Goal: Transaction & Acquisition: Purchase product/service

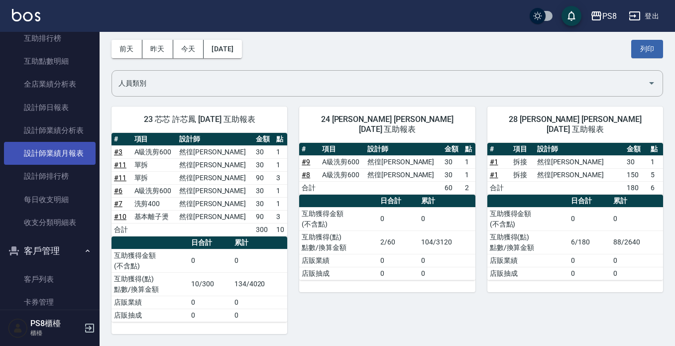
scroll to position [398, 0]
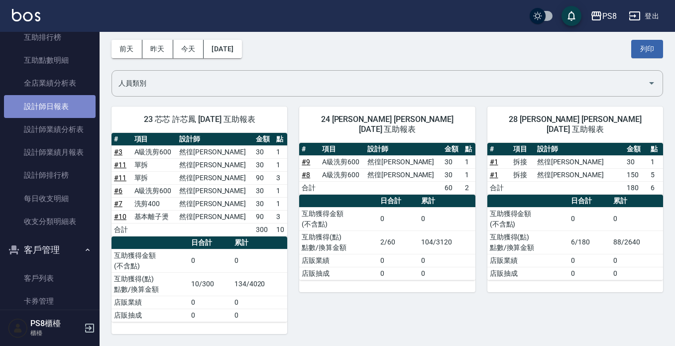
click at [59, 105] on link "設計師日報表" at bounding box center [50, 106] width 92 height 23
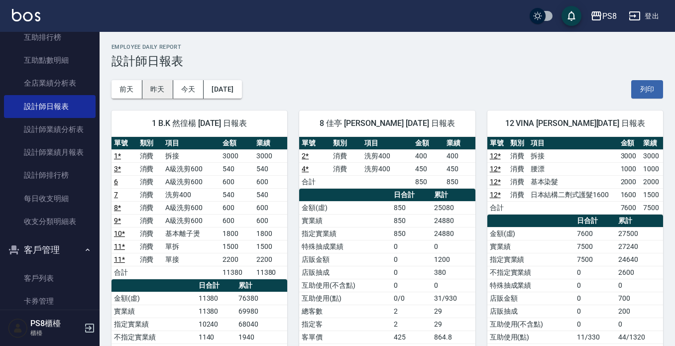
click at [151, 89] on button "昨天" at bounding box center [157, 89] width 31 height 18
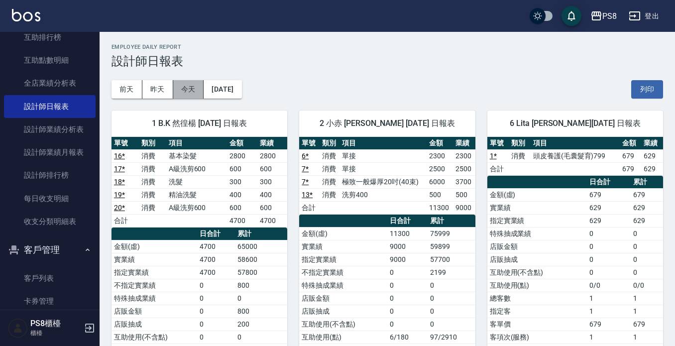
click at [194, 88] on button "今天" at bounding box center [188, 89] width 31 height 18
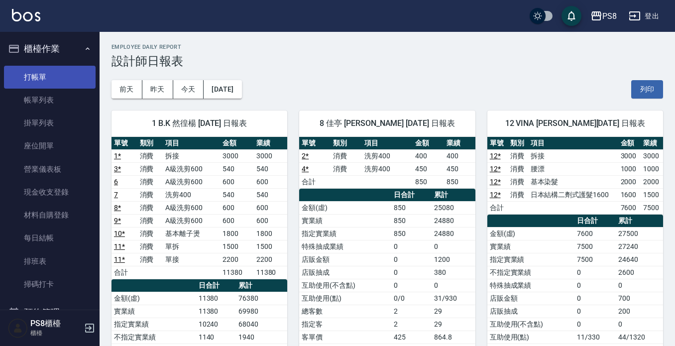
click at [57, 75] on link "打帳單" at bounding box center [50, 77] width 92 height 23
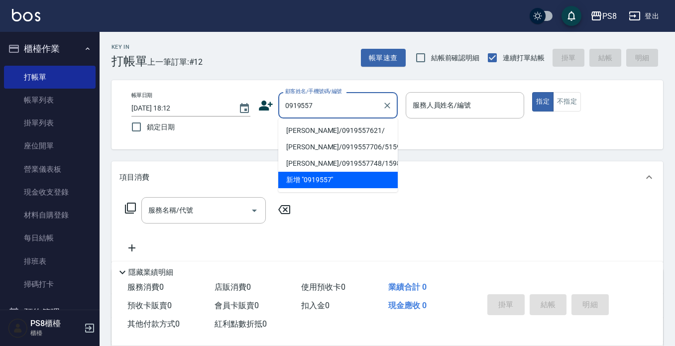
click at [328, 131] on li "[PERSON_NAME]/0919557621/" at bounding box center [337, 130] width 119 height 16
type input "[PERSON_NAME]/0919557621/"
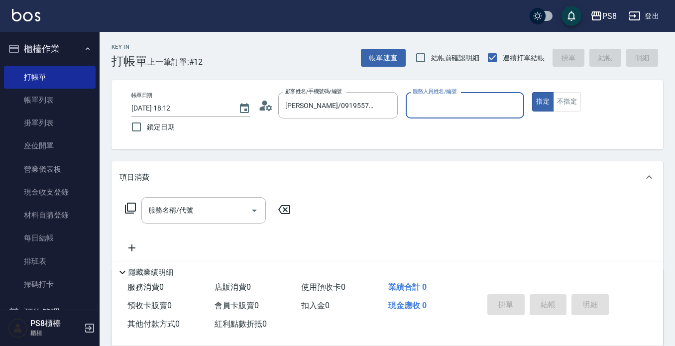
click at [444, 102] on input "服務人員姓名/編號" at bounding box center [465, 105] width 110 height 17
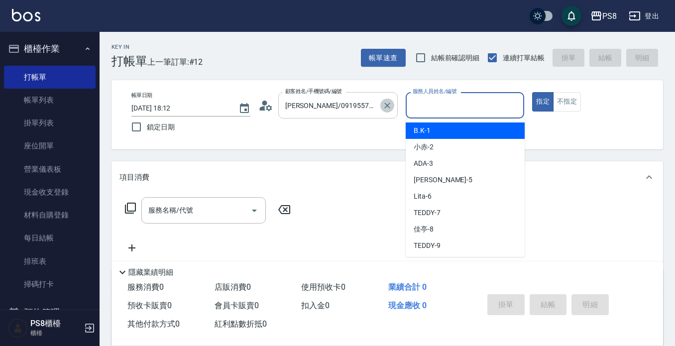
click at [388, 108] on icon "Clear" at bounding box center [387, 106] width 10 height 10
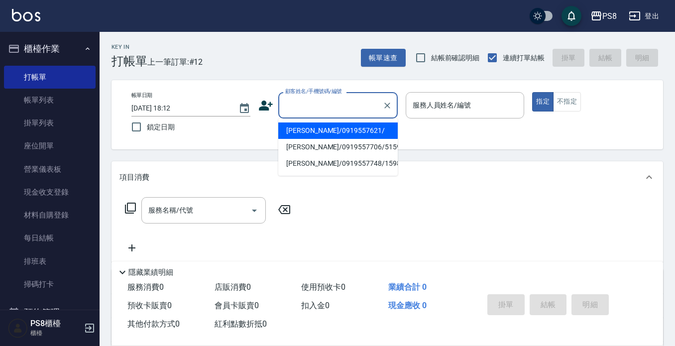
click at [357, 108] on input "顧客姓名/手機號碼/編號" at bounding box center [331, 105] width 96 height 17
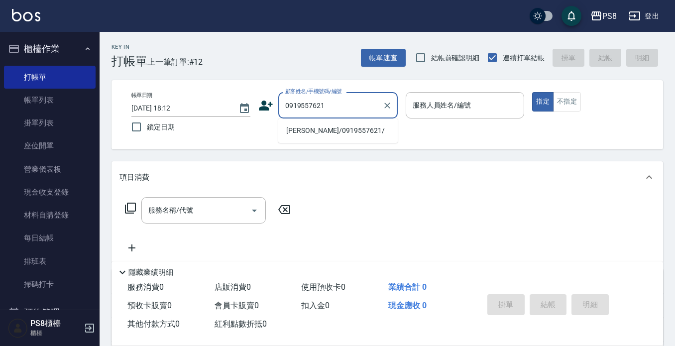
click at [313, 133] on li "[PERSON_NAME]/0919557621/" at bounding box center [337, 130] width 119 height 16
type input "[PERSON_NAME]/0919557621/"
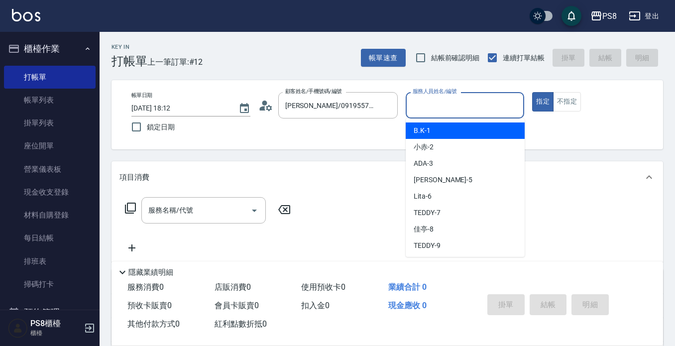
click at [435, 115] on div "服務人員姓名/編號" at bounding box center [465, 105] width 119 height 26
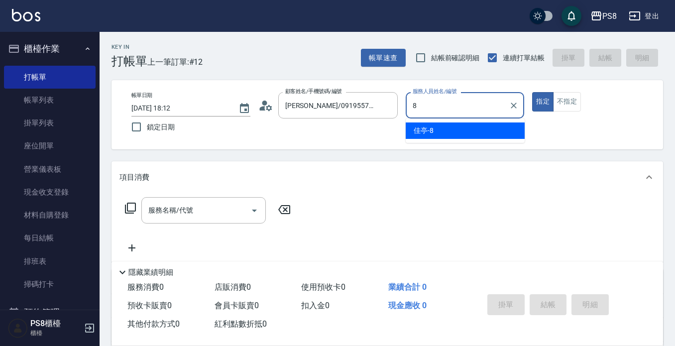
type input "佳亭-8"
type button "true"
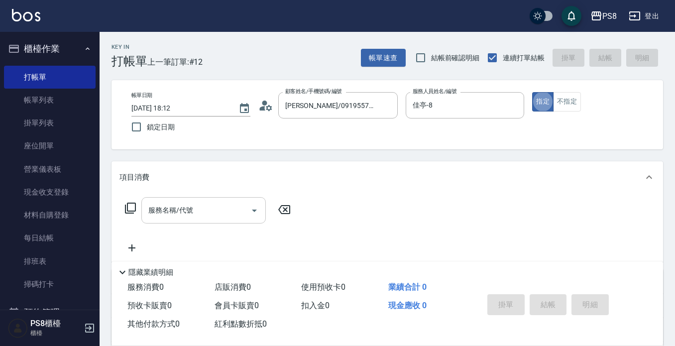
click at [213, 208] on input "服務名稱/代號" at bounding box center [196, 210] width 101 height 17
click at [268, 110] on icon at bounding box center [269, 108] width 6 height 6
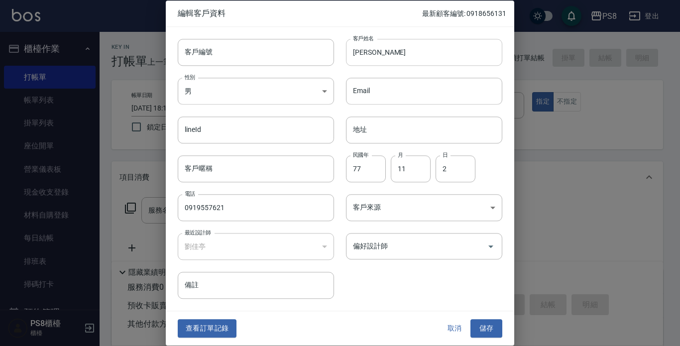
click at [360, 51] on input "[PERSON_NAME]" at bounding box center [424, 52] width 156 height 27
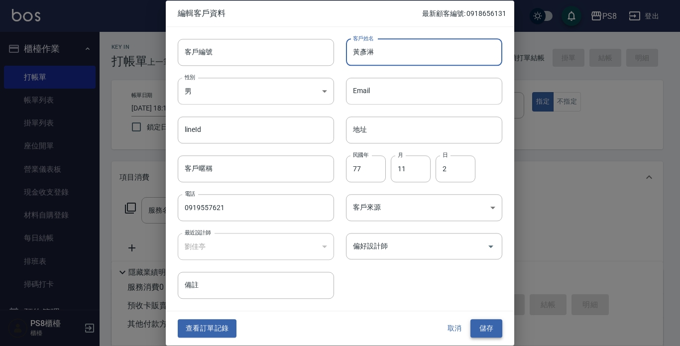
type input "黃彥淋"
click at [486, 326] on button "儲存" at bounding box center [486, 329] width 32 height 18
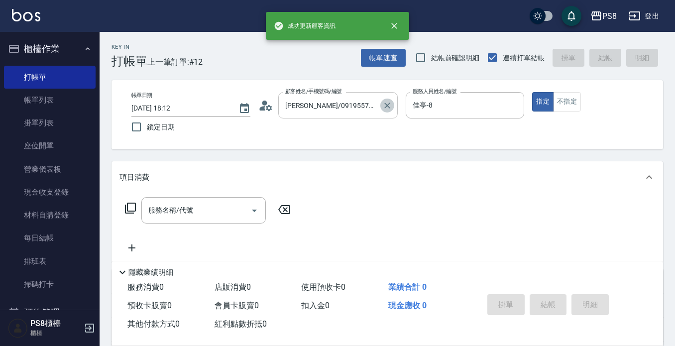
click at [385, 106] on icon "Clear" at bounding box center [387, 106] width 10 height 10
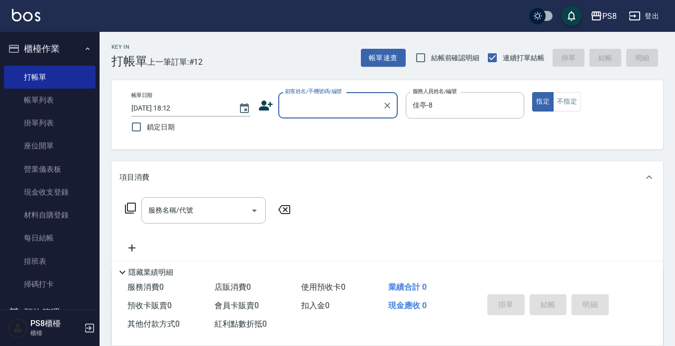
click at [331, 113] on input "顧客姓名/手機號碼/編號" at bounding box center [331, 105] width 96 height 17
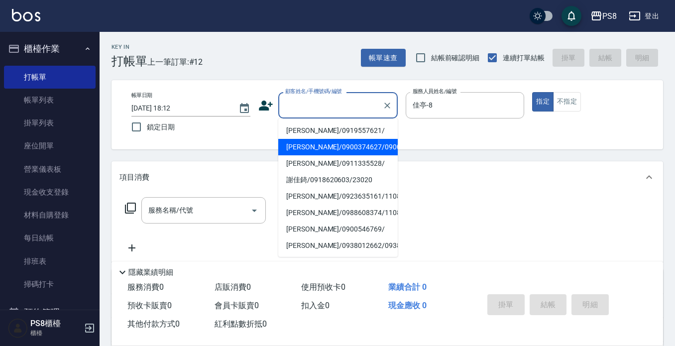
click at [347, 130] on li "[PERSON_NAME]/0919557621/" at bounding box center [337, 130] width 119 height 16
type input "[PERSON_NAME]/0919557621/"
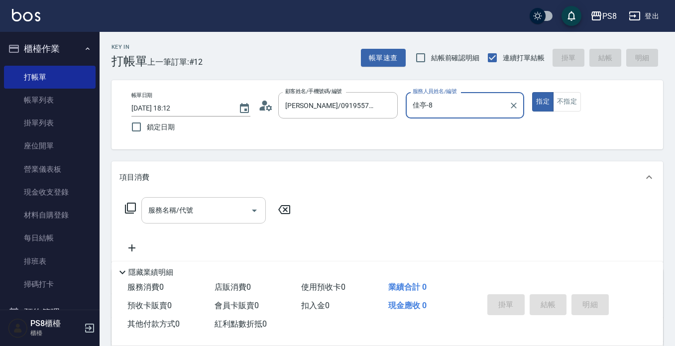
click at [209, 213] on input "服務名稱/代號" at bounding box center [196, 210] width 101 height 17
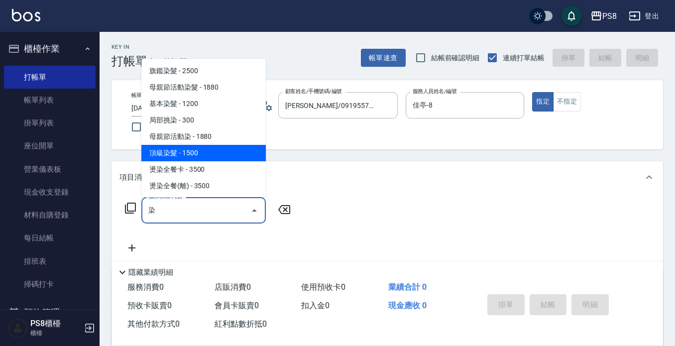
click at [214, 152] on span "頂級染髮 - 1500" at bounding box center [203, 153] width 124 height 16
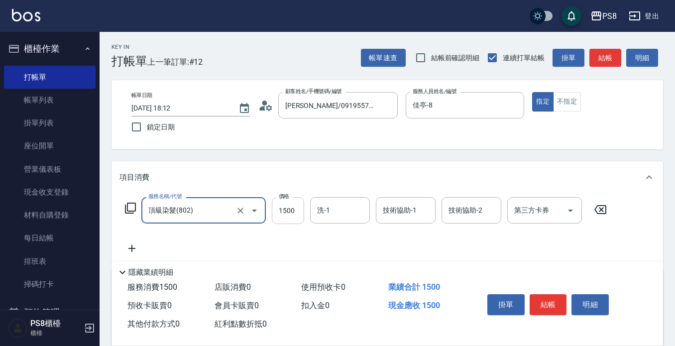
type input "頂級染髮(802)"
click at [292, 209] on input "1500" at bounding box center [288, 210] width 32 height 27
type input "1800"
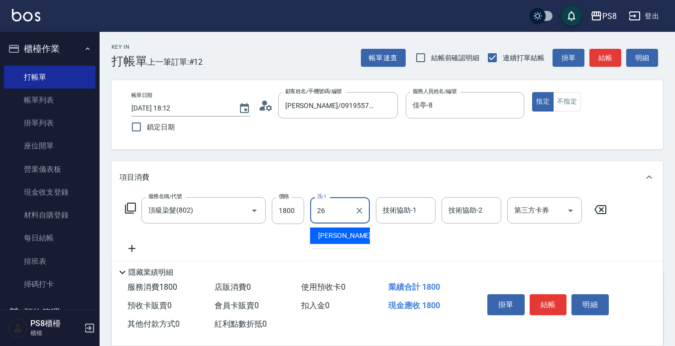
type input "苡真-26"
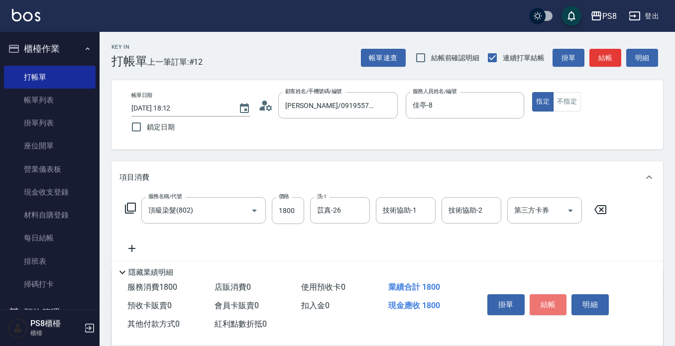
click at [552, 298] on button "結帳" at bounding box center [548, 304] width 37 height 21
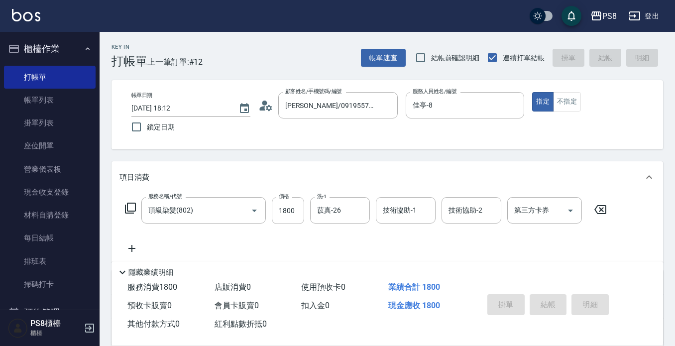
type input "[DATE] 18:15"
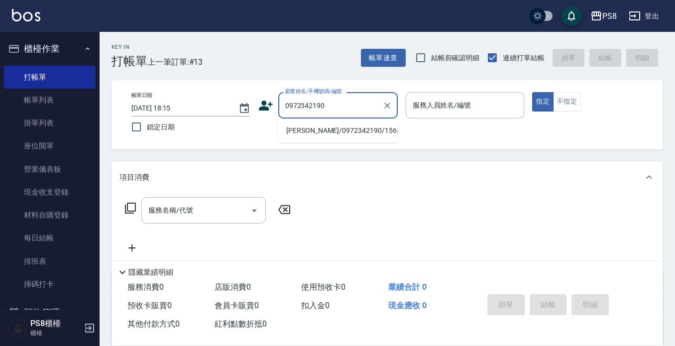
click at [354, 127] on li "[PERSON_NAME]/0972342190/15651" at bounding box center [337, 130] width 119 height 16
type input "[PERSON_NAME]/0972342190/15651"
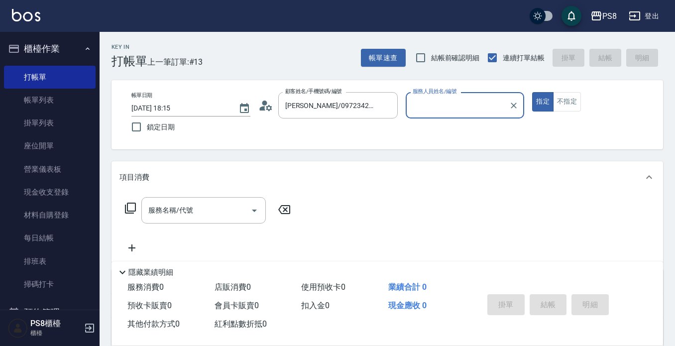
type input "佳亭-8"
click at [190, 215] on input "服務名稱/代號" at bounding box center [196, 210] width 101 height 17
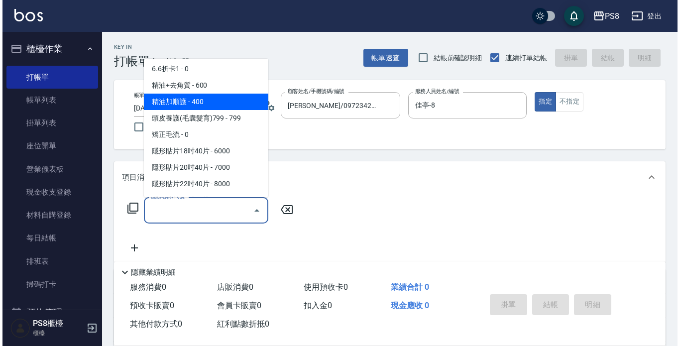
scroll to position [299, 0]
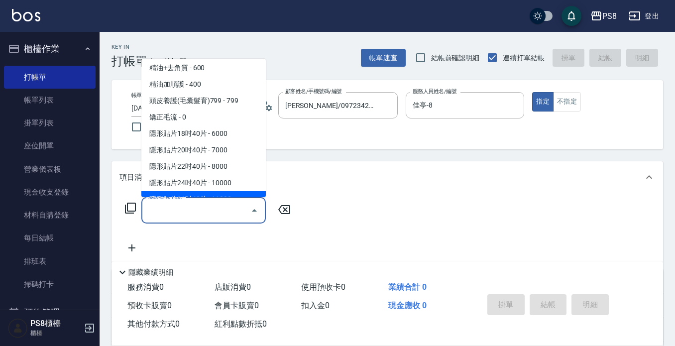
click at [129, 206] on icon at bounding box center [130, 208] width 12 height 12
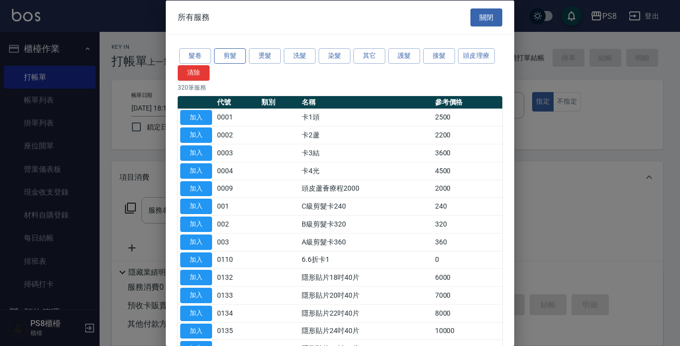
click at [231, 54] on button "剪髮" at bounding box center [230, 55] width 32 height 15
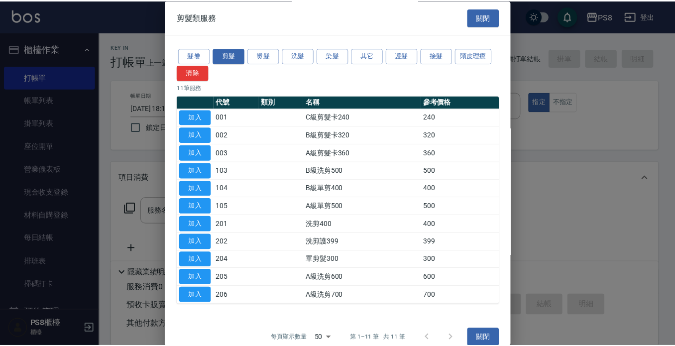
scroll to position [13, 0]
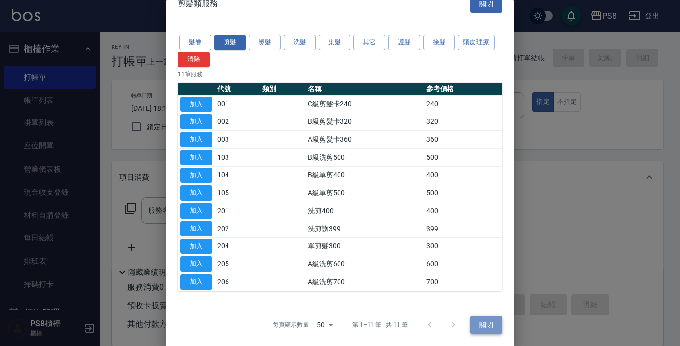
click at [476, 328] on button "關閉" at bounding box center [486, 325] width 32 height 18
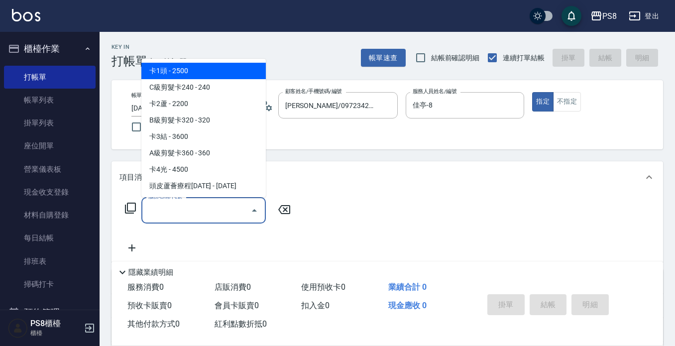
drag, startPoint x: 158, startPoint y: 209, endPoint x: 169, endPoint y: 209, distance: 11.0
click at [159, 209] on input "服務名稱/代號" at bounding box center [196, 210] width 101 height 17
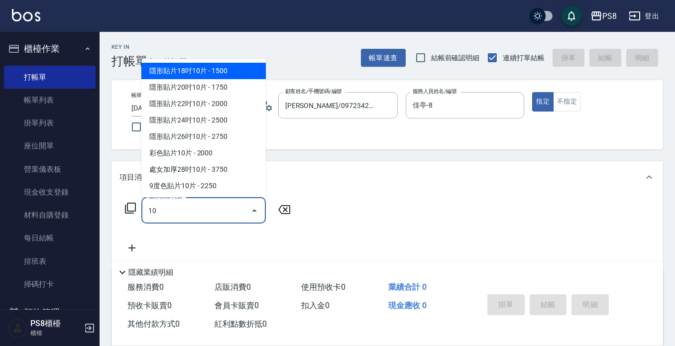
type input "1"
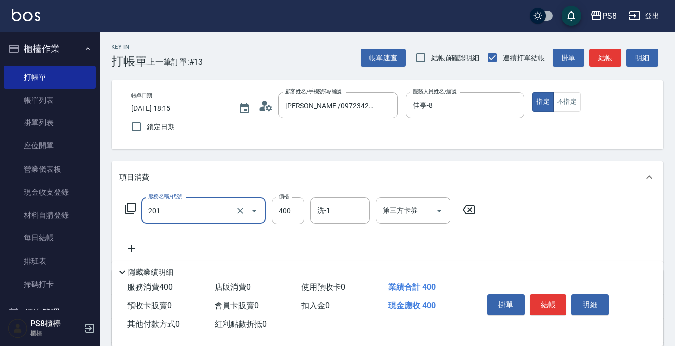
type input "洗剪400(201)"
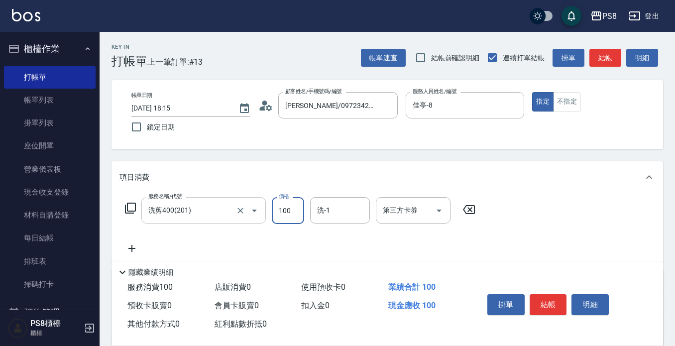
type input "100"
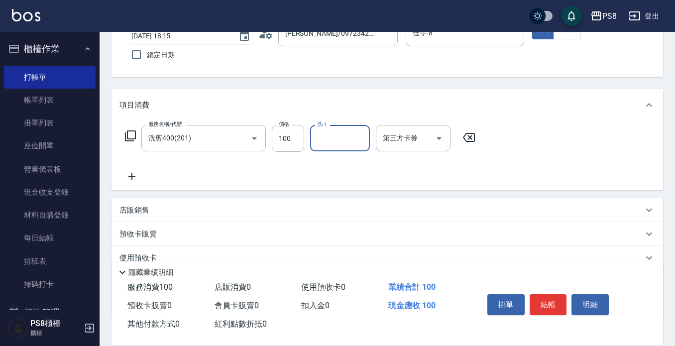
scroll to position [100, 0]
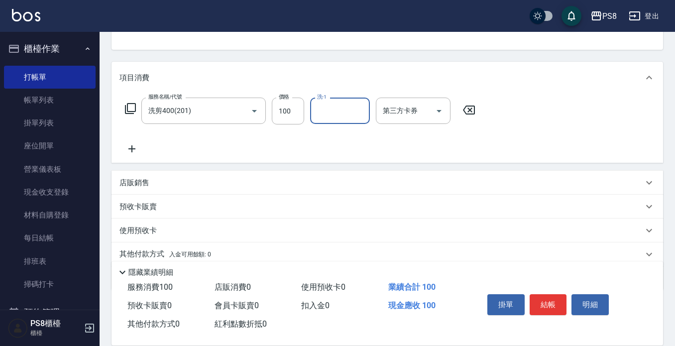
click at [141, 183] on p "店販銷售" at bounding box center [134, 183] width 30 height 10
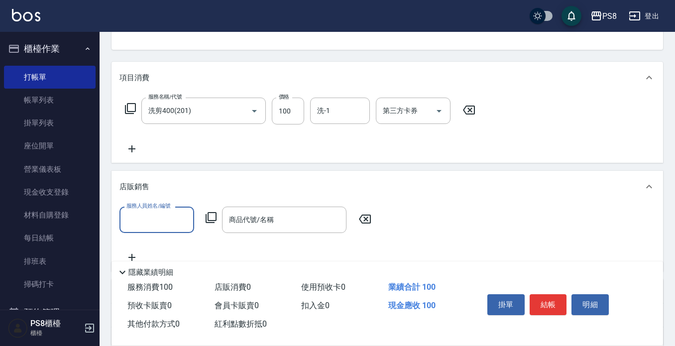
scroll to position [0, 0]
click at [153, 219] on input "服務人員姓名/編號" at bounding box center [157, 219] width 66 height 17
type input "佳亭-8"
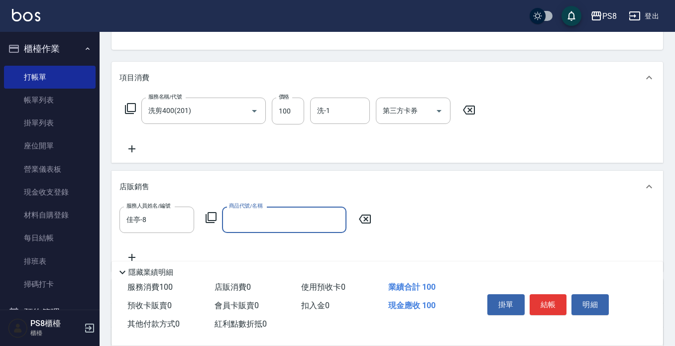
click at [245, 215] on input "商品代號/名稱" at bounding box center [284, 219] width 115 height 17
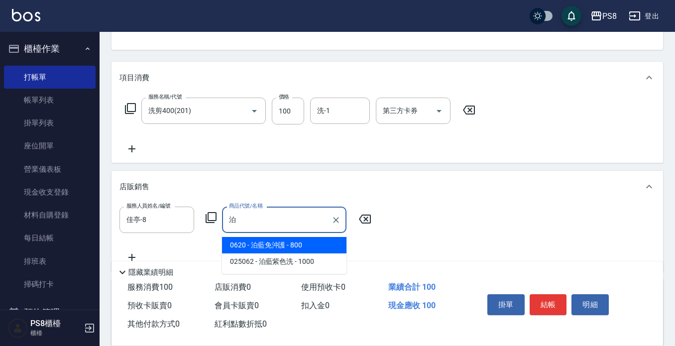
drag, startPoint x: 296, startPoint y: 247, endPoint x: 306, endPoint y: 240, distance: 12.3
click at [300, 246] on span "0620 - 泊藍免沖護 - 800" at bounding box center [284, 245] width 124 height 16
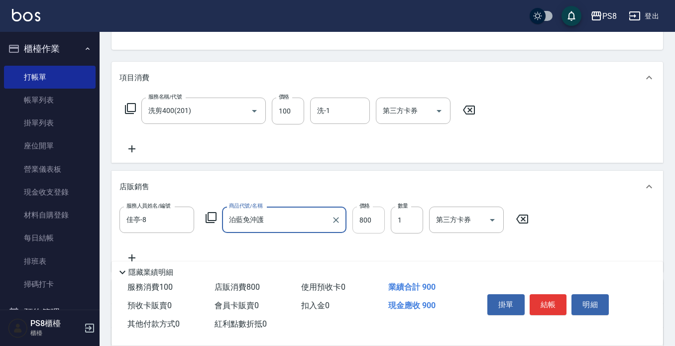
type input "泊藍免沖護"
click at [369, 217] on input "800" at bounding box center [368, 220] width 32 height 27
type input "680"
click at [541, 296] on button "結帳" at bounding box center [548, 304] width 37 height 21
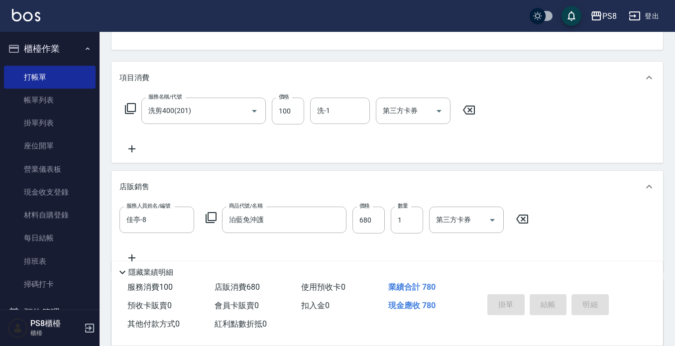
type input "[DATE] 18:16"
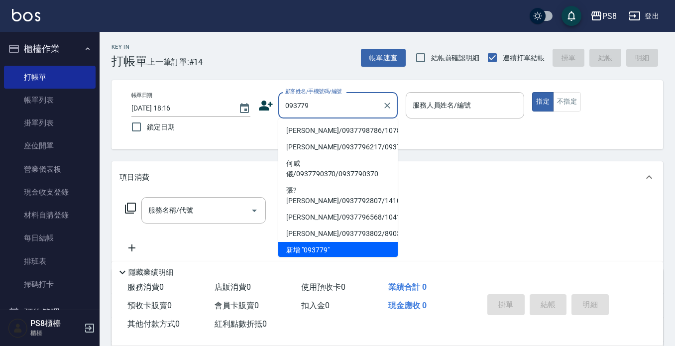
click at [313, 130] on li "[PERSON_NAME]/0937798786/10788" at bounding box center [337, 130] width 119 height 16
type input "[PERSON_NAME]/0937798786/10788"
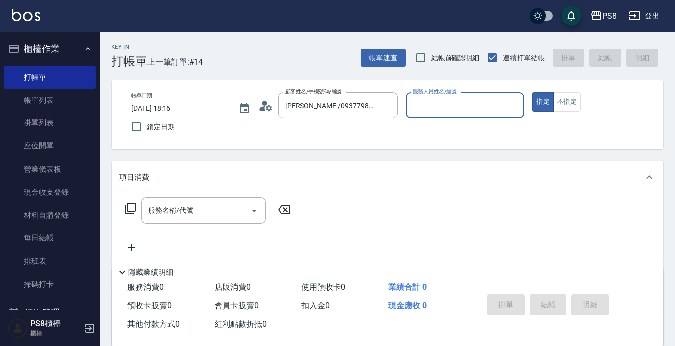
type input "小屋-18"
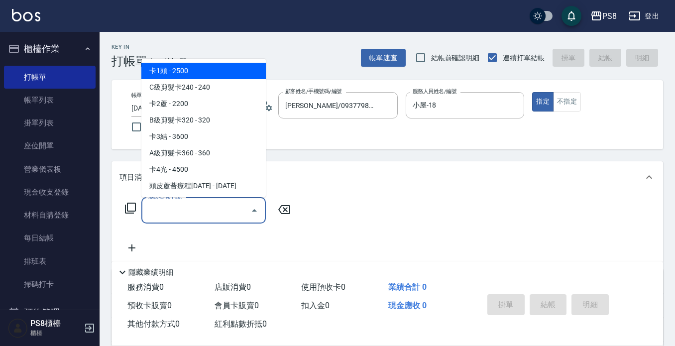
click at [174, 217] on input "服務名稱/代號" at bounding box center [196, 210] width 101 height 17
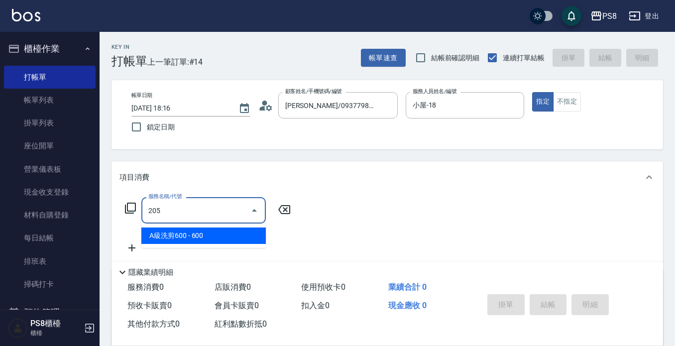
click at [167, 239] on span "A級洗剪600 - 600" at bounding box center [203, 236] width 124 height 16
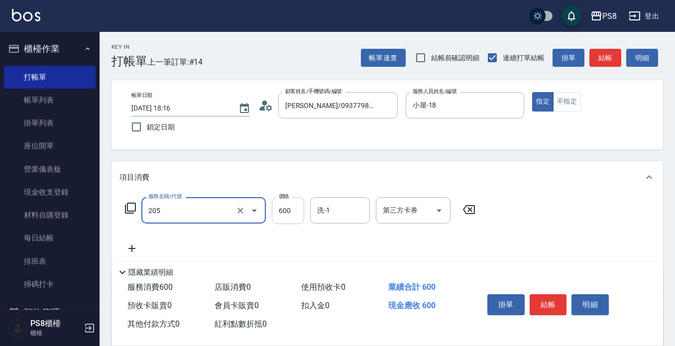
type input "A級洗剪600(205)"
drag, startPoint x: 296, startPoint y: 214, endPoint x: 279, endPoint y: 217, distance: 17.3
click at [295, 214] on input "600" at bounding box center [288, 210] width 32 height 27
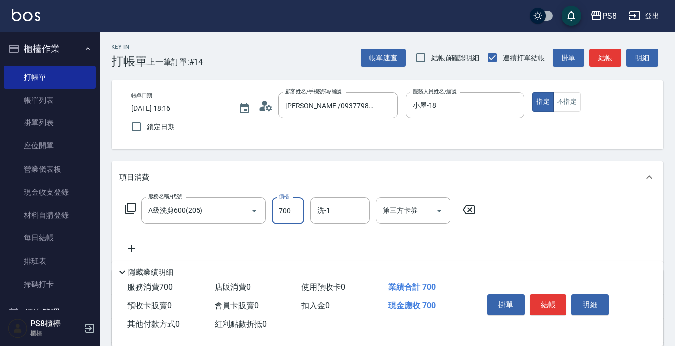
type input "700"
click at [541, 294] on button "結帳" at bounding box center [548, 304] width 37 height 21
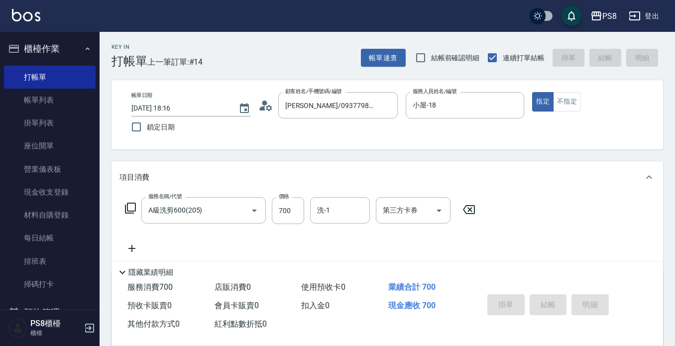
type input "[DATE] 18:18"
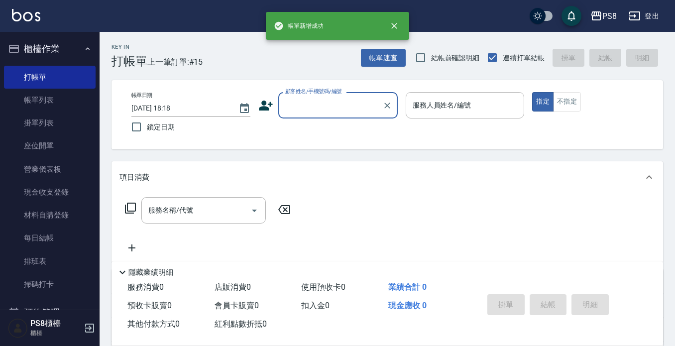
click at [285, 103] on input "顧客姓名/手機號碼/編號" at bounding box center [331, 105] width 96 height 17
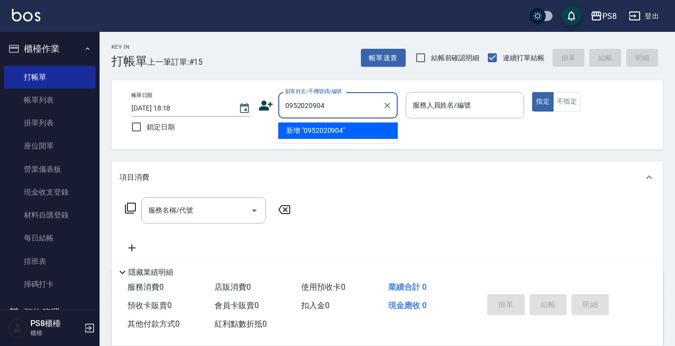
click at [320, 129] on li "新增 "0952020904"" at bounding box center [337, 130] width 119 height 16
type input "0952020904"
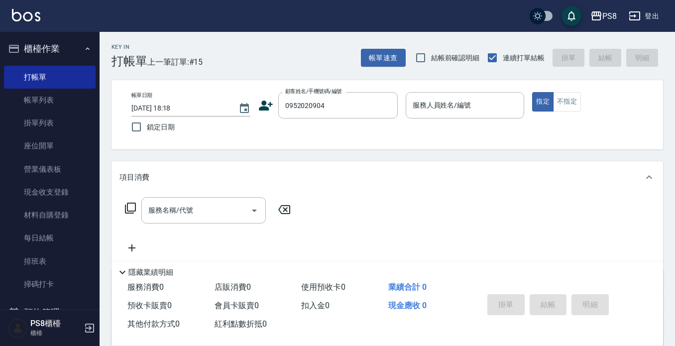
click at [265, 105] on icon at bounding box center [265, 105] width 15 height 15
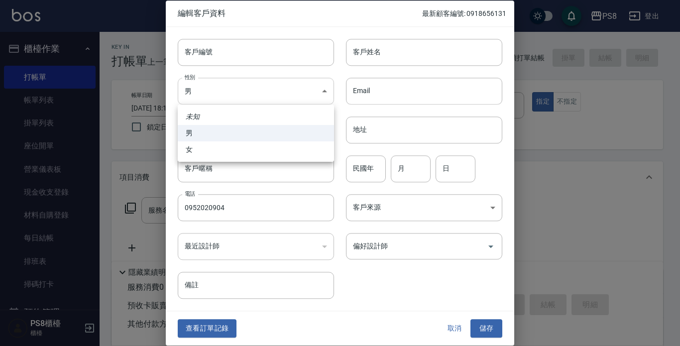
click at [289, 90] on body "PS8 登出 櫃檯作業 打帳單 帳單列表 掛單列表 座位開單 營業儀表板 現金收支登錄 材料自購登錄 每日結帳 排班表 掃碼打卡 預約管理 預約管理 單日預約…" at bounding box center [340, 242] width 680 height 485
click at [250, 149] on li "女" at bounding box center [256, 149] width 156 height 16
type input "[DEMOGRAPHIC_DATA]"
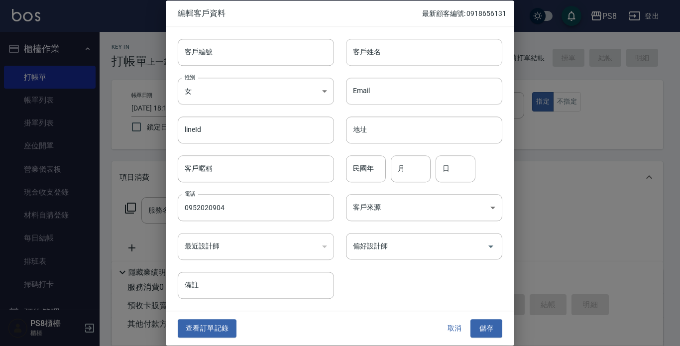
click at [392, 59] on input "客戶姓名" at bounding box center [424, 52] width 156 height 27
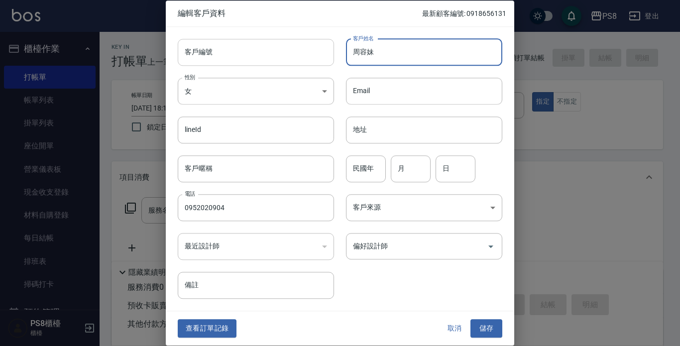
drag, startPoint x: 392, startPoint y: 47, endPoint x: 283, endPoint y: 53, distance: 108.7
click at [283, 53] on div "客戶編號 客戶編號 客戶姓名 [PERSON_NAME] 客戶姓名 性別 女 [DEMOGRAPHIC_DATA] 性別 Email Email lineId…" at bounding box center [334, 163] width 337 height 272
type input "周容妹"
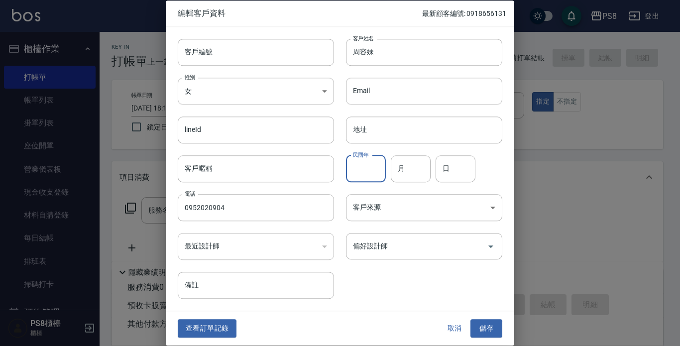
click at [374, 170] on input "民國年" at bounding box center [366, 168] width 40 height 27
type input "76"
type input "10"
type input "02"
click at [489, 326] on button "儲存" at bounding box center [486, 329] width 32 height 18
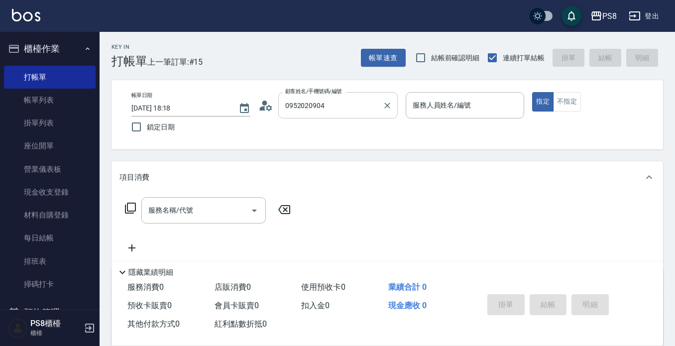
click at [362, 108] on input "0952020904" at bounding box center [331, 105] width 96 height 17
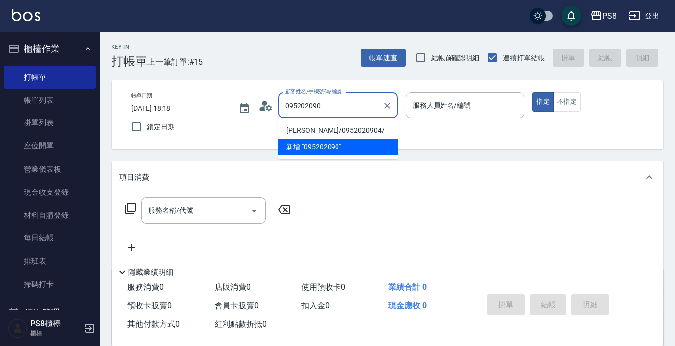
click at [351, 129] on li "[PERSON_NAME]/0952020904/" at bounding box center [337, 130] width 119 height 16
type input "[PERSON_NAME]/0952020904/"
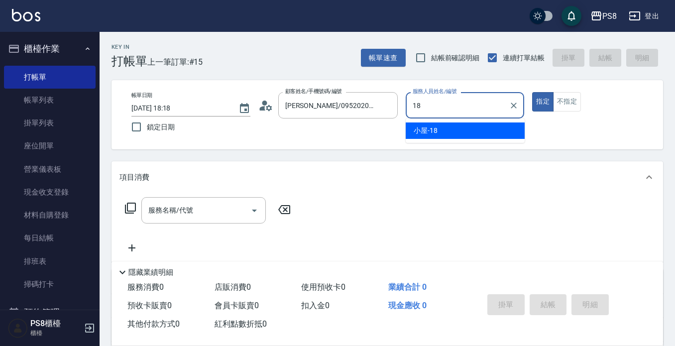
type input "小屋-18"
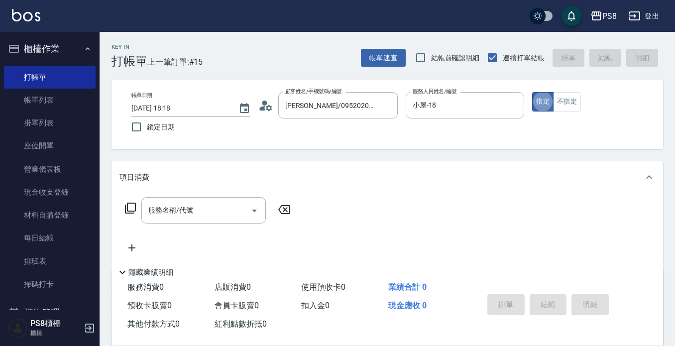
click at [405, 85] on div "帳單日期 [DATE] 18:18 鎖定日期 顧客姓名/手機號碼/編號 [PERSON_NAME]/0952020904/ 顧客姓名/手機號碼/編號 服務人員…" at bounding box center [388, 114] width 552 height 69
drag, startPoint x: 404, startPoint y: 85, endPoint x: 574, endPoint y: 126, distance: 174.1
click at [574, 125] on div "帳單日期 [DATE] 18:18 鎖定日期 顧客姓名/手機號碼/編號 [PERSON_NAME]/0952020904/ 顧客姓名/手機號碼/編號 服務人員…" at bounding box center [388, 114] width 552 height 69
click at [571, 132] on div "帳單日期 [DATE] 18:18 鎖定日期 顧客姓名/手機號碼/編號 [PERSON_NAME]/0952020904/ 顧客姓名/手機號碼/編號 服務人員…" at bounding box center [387, 114] width 528 height 45
drag, startPoint x: 522, startPoint y: 127, endPoint x: 522, endPoint y: 132, distance: 5.0
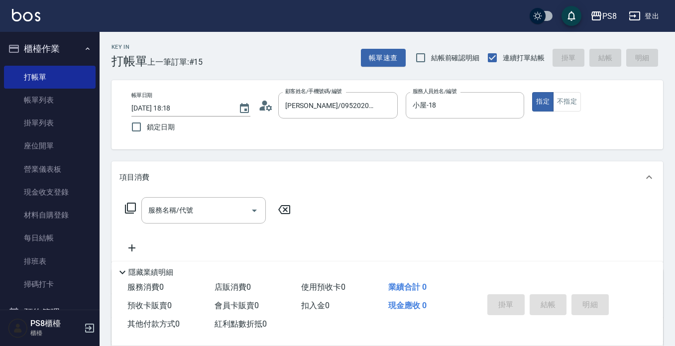
click at [522, 132] on div "帳單日期 [DATE] 18:18 鎖定日期 顧客姓名/手機號碼/編號 [PERSON_NAME]/0952020904/ 顧客姓名/手機號碼/編號 服務人員…" at bounding box center [387, 114] width 528 height 45
drag, startPoint x: 520, startPoint y: 132, endPoint x: 525, endPoint y: 129, distance: 5.6
click at [525, 129] on div "帳單日期 [DATE] 18:18 鎖定日期 顧客姓名/手機號碼/編號 [PERSON_NAME]/0952020904/ 顧客姓名/手機號碼/編號 服務人員…" at bounding box center [387, 114] width 528 height 45
drag, startPoint x: 514, startPoint y: 128, endPoint x: 523, endPoint y: 131, distance: 9.9
click at [523, 131] on div "帳單日期 [DATE] 18:18 鎖定日期 顧客姓名/手機號碼/編號 [PERSON_NAME]/0952020904/ 顧客姓名/手機號碼/編號 服務人員…" at bounding box center [387, 114] width 528 height 45
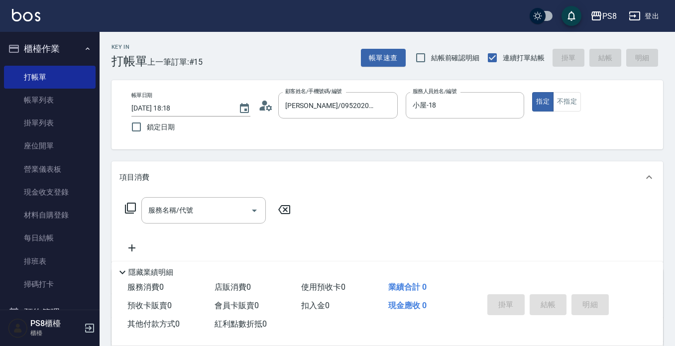
drag, startPoint x: 515, startPoint y: 125, endPoint x: 525, endPoint y: 141, distance: 19.1
click at [525, 141] on div "帳單日期 [DATE] 18:18 鎖定日期 顧客姓名/手機號碼/編號 [PERSON_NAME]/0952020904/ 顧客姓名/手機號碼/編號 服務人員…" at bounding box center [388, 114] width 552 height 69
drag, startPoint x: 510, startPoint y: 125, endPoint x: 531, endPoint y: 144, distance: 28.2
click at [531, 144] on div "帳單日期 [DATE] 18:18 鎖定日期 顧客姓名/手機號碼/編號 [PERSON_NAME]/0952020904/ 顧客姓名/手機號碼/編號 服務人員…" at bounding box center [388, 114] width 552 height 69
click at [161, 207] on div "服務名稱/代號 服務名稱/代號" at bounding box center [203, 210] width 124 height 26
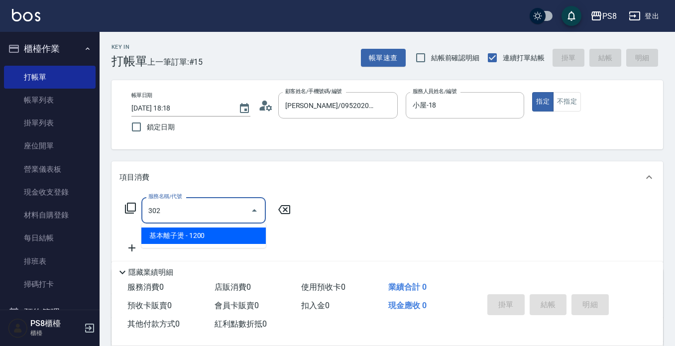
click at [178, 233] on span "基本離子燙 - 1200" at bounding box center [203, 236] width 124 height 16
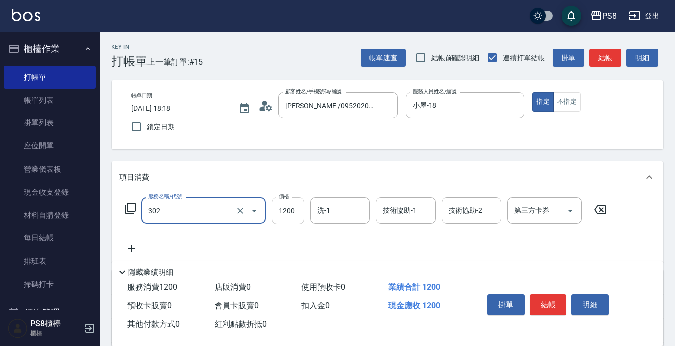
type input "基本離子燙(302)"
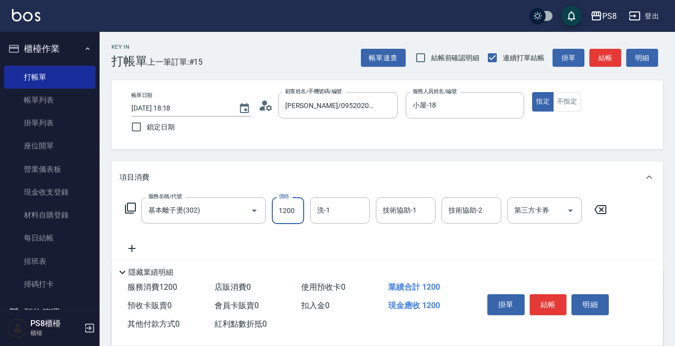
click at [288, 209] on input "1200" at bounding box center [288, 210] width 32 height 27
type input "1499"
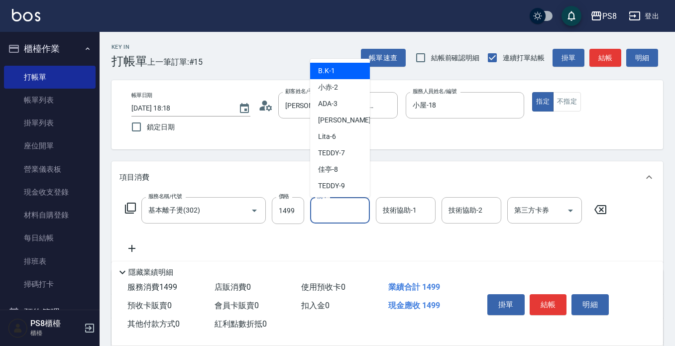
click at [347, 210] on input "洗-1" at bounding box center [340, 210] width 51 height 17
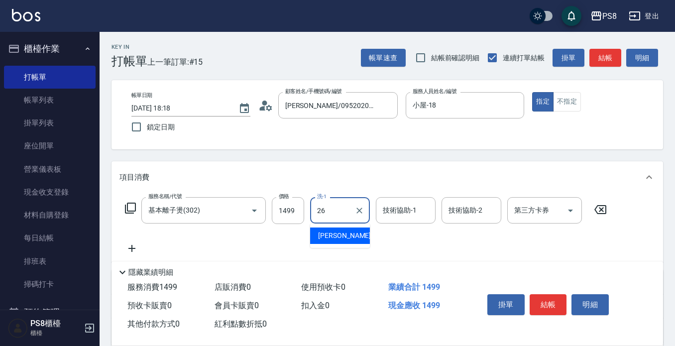
type input "苡真-26"
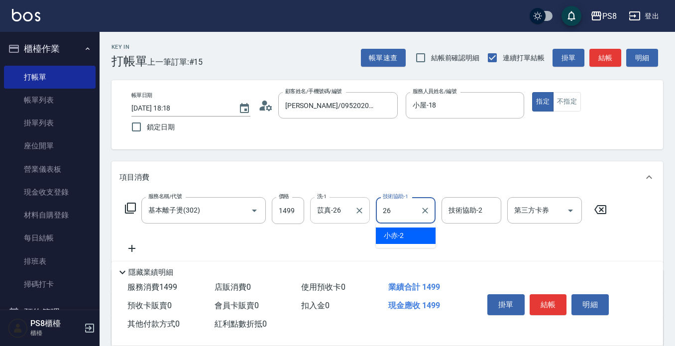
type input "苡真-26"
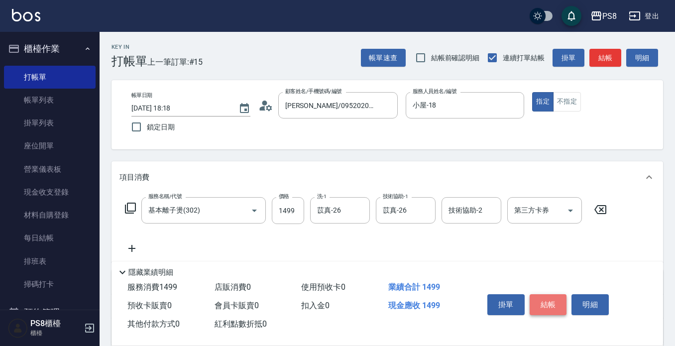
click at [539, 299] on button "結帳" at bounding box center [548, 304] width 37 height 21
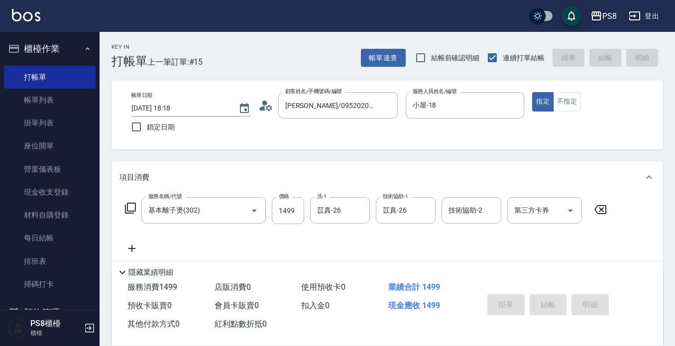
type input "[DATE] 18:21"
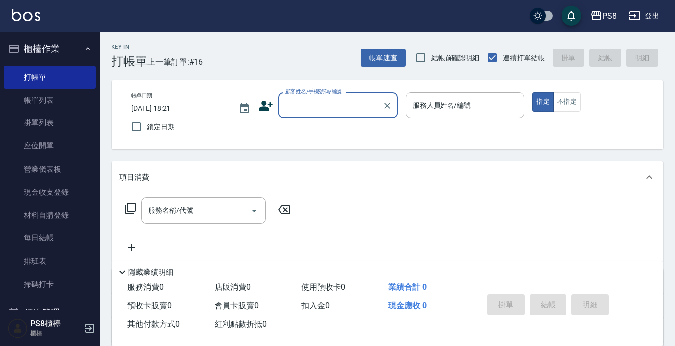
click at [344, 106] on input "顧客姓名/手機號碼/編號" at bounding box center [331, 105] width 96 height 17
click at [344, 109] on input "顧客姓名/手機號碼/編號" at bounding box center [331, 105] width 96 height 17
click at [342, 110] on input "顧客姓名/手機號碼/編號" at bounding box center [331, 105] width 96 height 17
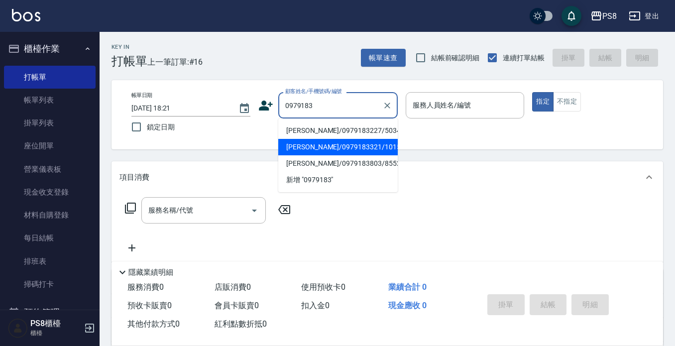
click at [318, 145] on li "[PERSON_NAME]/0979183321/10151" at bounding box center [337, 147] width 119 height 16
type input "[PERSON_NAME]/0979183321/10151"
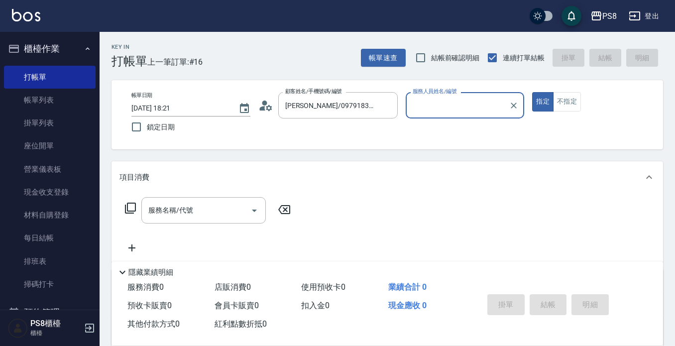
type input "小屋-18"
click at [388, 105] on icon "Clear" at bounding box center [387, 106] width 6 height 6
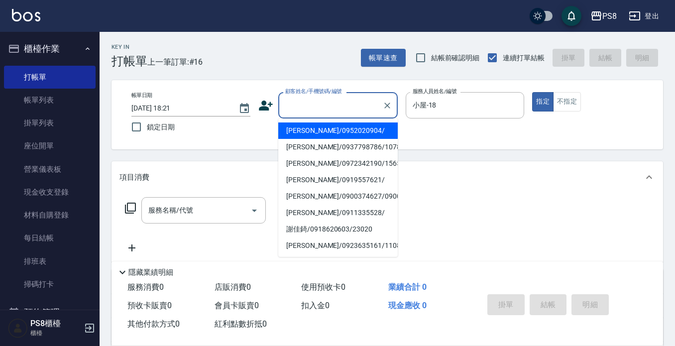
click at [348, 109] on input "顧客姓名/手機號碼/編號" at bounding box center [331, 105] width 96 height 17
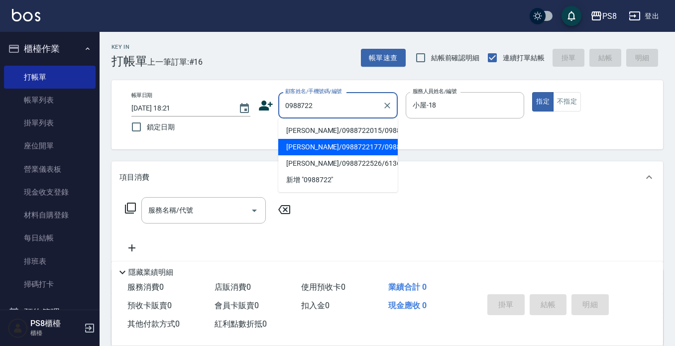
click at [316, 155] on li "[PERSON_NAME]/0988722177/0988722177" at bounding box center [337, 147] width 119 height 16
type input "[PERSON_NAME]/0988722177/0988722177"
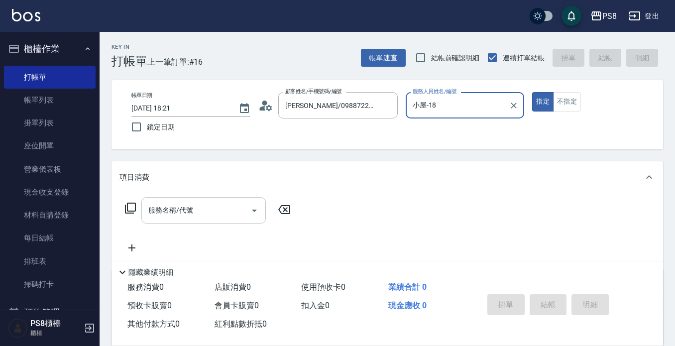
click at [196, 210] on input "服務名稱/代號" at bounding box center [196, 210] width 101 height 17
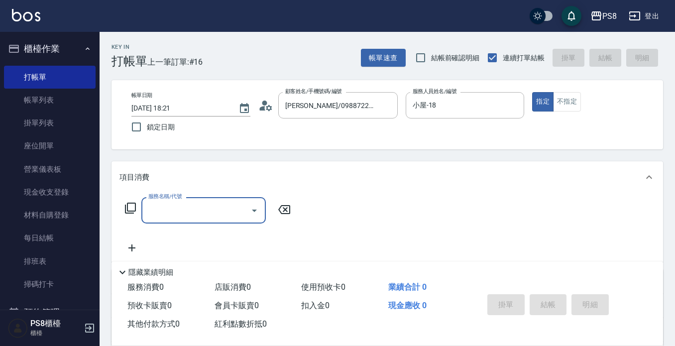
click at [200, 211] on input "服務名稱/代號" at bounding box center [196, 210] width 101 height 17
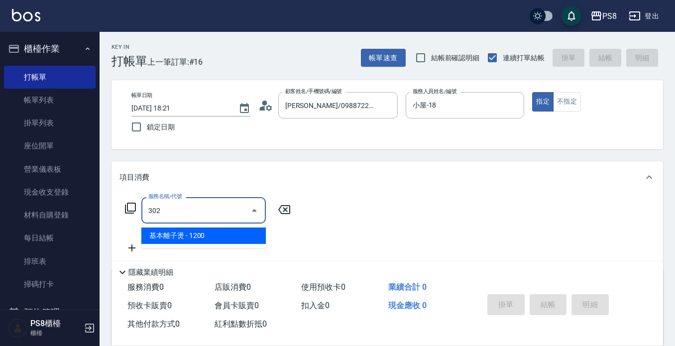
click at [189, 240] on span "基本離子燙 - 1200" at bounding box center [203, 236] width 124 height 16
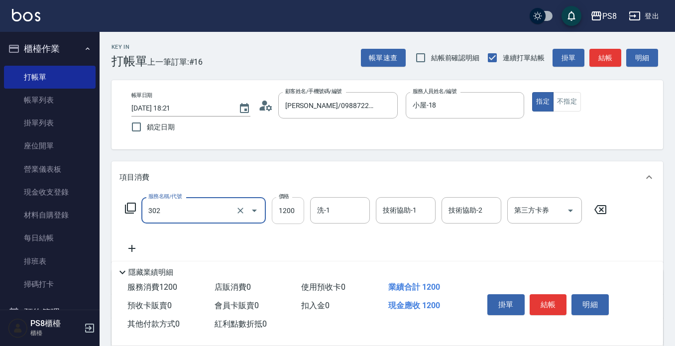
type input "基本離子燙(302)"
click at [272, 212] on input "1200" at bounding box center [288, 210] width 32 height 27
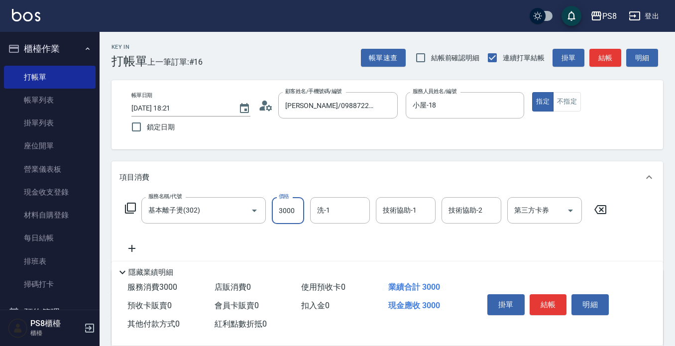
type input "3000"
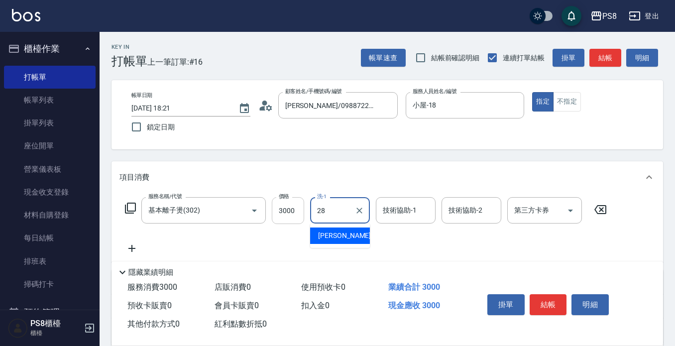
type input "[PERSON_NAME]-28"
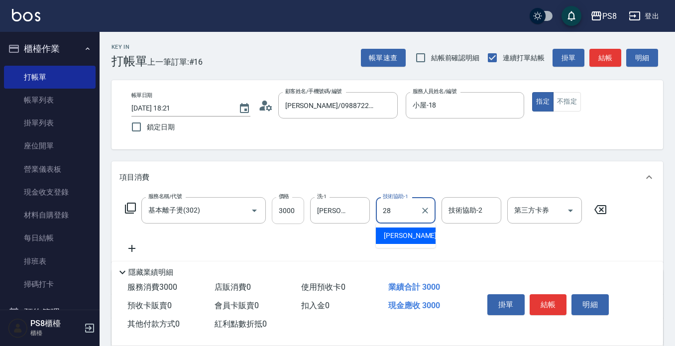
type input "[PERSON_NAME]-28"
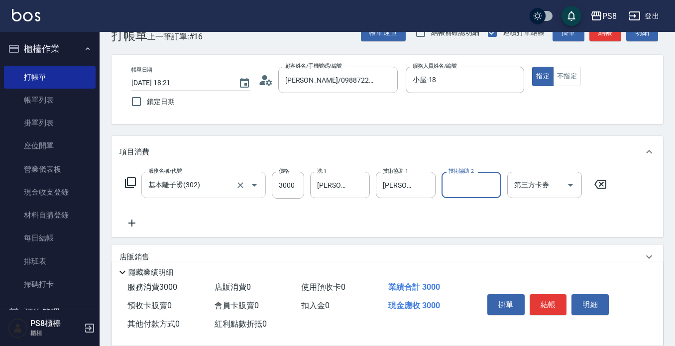
scroll to position [50, 0]
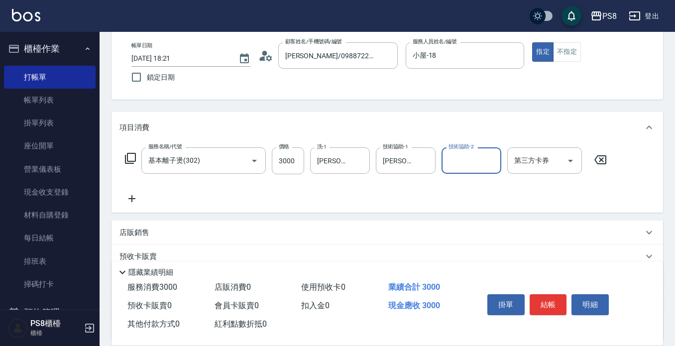
click at [133, 197] on icon at bounding box center [131, 199] width 25 height 12
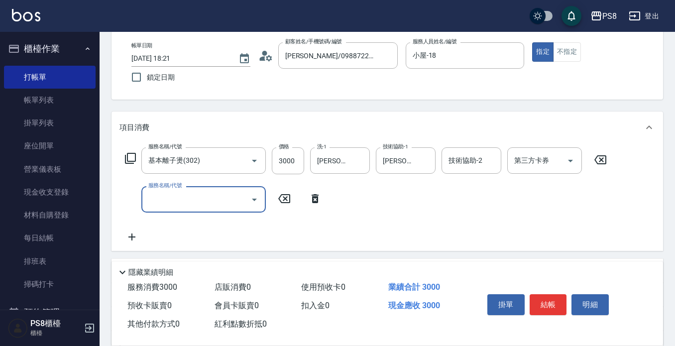
click at [164, 198] on input "服務名稱/代號" at bounding box center [196, 199] width 101 height 17
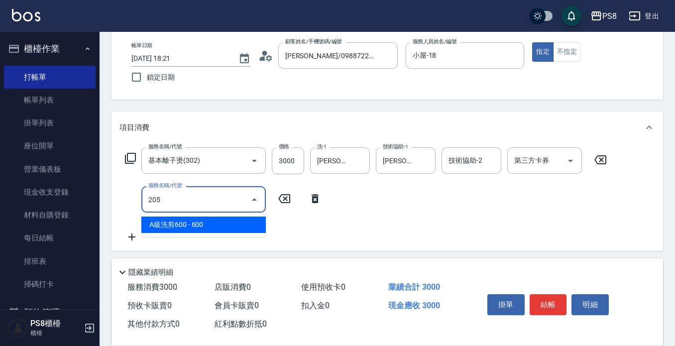
click at [220, 225] on span "A級洗剪600 - 600" at bounding box center [203, 225] width 124 height 16
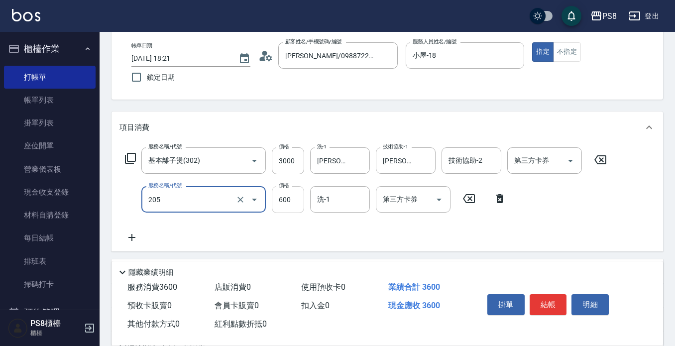
type input "A級洗剪600(205)"
click at [284, 194] on input "600" at bounding box center [288, 199] width 32 height 27
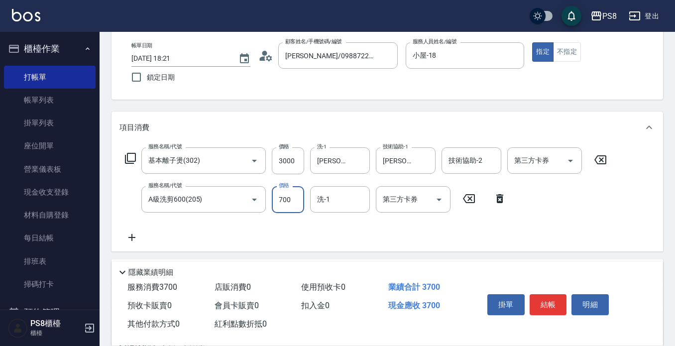
type input "700"
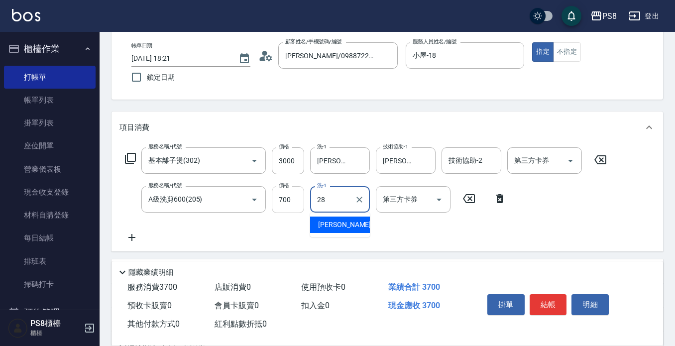
type input "[PERSON_NAME]-28"
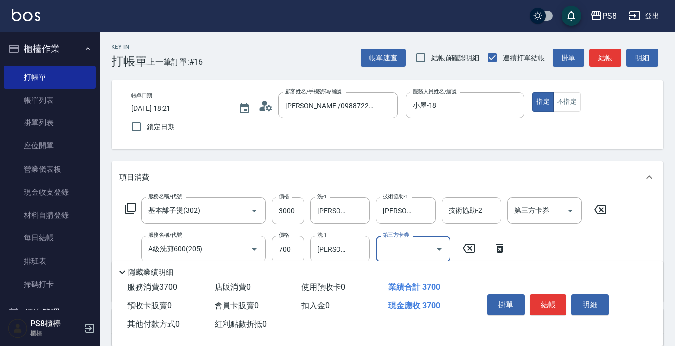
scroll to position [178, 0]
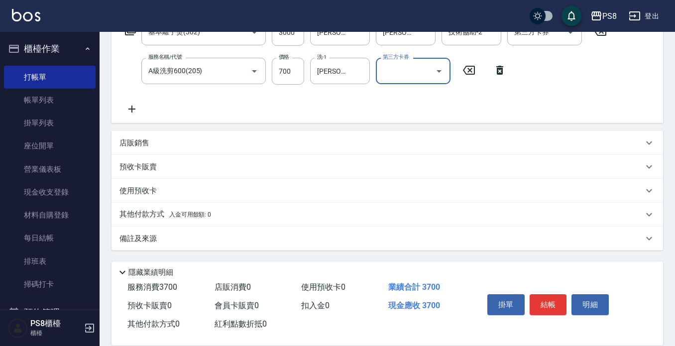
click at [155, 214] on p "其他付款方式 入金可用餘額: 0" at bounding box center [165, 214] width 92 height 11
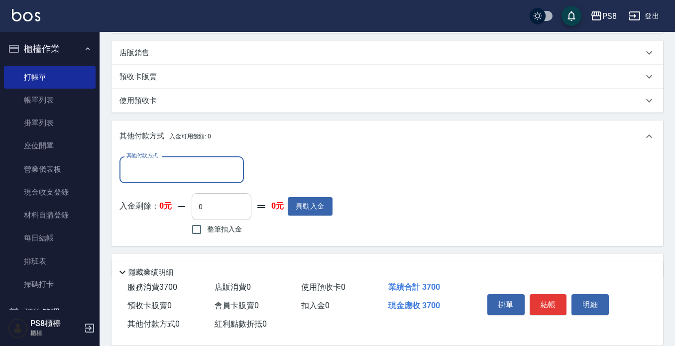
scroll to position [278, 0]
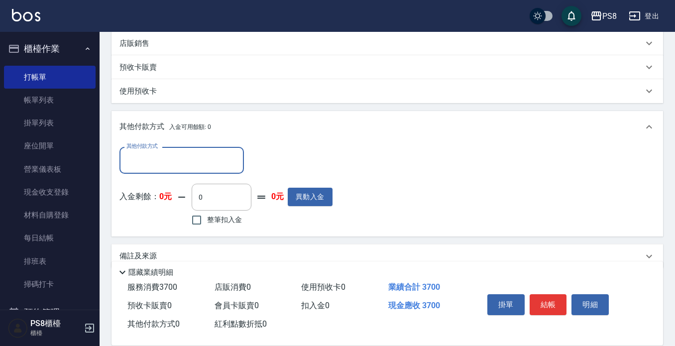
click at [193, 154] on input "其他付款方式" at bounding box center [181, 159] width 115 height 17
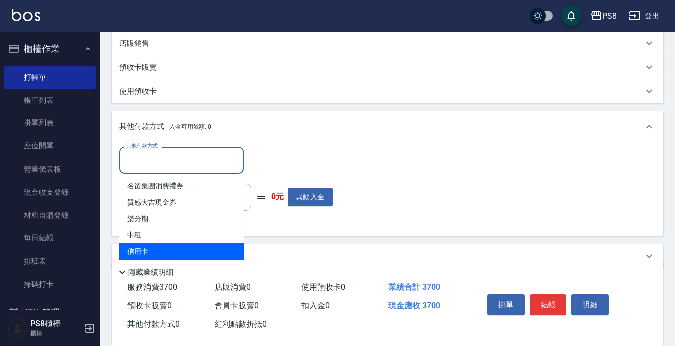
click at [154, 252] on span "信用卡" at bounding box center [181, 251] width 124 height 16
type input "信用卡"
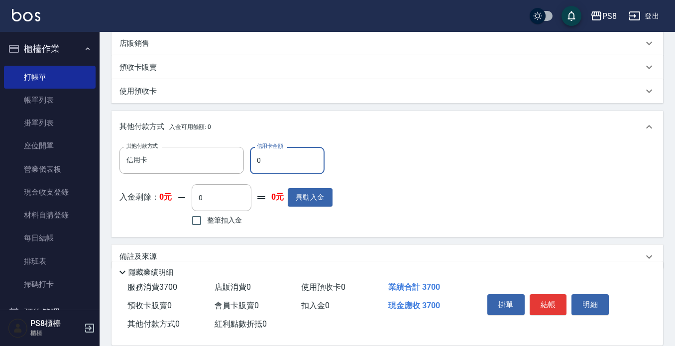
click at [276, 156] on input "0" at bounding box center [287, 160] width 75 height 27
type input "3700"
click at [258, 183] on div "其他付款方式 信用卡 其他付款方式 信用卡金額 3700 信用卡金額 入金剩餘： 0元 0 ​ 整筆扣入金 0元 異動入金" at bounding box center [225, 188] width 213 height 82
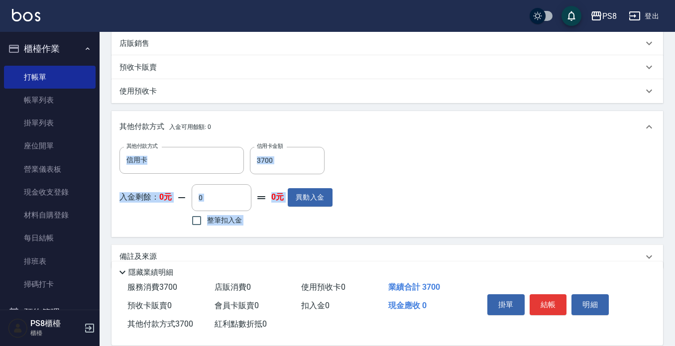
drag, startPoint x: 336, startPoint y: 177, endPoint x: 109, endPoint y: 128, distance: 232.3
click at [109, 128] on div "Key In 打帳單 上一筆訂單:#16 帳單速查 結帳前確認明細 連續打單結帳 掛單 結帳 明細 帳單日期 [DATE] 18:21 鎖定日期 顧客姓名/手…" at bounding box center [387, 59] width 575 height 610
click at [123, 183] on div "其他付款方式 信用卡 其他付款方式 信用卡金額 3700 信用卡金額 入金剩餘： 0元 0 ​ 整筆扣入金 0元 異動入金" at bounding box center [225, 188] width 213 height 82
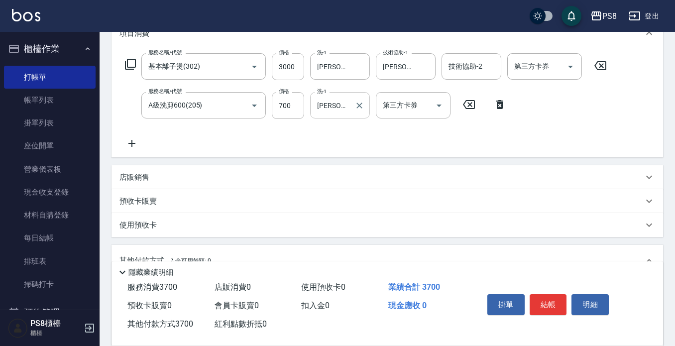
scroll to position [0, 0]
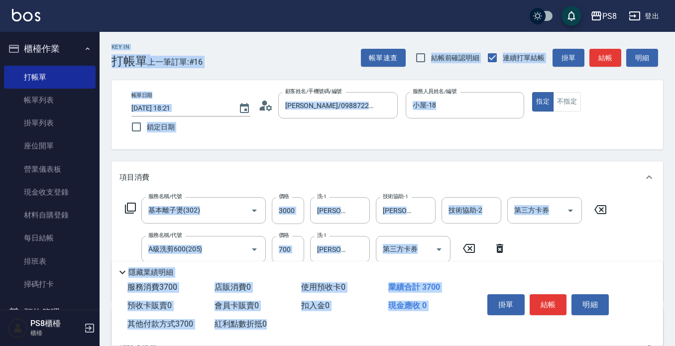
drag, startPoint x: 109, startPoint y: 42, endPoint x: 643, endPoint y: 333, distance: 608.6
click at [643, 333] on div "Key In 打帳單 上一筆訂單:#16 帳單速查 結帳前確認明細 連續打單結帳 掛單 結帳 明細 帳單日期 [DATE] 18:21 鎖定日期 顧客姓名/手…" at bounding box center [387, 337] width 575 height 610
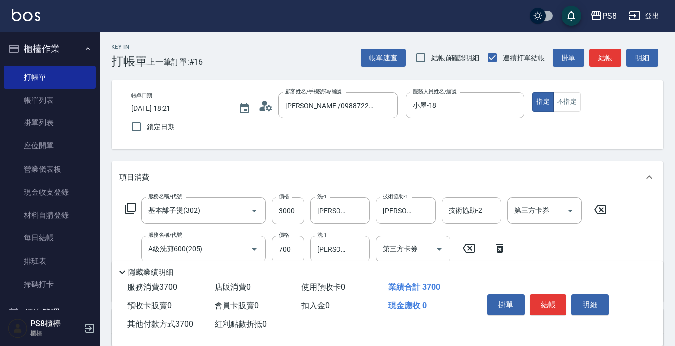
click at [640, 328] on div "掛單 結帳 明細" at bounding box center [561, 305] width 180 height 55
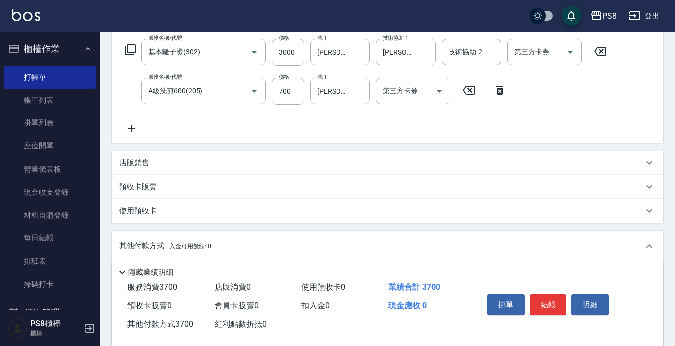
scroll to position [296, 0]
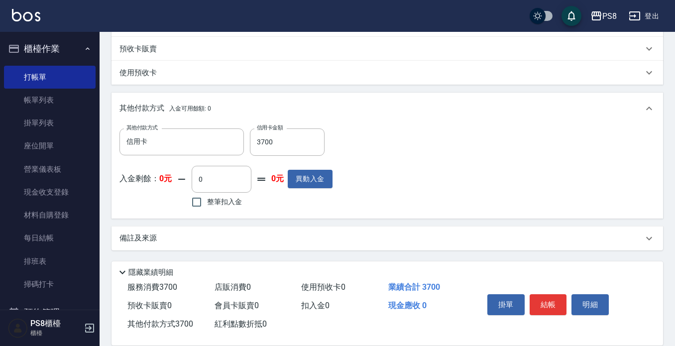
click at [554, 311] on div "掛單 結帳 明細" at bounding box center [548, 305] width 130 height 31
click at [552, 302] on button "結帳" at bounding box center [548, 304] width 37 height 21
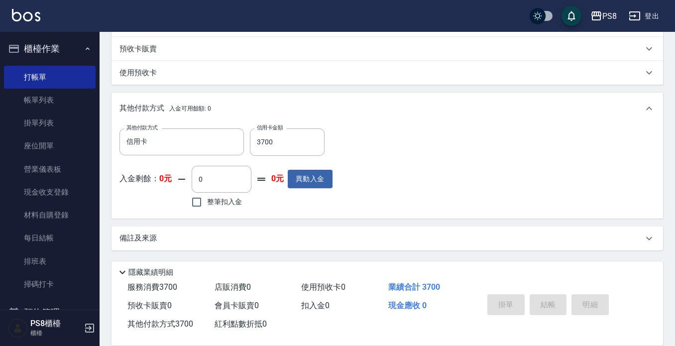
type input "[DATE] 18:24"
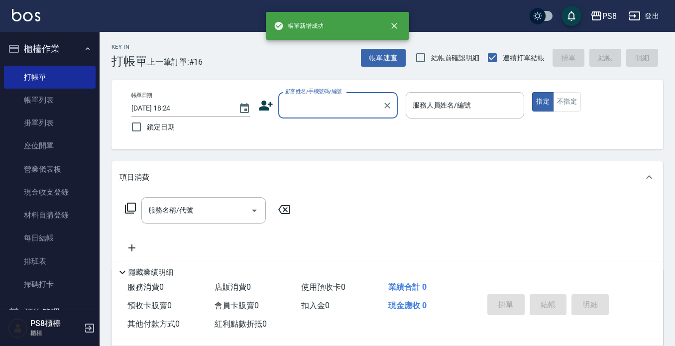
scroll to position [0, 0]
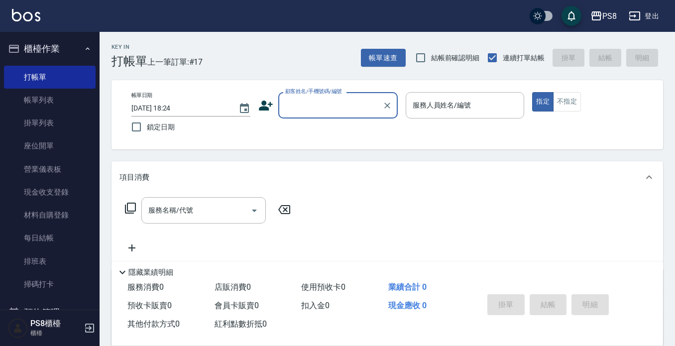
click at [331, 109] on input "顧客姓名/手機號碼/編號" at bounding box center [331, 105] width 96 height 17
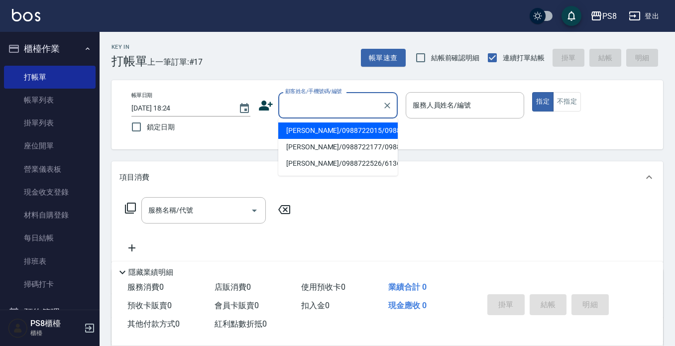
click at [331, 109] on input "顧客姓名/手機號碼/編號" at bounding box center [331, 105] width 96 height 17
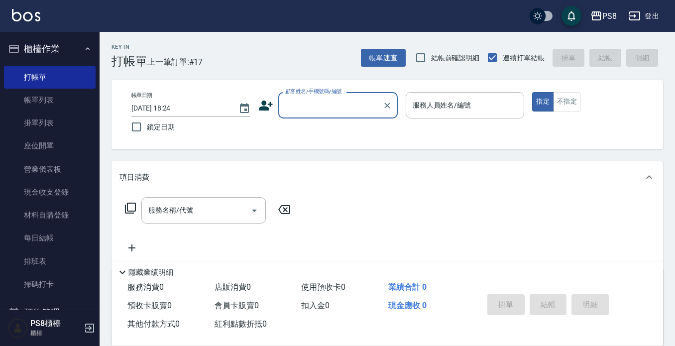
click at [330, 108] on input "顧客姓名/手機號碼/編號" at bounding box center [331, 105] width 96 height 17
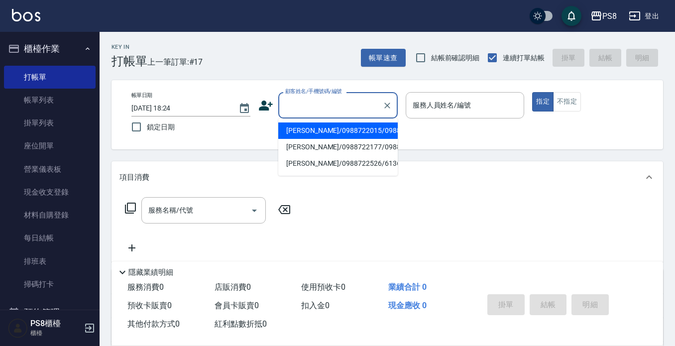
click at [330, 108] on input "顧客姓名/手機號碼/編號" at bounding box center [331, 105] width 96 height 17
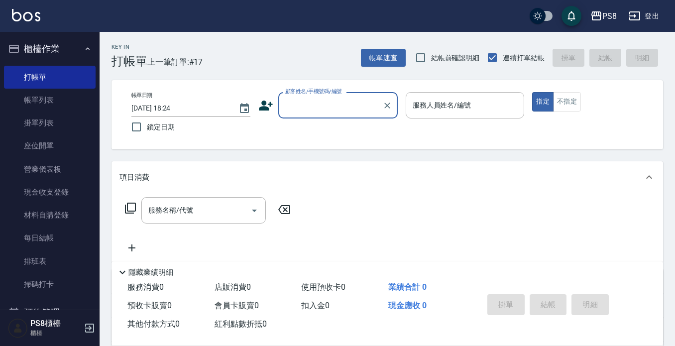
click at [330, 108] on input "顧客姓名/手機號碼/編號" at bounding box center [331, 105] width 96 height 17
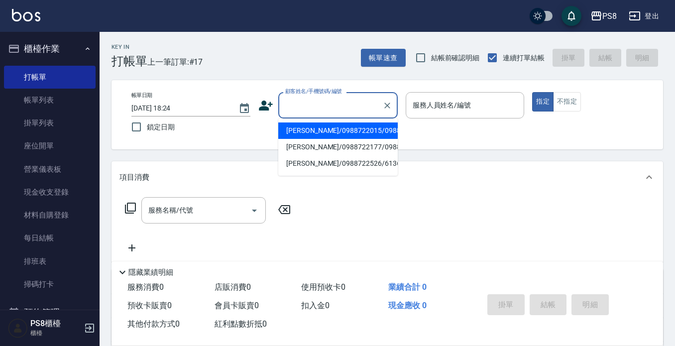
click at [339, 105] on input "顧客姓名/手機號碼/編號" at bounding box center [331, 105] width 96 height 17
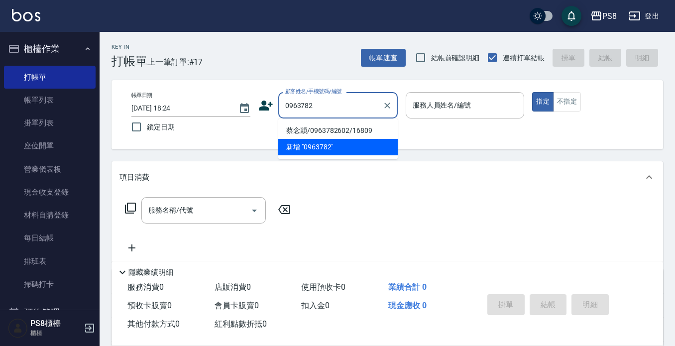
click at [326, 126] on li "蔡念穎/0963782602/16809" at bounding box center [337, 130] width 119 height 16
type input "蔡念穎/0963782602/16809"
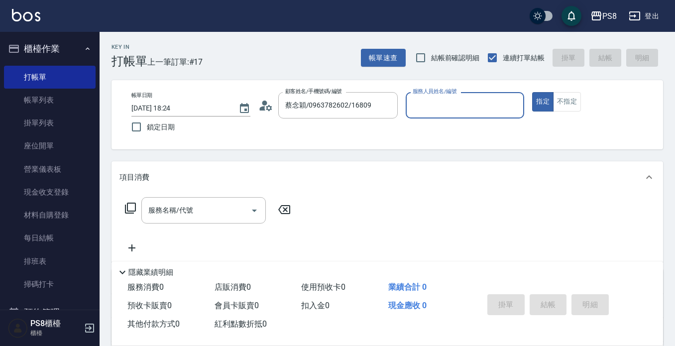
type input "小屋-18"
click at [196, 205] on input "服務名稱/代號" at bounding box center [196, 210] width 101 height 17
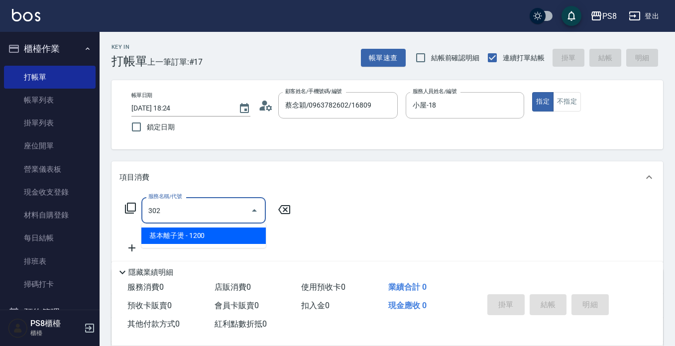
click at [176, 237] on span "基本離子燙 - 1200" at bounding box center [203, 236] width 124 height 16
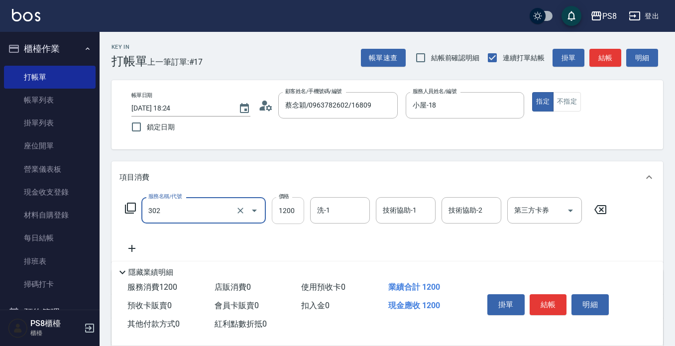
type input "基本離子燙(302)"
click at [280, 212] on input "1200" at bounding box center [288, 210] width 32 height 27
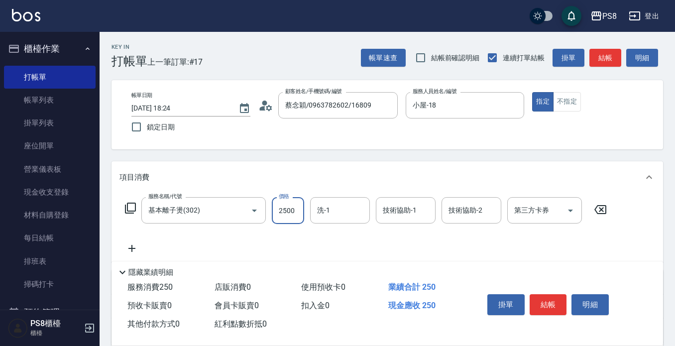
type input "2500"
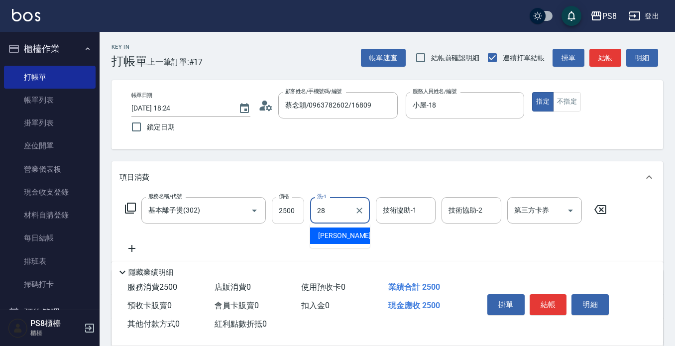
type input "[PERSON_NAME]-28"
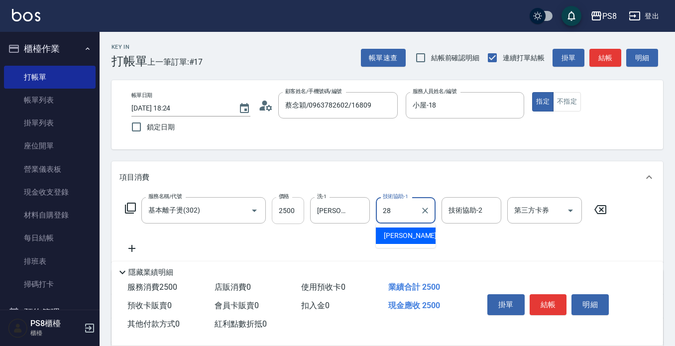
type input "[PERSON_NAME]-28"
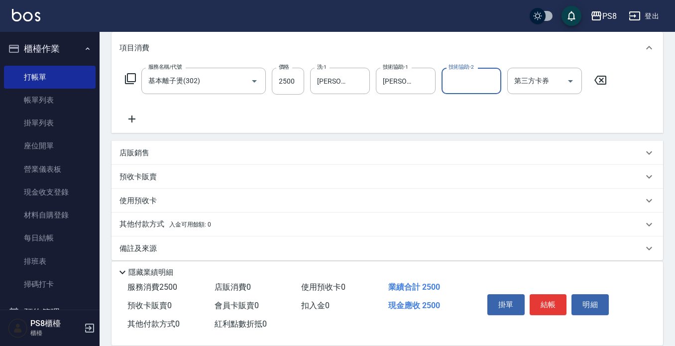
scroll to position [139, 0]
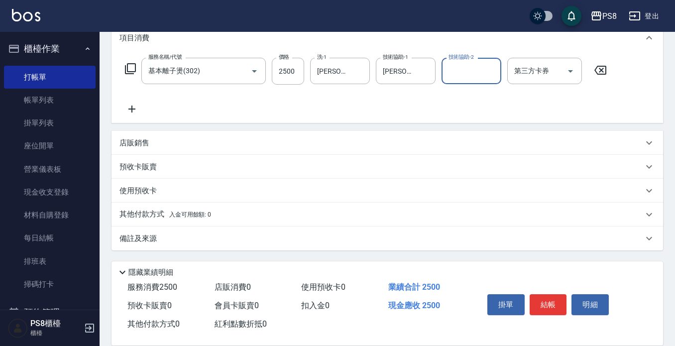
click at [160, 213] on p "其他付款方式 入金可用餘額: 0" at bounding box center [165, 214] width 92 height 11
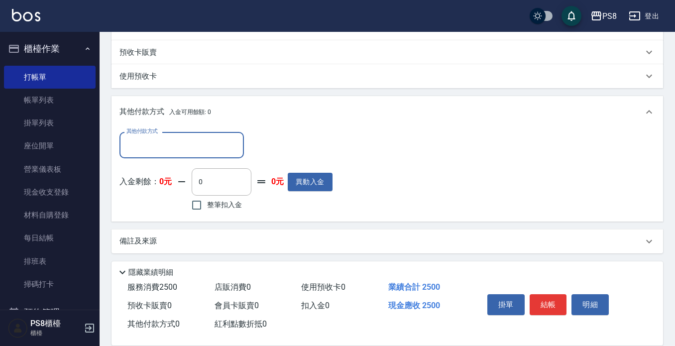
scroll to position [256, 0]
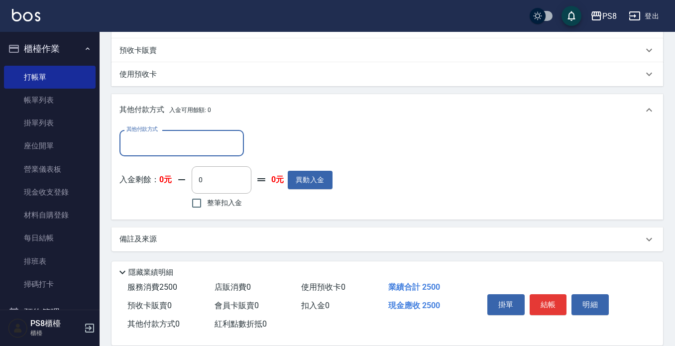
click at [173, 139] on input "其他付款方式" at bounding box center [181, 142] width 115 height 17
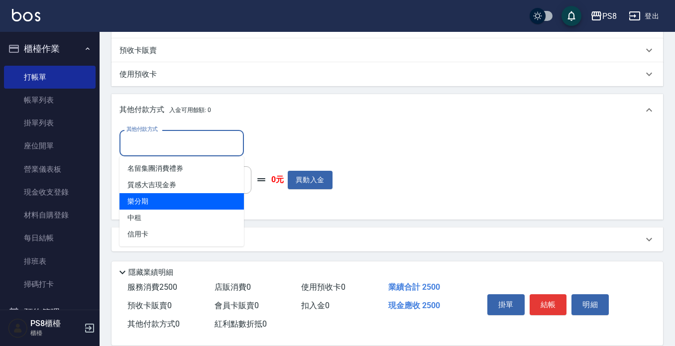
scroll to position [257, 0]
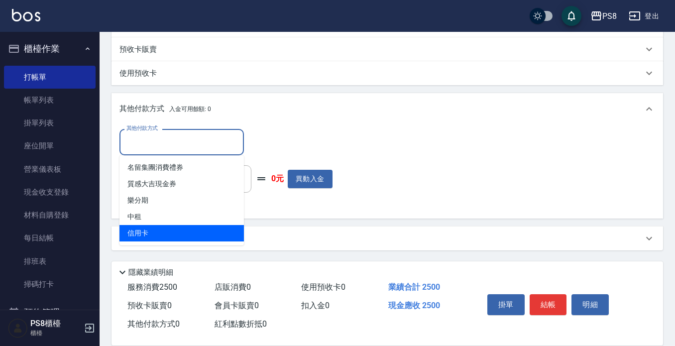
click at [166, 238] on span "信用卡" at bounding box center [181, 233] width 124 height 16
type input "信用卡"
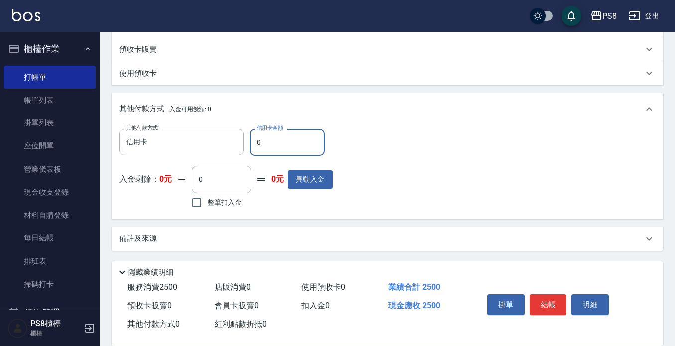
click at [272, 143] on input "0" at bounding box center [287, 142] width 75 height 27
type input "2500"
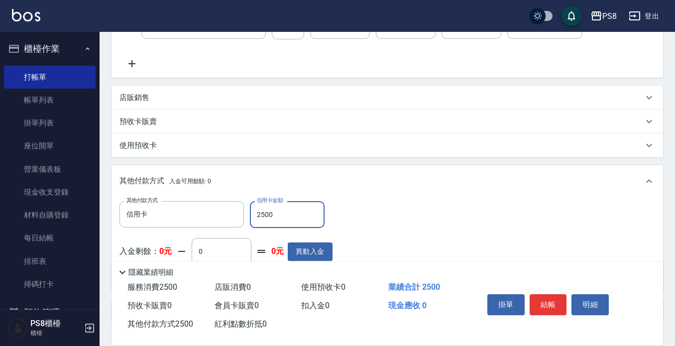
scroll to position [257, 0]
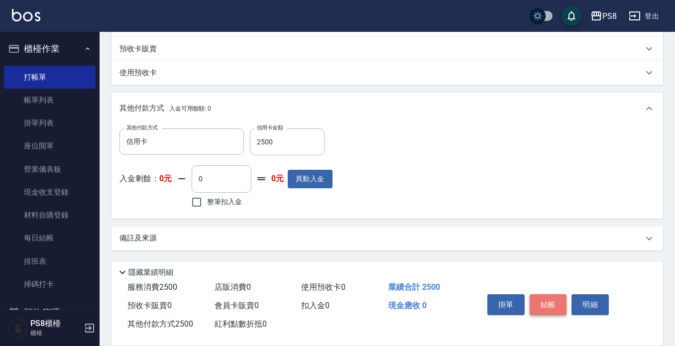
click at [540, 294] on button "結帳" at bounding box center [548, 304] width 37 height 21
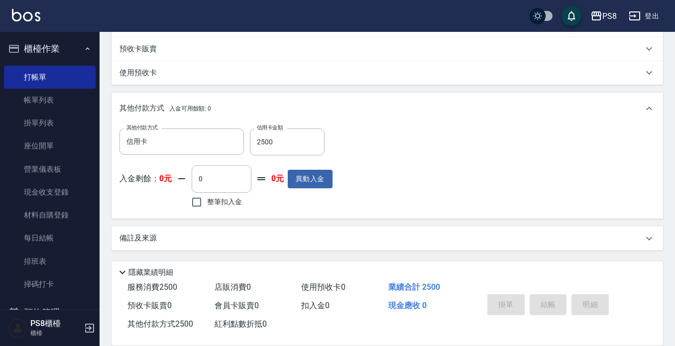
type input "[DATE] 18:26"
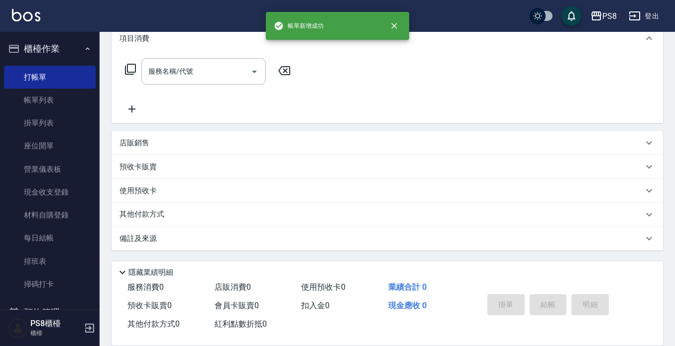
scroll to position [0, 0]
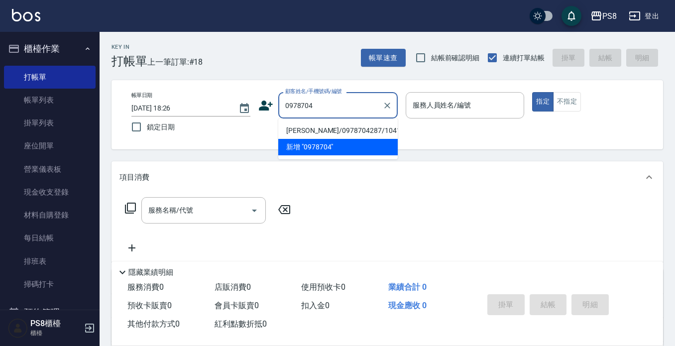
drag, startPoint x: 315, startPoint y: 127, endPoint x: 324, endPoint y: 127, distance: 9.0
click at [315, 128] on li "[PERSON_NAME]/0978704287/10416" at bounding box center [337, 130] width 119 height 16
type input "[PERSON_NAME]/0978704287/10416"
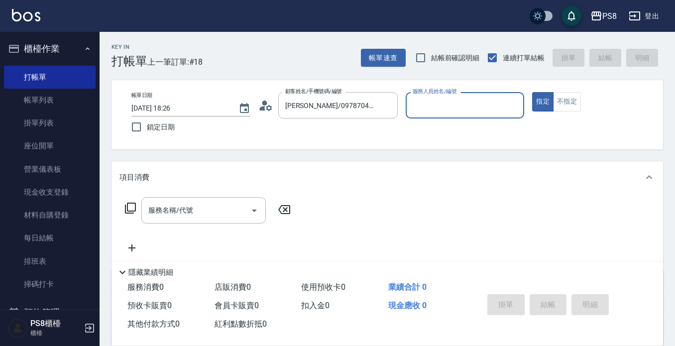
type input "小屋-18"
click at [218, 209] on input "服務名稱/代號" at bounding box center [196, 210] width 101 height 17
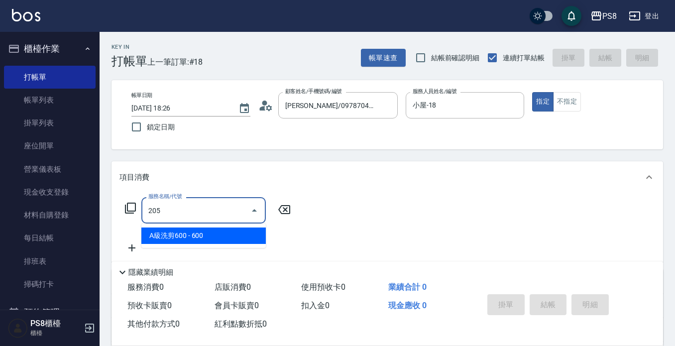
click at [250, 239] on span "A級洗剪600 - 600" at bounding box center [203, 236] width 124 height 16
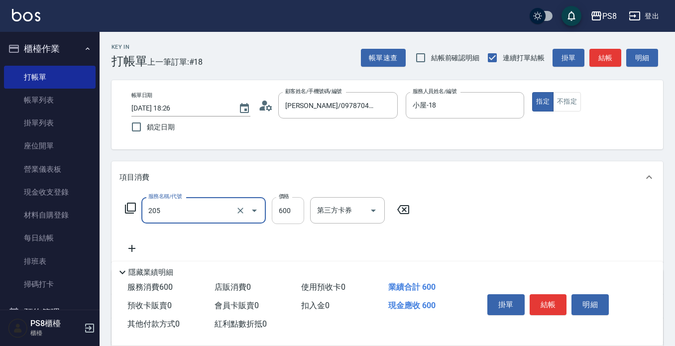
type input "A級洗剪600(205)"
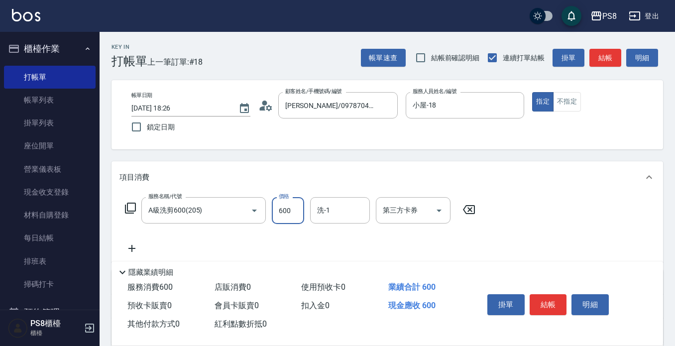
drag, startPoint x: 303, startPoint y: 210, endPoint x: 294, endPoint y: 209, distance: 9.5
click at [303, 210] on input "600" at bounding box center [288, 210] width 32 height 27
type input "700"
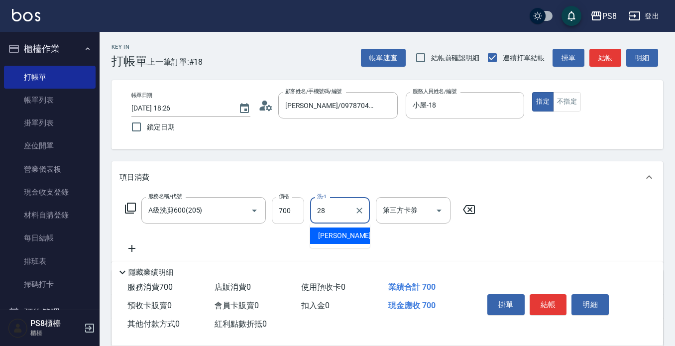
type input "[PERSON_NAME]-28"
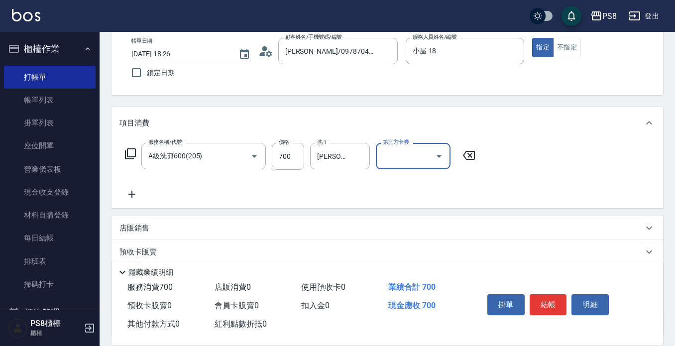
scroll to position [139, 0]
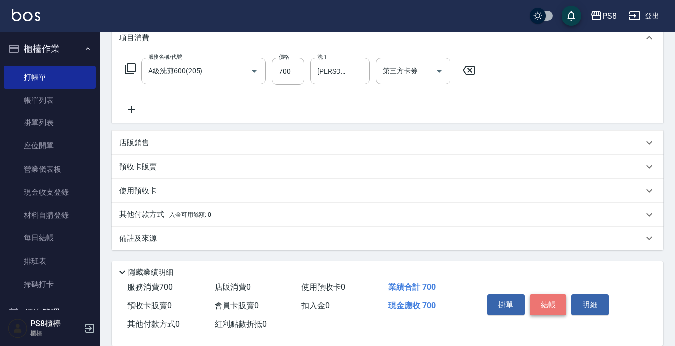
click at [546, 299] on button "結帳" at bounding box center [548, 304] width 37 height 21
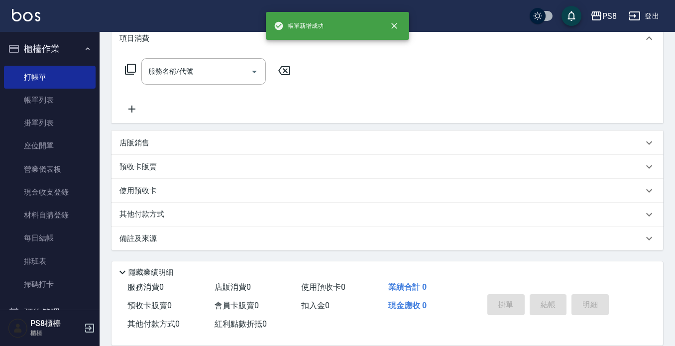
scroll to position [0, 0]
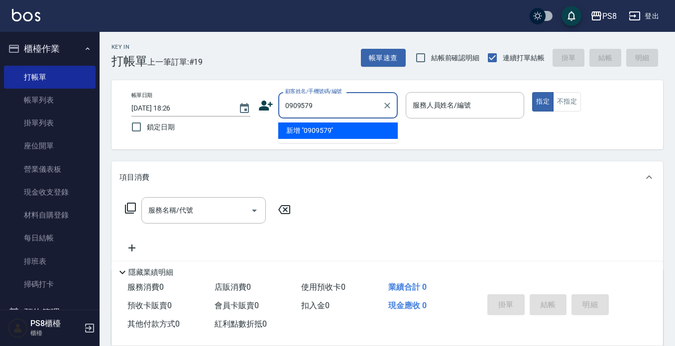
click at [322, 94] on label "顧客姓名/手機號碼/編號" at bounding box center [313, 91] width 57 height 7
click at [322, 97] on input "0909579" at bounding box center [331, 105] width 96 height 17
click at [326, 102] on input "0909579" at bounding box center [331, 105] width 96 height 17
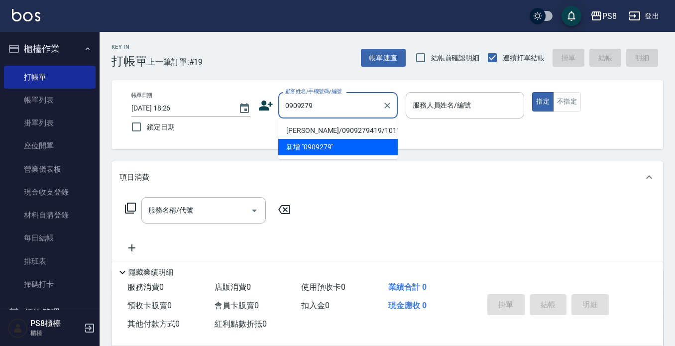
click at [323, 128] on li "[PERSON_NAME]/0909279419/10110" at bounding box center [337, 130] width 119 height 16
type input "[PERSON_NAME]/0909279419/10110"
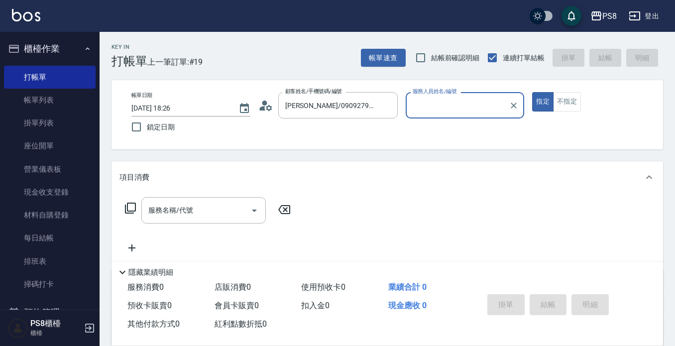
type input "小屋-18"
click at [214, 208] on input "服務名稱/代號" at bounding box center [196, 210] width 101 height 17
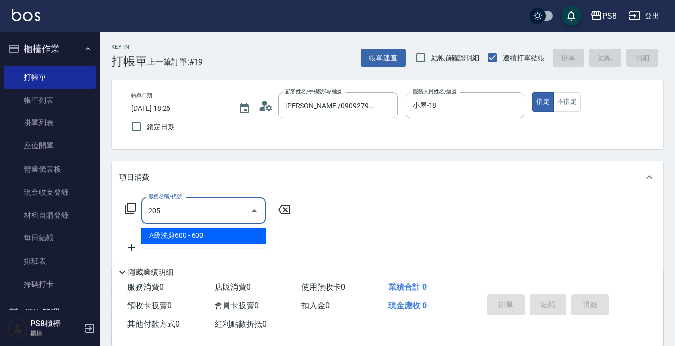
click at [206, 228] on span "A級洗剪600 - 600" at bounding box center [203, 236] width 124 height 16
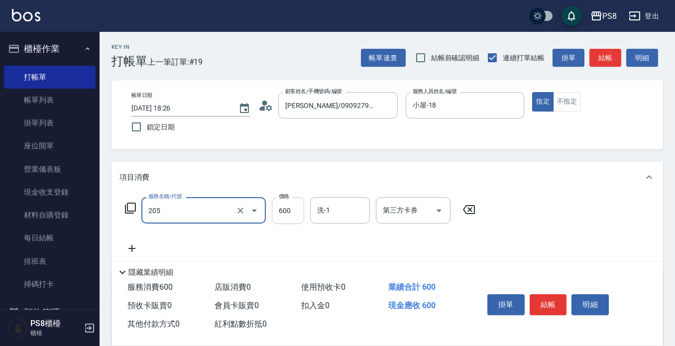
type input "A級洗剪600(205)"
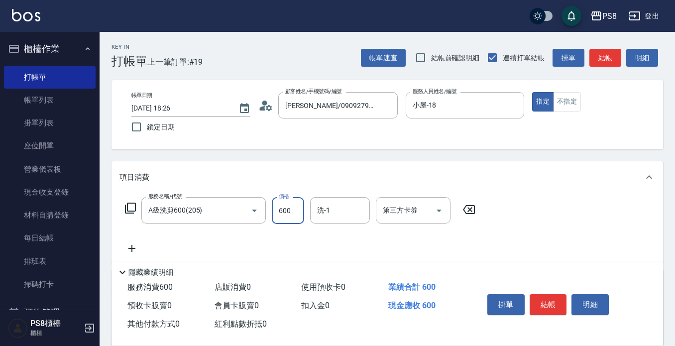
click at [279, 212] on input "600" at bounding box center [288, 210] width 32 height 27
type input "700"
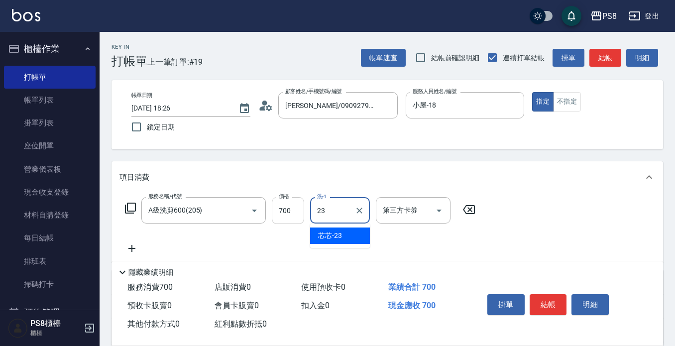
type input "芯芯-23"
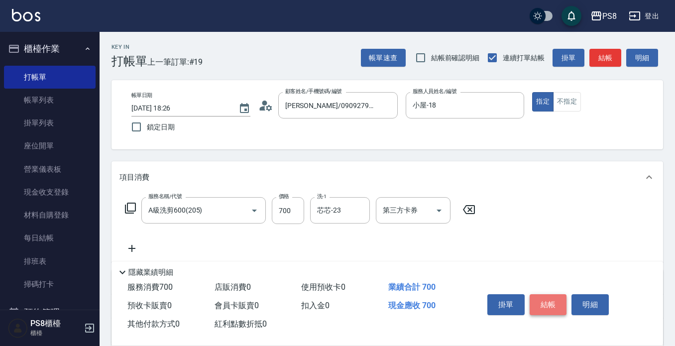
click at [552, 295] on button "結帳" at bounding box center [548, 304] width 37 height 21
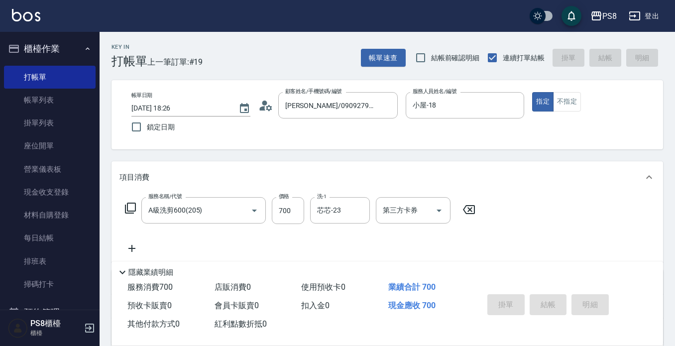
type input "[DATE] 18:27"
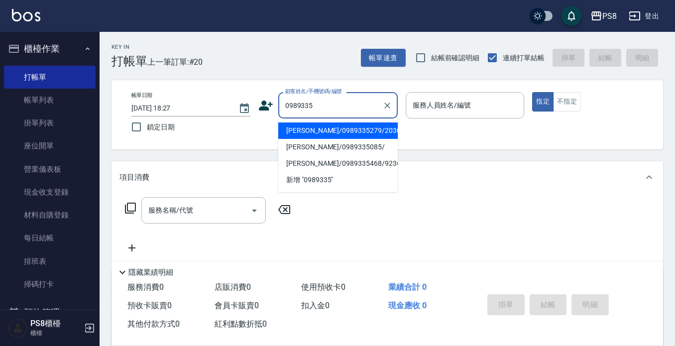
click at [336, 127] on li "[PERSON_NAME]/0989335279/20304" at bounding box center [337, 130] width 119 height 16
type input "[PERSON_NAME]/0989335279/20304"
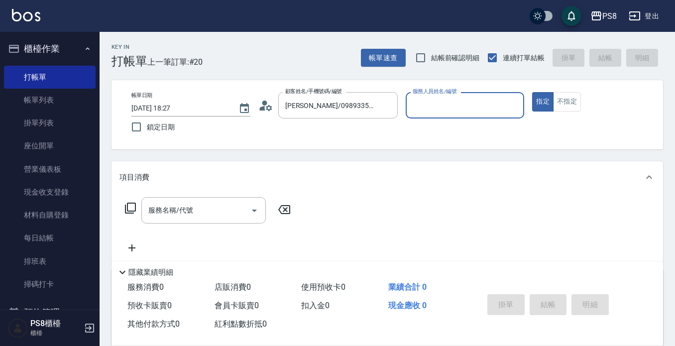
type input "小屋-18"
click at [222, 203] on input "服務名稱/代號" at bounding box center [196, 210] width 101 height 17
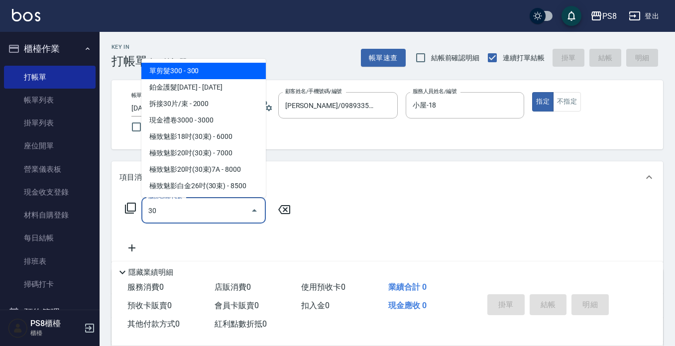
type input "3"
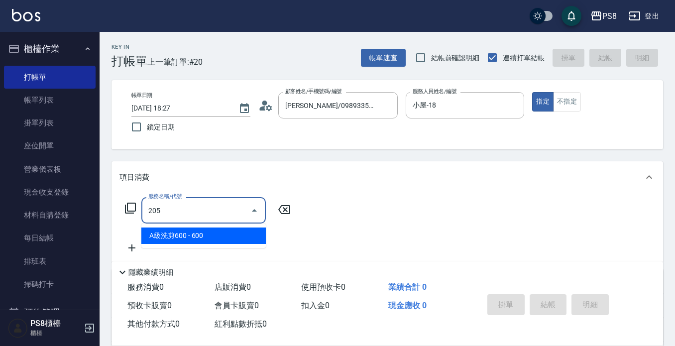
click at [185, 233] on span "A級洗剪600 - 600" at bounding box center [203, 236] width 124 height 16
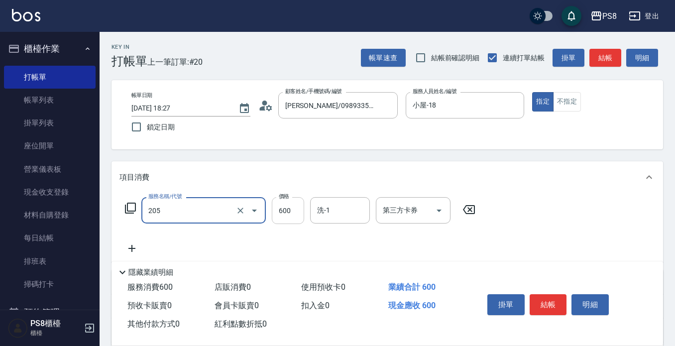
type input "A級洗剪600(205)"
click at [301, 205] on input "600" at bounding box center [288, 210] width 32 height 27
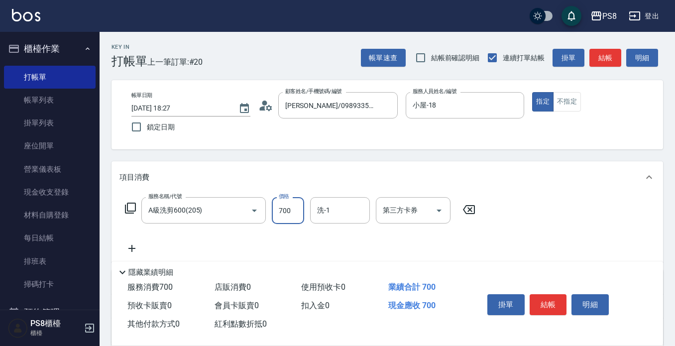
type input "700"
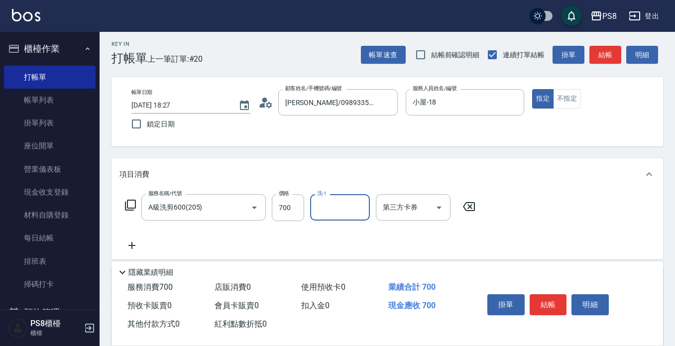
scroll to position [50, 0]
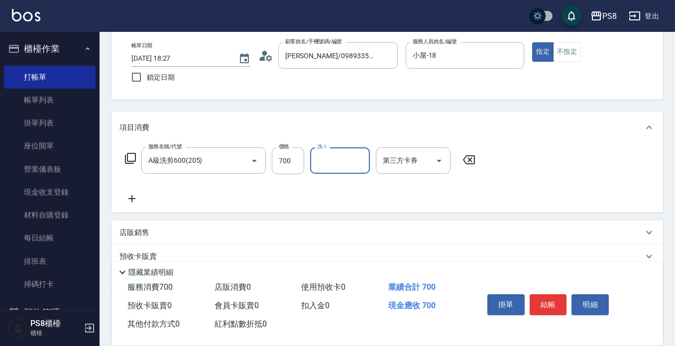
click at [134, 198] on icon at bounding box center [131, 199] width 25 height 12
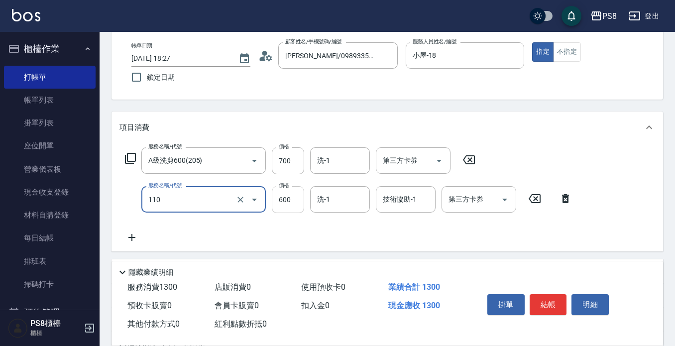
type input "精油+去角質(110)"
click at [288, 200] on input "600" at bounding box center [288, 199] width 32 height 27
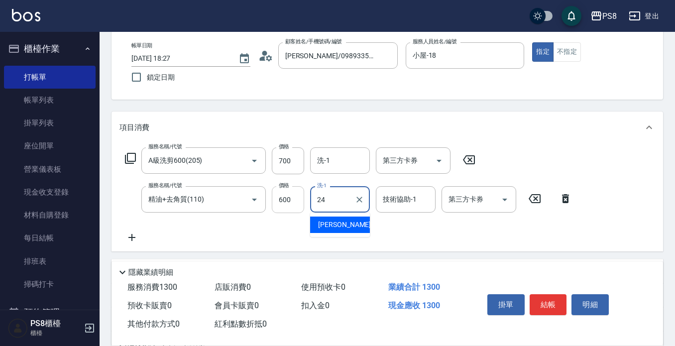
type input "[PERSON_NAME]-24"
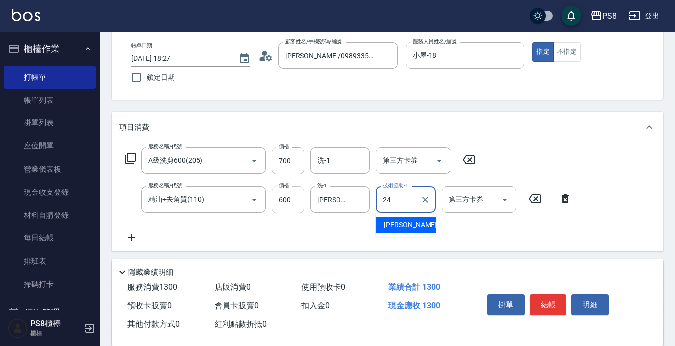
type input "[PERSON_NAME]-24"
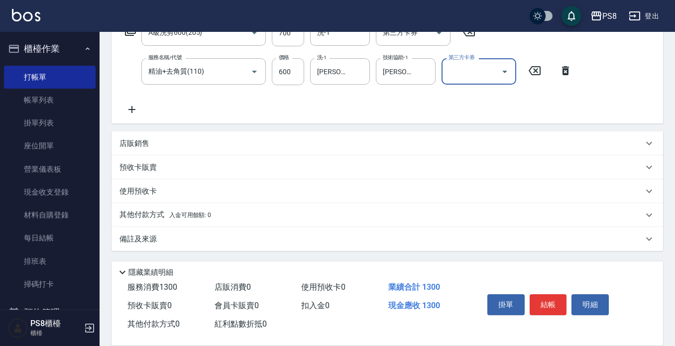
scroll to position [178, 0]
click at [142, 136] on div "店販銷售" at bounding box center [388, 143] width 552 height 24
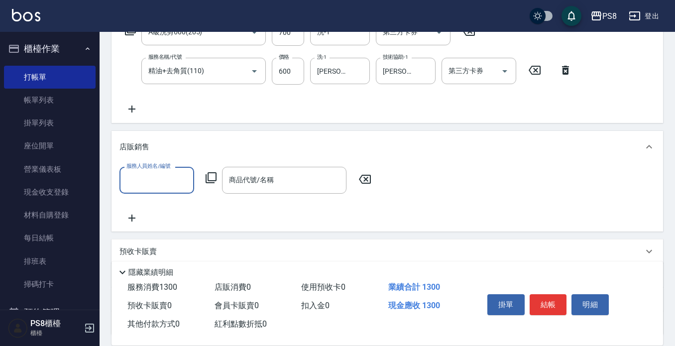
scroll to position [0, 0]
type input "小屋-18"
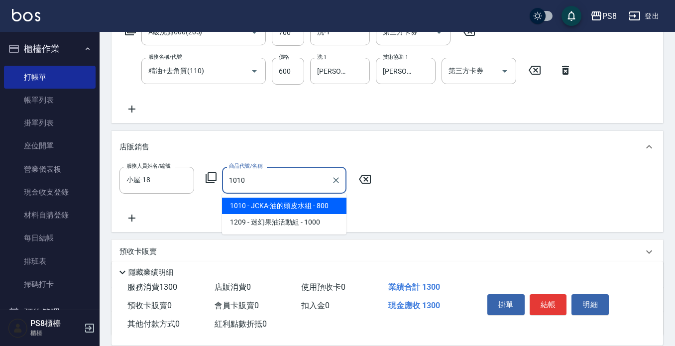
click at [244, 208] on span "1010 - JCKA-油的頭皮水組 - 800" at bounding box center [284, 206] width 124 height 16
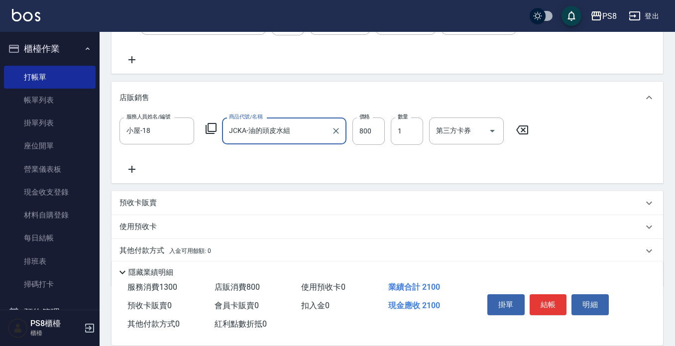
scroll to position [264, 0]
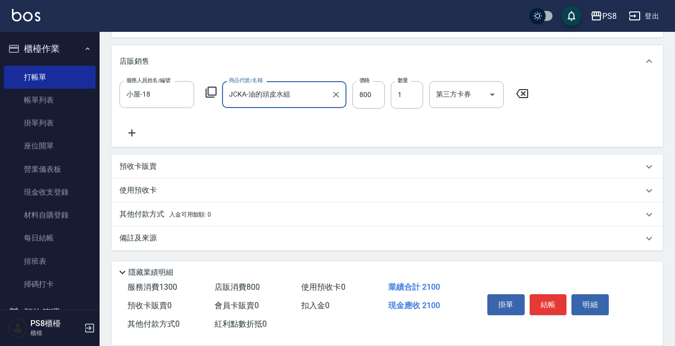
type input "JCKA-油的頭皮水組"
click at [145, 215] on p "其他付款方式 入金可用餘額: 0" at bounding box center [165, 214] width 92 height 11
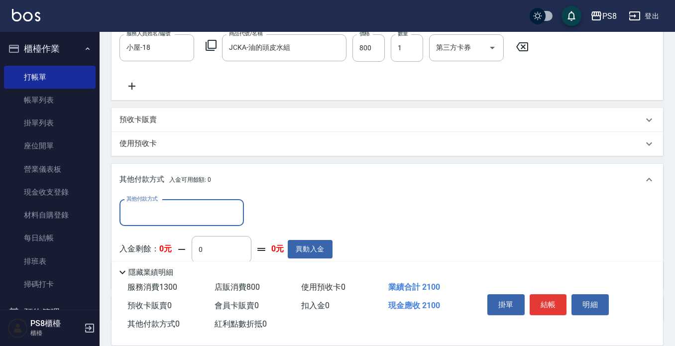
scroll to position [363, 0]
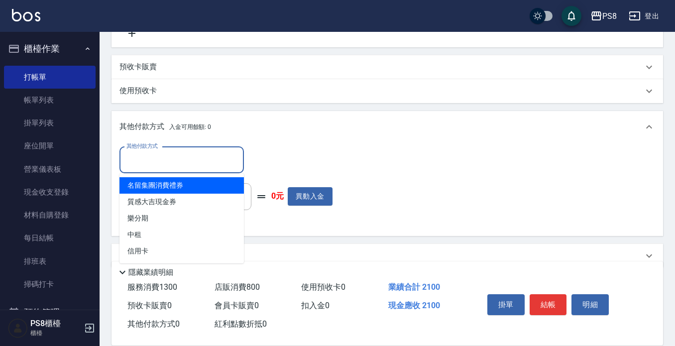
click at [186, 160] on input "其他付款方式" at bounding box center [181, 159] width 115 height 17
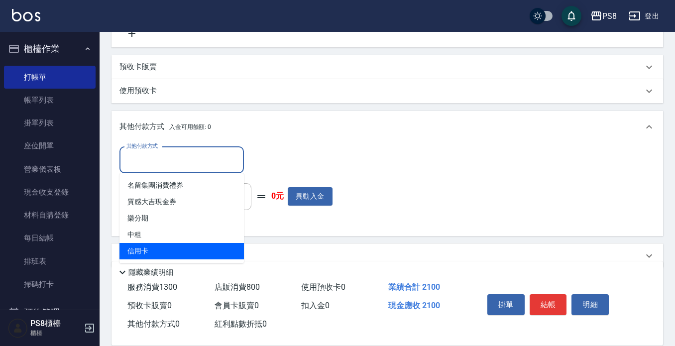
drag, startPoint x: 165, startPoint y: 246, endPoint x: 197, endPoint y: 234, distance: 33.6
click at [166, 246] on span "信用卡" at bounding box center [181, 251] width 124 height 16
type input "信用卡"
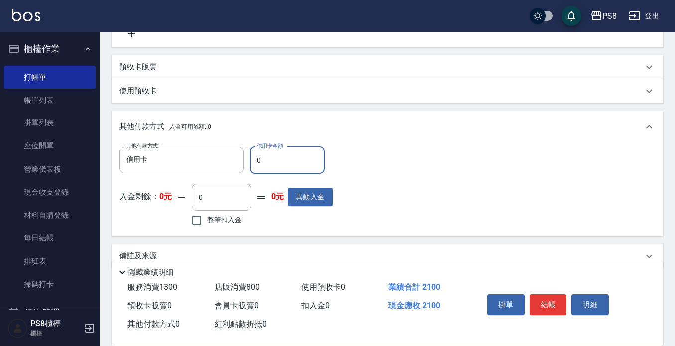
click at [297, 158] on input "0" at bounding box center [287, 160] width 75 height 27
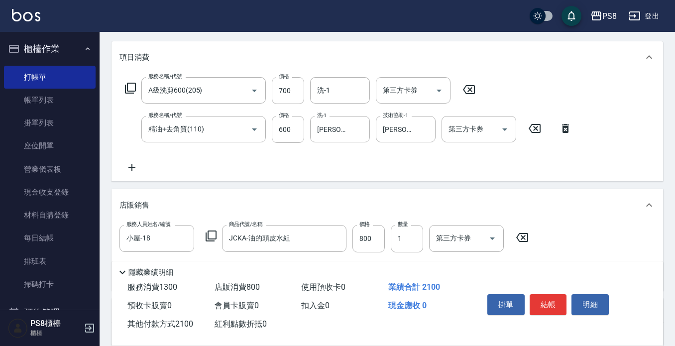
scroll to position [264, 0]
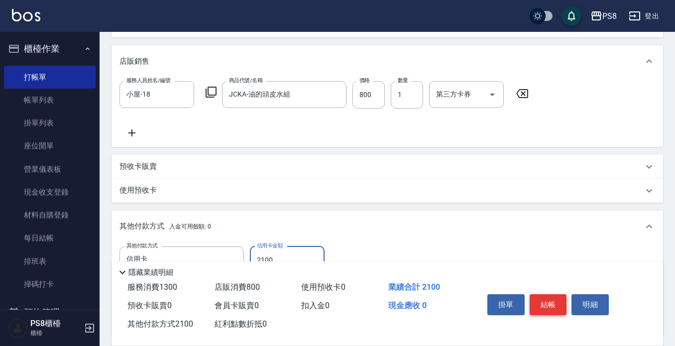
type input "2100"
click at [542, 304] on button "結帳" at bounding box center [548, 304] width 37 height 21
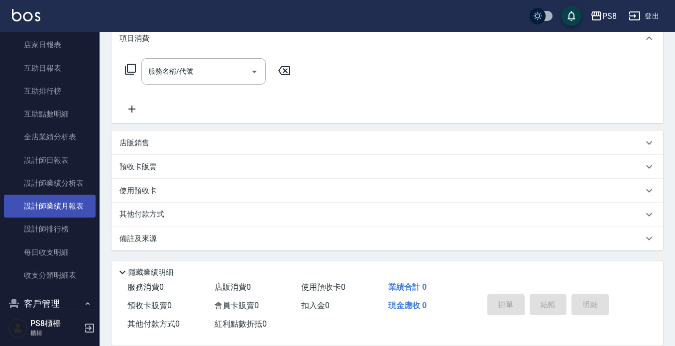
scroll to position [348, 0]
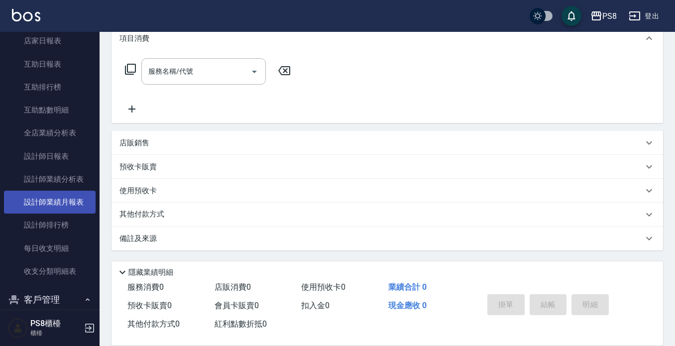
click at [65, 201] on link "設計師業績月報表" at bounding box center [50, 202] width 92 height 23
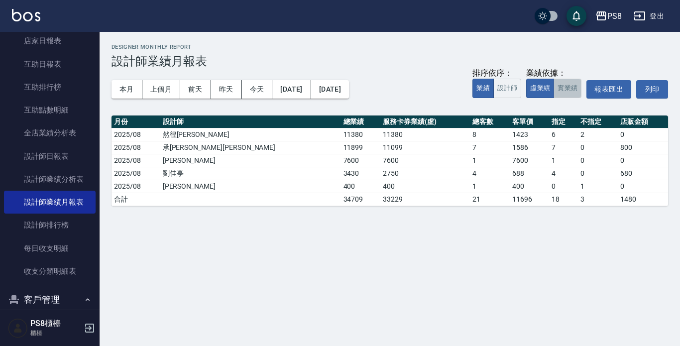
click at [575, 93] on button "實業績" at bounding box center [568, 88] width 28 height 19
click at [131, 90] on button "本月" at bounding box center [127, 89] width 31 height 18
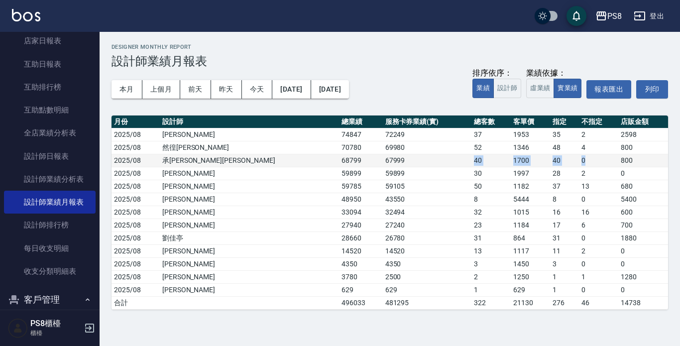
drag, startPoint x: 328, startPoint y: 161, endPoint x: 600, endPoint y: 165, distance: 272.9
click at [600, 165] on tr "2025/08 承彧蔡 68799 67999 40 1700 40 0 800" at bounding box center [390, 160] width 557 height 13
click at [600, 165] on td "0" at bounding box center [598, 160] width 39 height 13
click at [630, 160] on td "800" at bounding box center [643, 160] width 50 height 13
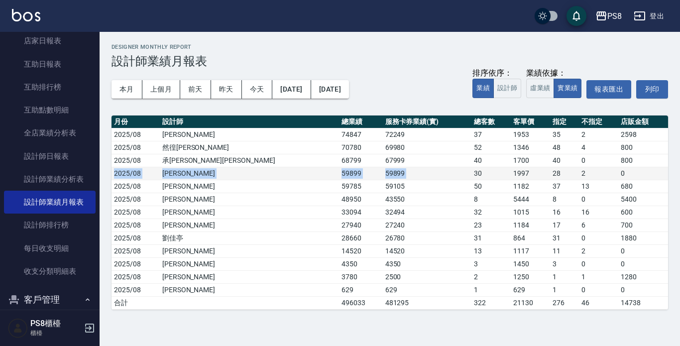
drag, startPoint x: 630, startPoint y: 158, endPoint x: 408, endPoint y: 177, distance: 222.8
click at [408, 177] on tbody "2025/08 [PERSON_NAME] 74847 72249 37 1953 35 2 2598 2025/08 然徨楊 70780 69980 52 …" at bounding box center [390, 218] width 557 height 181
click at [471, 177] on td "30" at bounding box center [490, 173] width 39 height 13
click at [383, 169] on td "59899" at bounding box center [427, 173] width 89 height 13
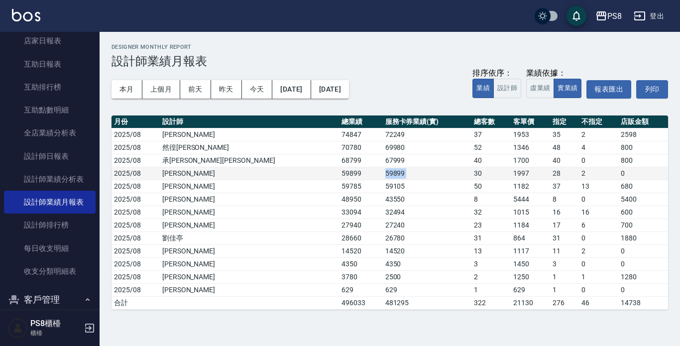
click at [383, 169] on td "59899" at bounding box center [427, 173] width 89 height 13
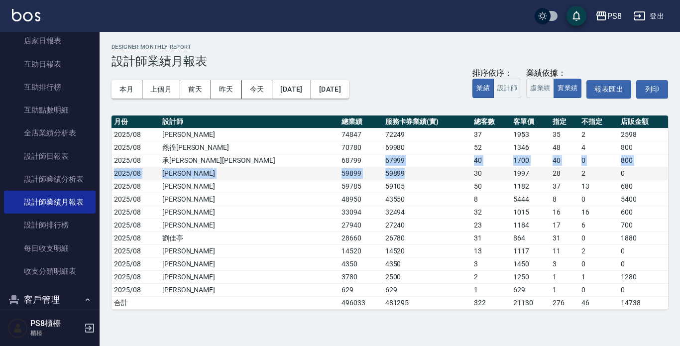
drag, startPoint x: 253, startPoint y: 166, endPoint x: 361, endPoint y: 168, distance: 108.5
click at [361, 168] on tbody "2025/08 [PERSON_NAME] 74847 72249 37 1953 35 2 2598 2025/08 然徨楊 70780 69980 52 …" at bounding box center [390, 218] width 557 height 181
click at [383, 168] on td "59899" at bounding box center [427, 173] width 89 height 13
click at [383, 179] on td "59899" at bounding box center [427, 173] width 89 height 13
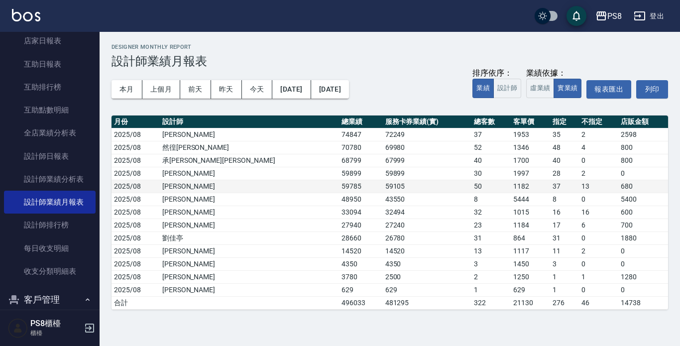
click at [383, 192] on td "59105" at bounding box center [427, 186] width 89 height 13
click at [383, 185] on td "59105" at bounding box center [427, 186] width 89 height 13
click at [383, 184] on td "59105" at bounding box center [427, 186] width 89 height 13
click at [383, 183] on td "59105" at bounding box center [427, 186] width 89 height 13
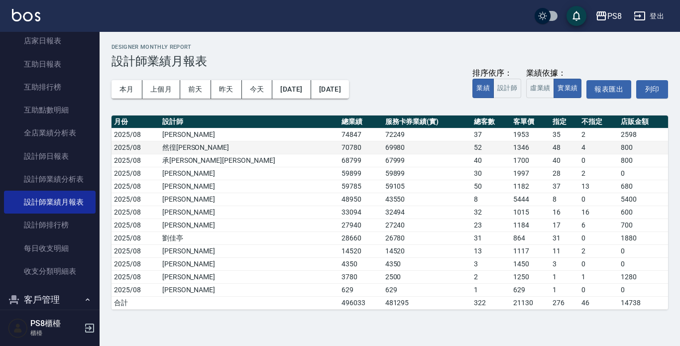
click at [383, 153] on td "69980" at bounding box center [427, 147] width 89 height 13
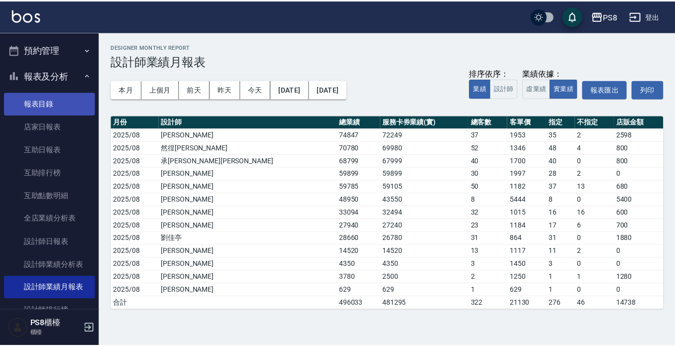
scroll to position [249, 0]
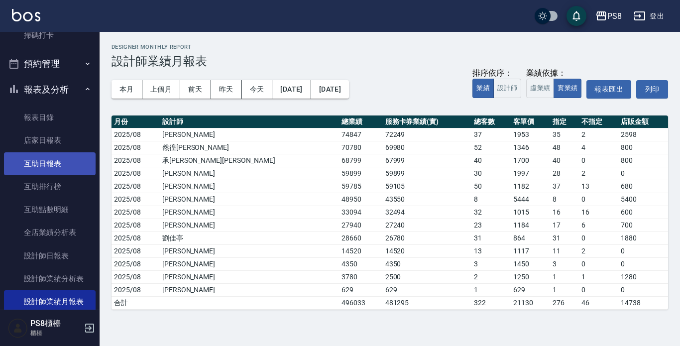
click at [35, 157] on link "互助日報表" at bounding box center [50, 163] width 92 height 23
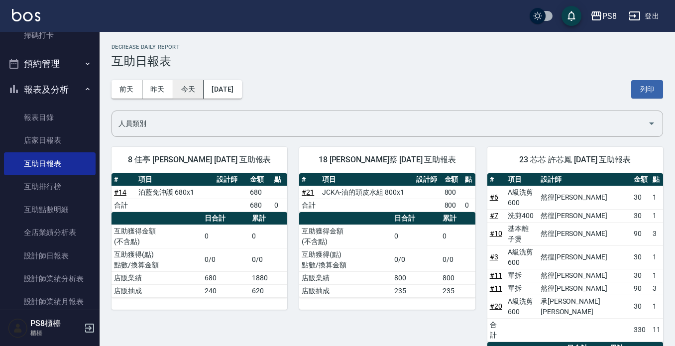
drag, startPoint x: 193, startPoint y: 91, endPoint x: 192, endPoint y: 84, distance: 7.5
click at [192, 91] on button "今天" at bounding box center [188, 89] width 31 height 18
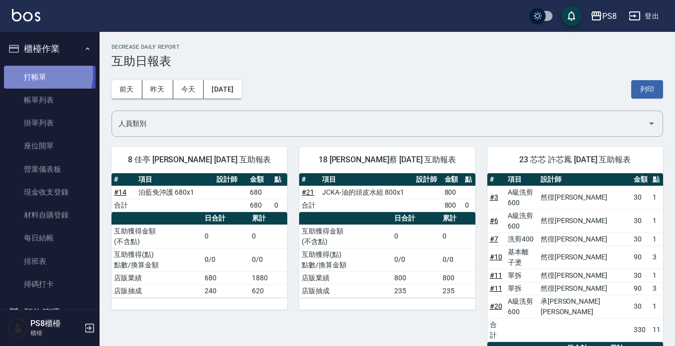
click at [35, 73] on link "打帳單" at bounding box center [50, 77] width 92 height 23
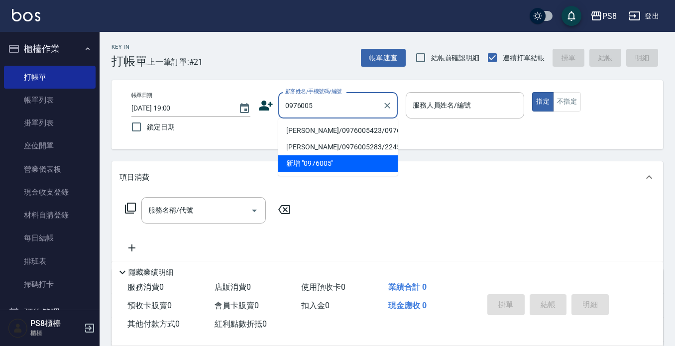
click at [320, 133] on li "[PERSON_NAME]/0976005423/0976005423" at bounding box center [337, 130] width 119 height 16
type input "[PERSON_NAME]/0976005423/0976005423"
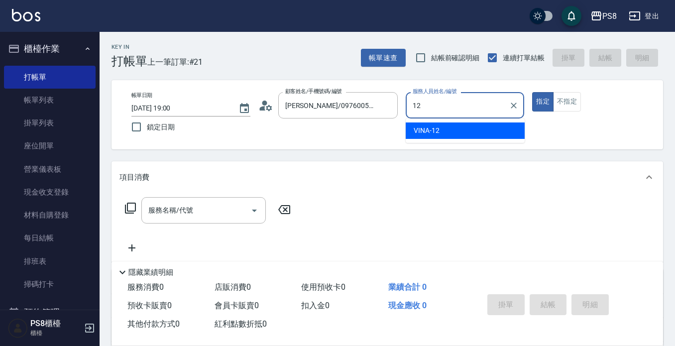
type input "VINA-12"
type button "true"
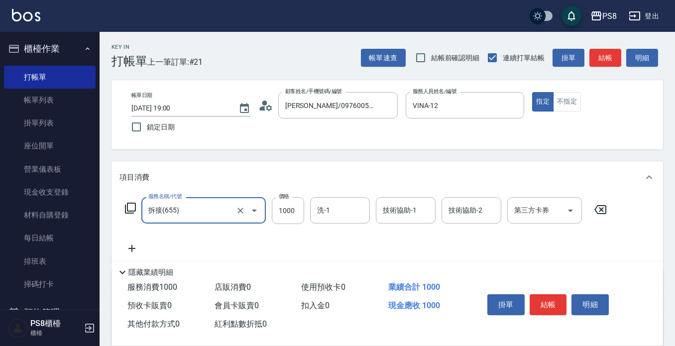
type input "拆接(655)"
type input "3000"
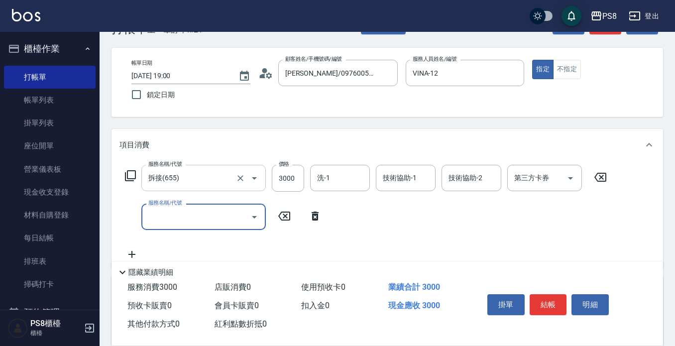
scroll to position [50, 0]
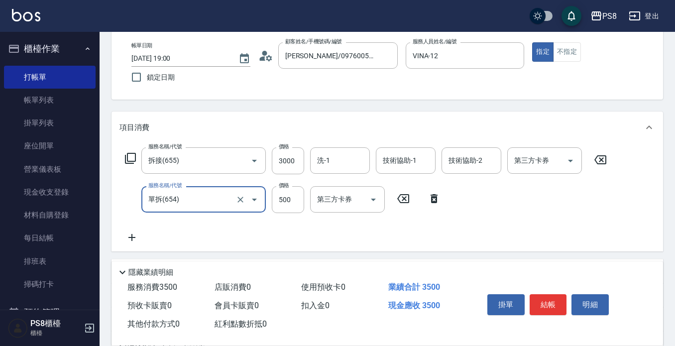
type input "單拆(654)"
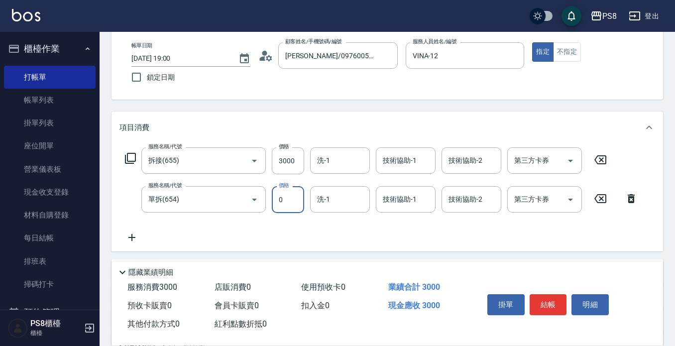
type input "0"
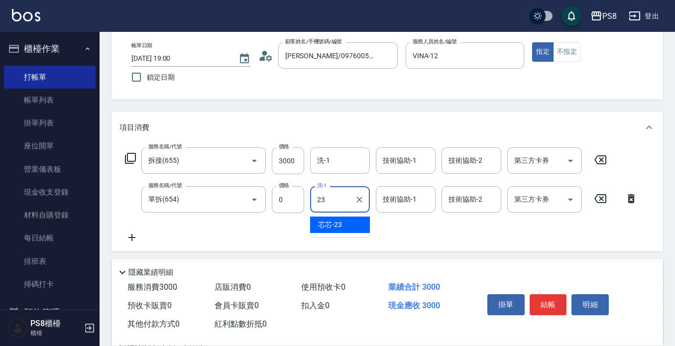
type input "芯芯-23"
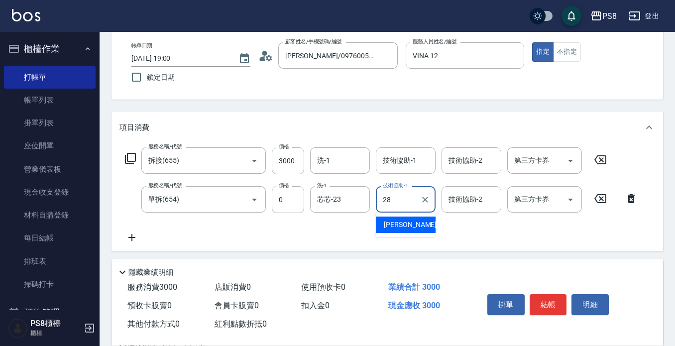
type input "[PERSON_NAME]-28"
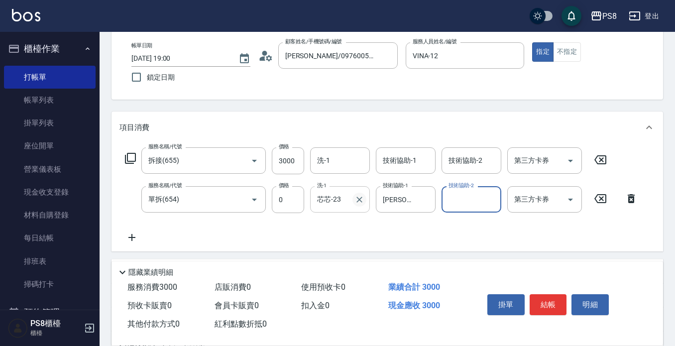
click at [361, 201] on icon "Clear" at bounding box center [359, 200] width 6 height 6
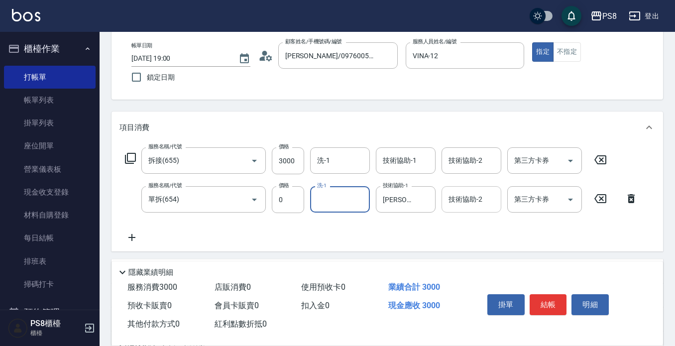
click at [461, 202] on input "技術協助-2" at bounding box center [471, 199] width 51 height 17
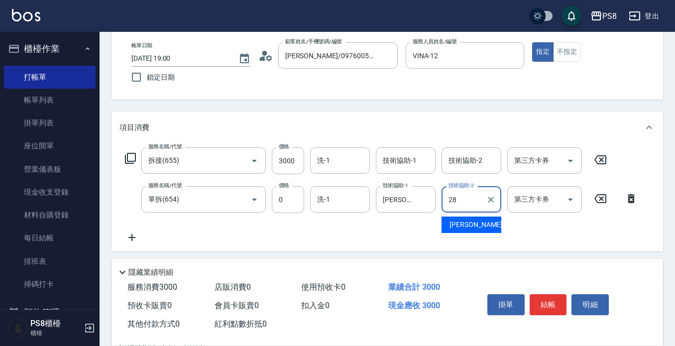
type input "[PERSON_NAME]-28"
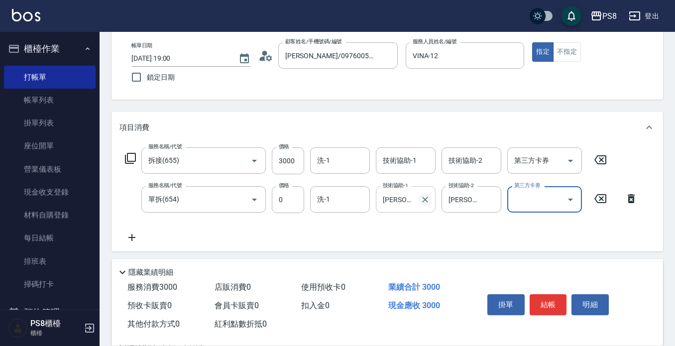
click at [423, 198] on icon "Clear" at bounding box center [425, 200] width 6 height 6
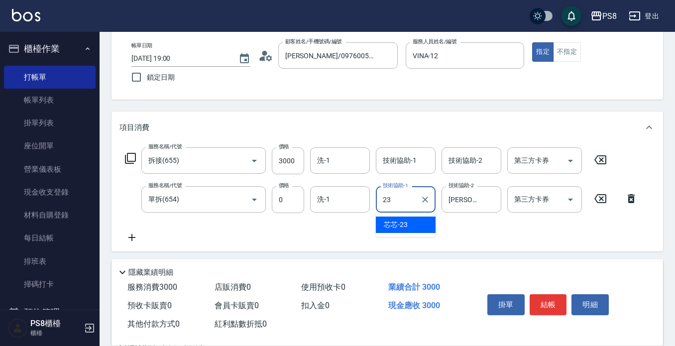
type input "芯芯-23"
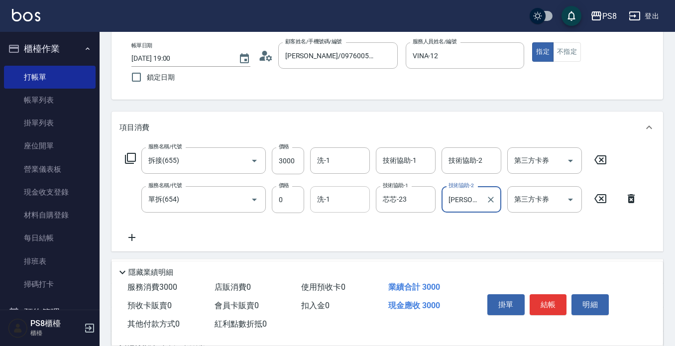
click at [343, 202] on input "洗-1" at bounding box center [340, 199] width 51 height 17
click at [460, 114] on div "項目消費" at bounding box center [388, 128] width 552 height 32
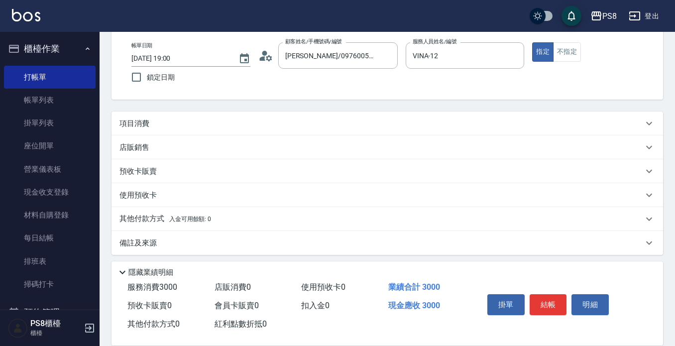
click at [273, 122] on div "項目消費" at bounding box center [381, 123] width 524 height 10
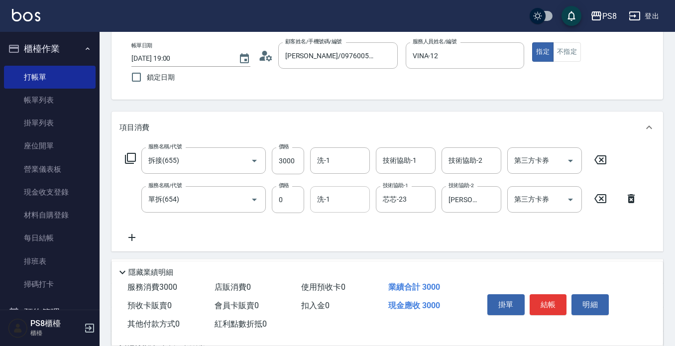
click at [336, 196] on input "洗-1" at bounding box center [340, 199] width 51 height 17
type input "[PERSON_NAME]-24"
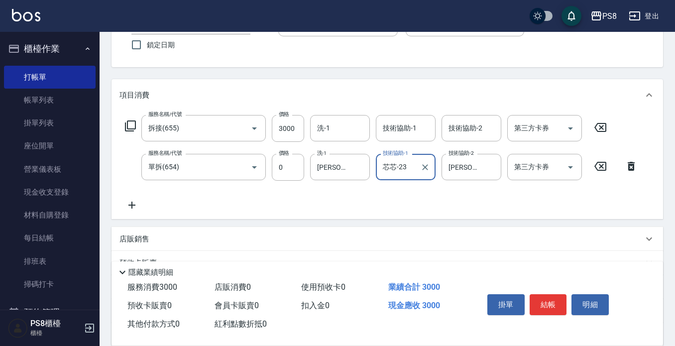
scroll to position [100, 0]
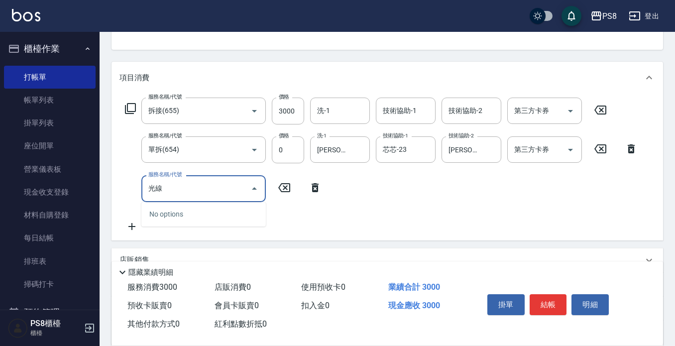
type input "光"
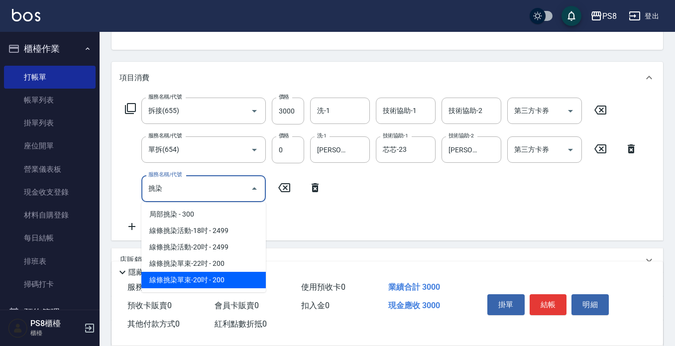
click at [228, 279] on span "線條挑染單束-20吋 - 200" at bounding box center [203, 280] width 124 height 16
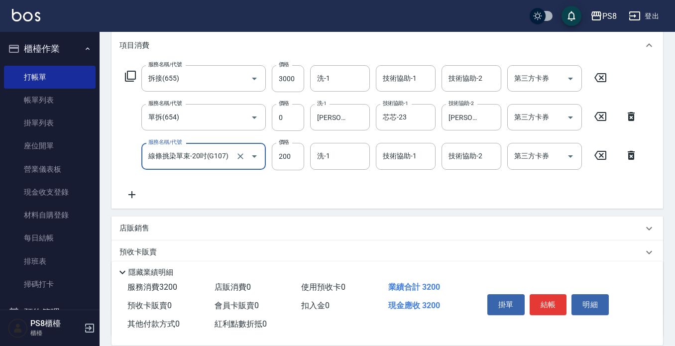
scroll to position [149, 0]
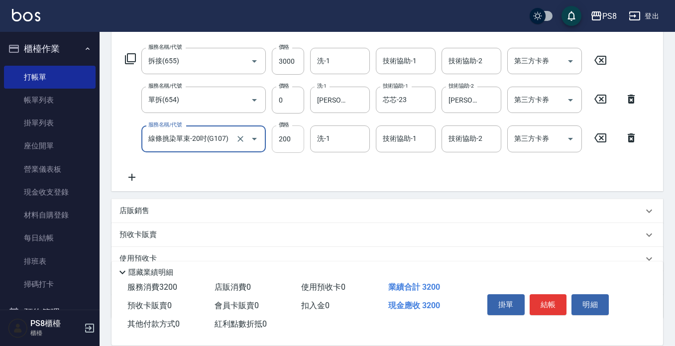
type input "線條挑染單束-20吋(G107)"
click at [299, 138] on input "200" at bounding box center [288, 138] width 32 height 27
type input "2500"
click at [136, 175] on icon at bounding box center [131, 177] width 25 height 12
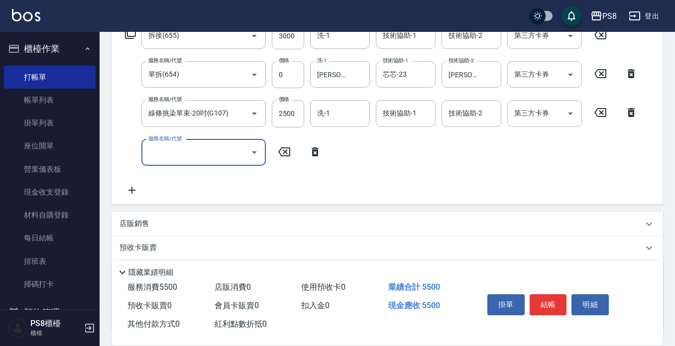
scroll to position [199, 0]
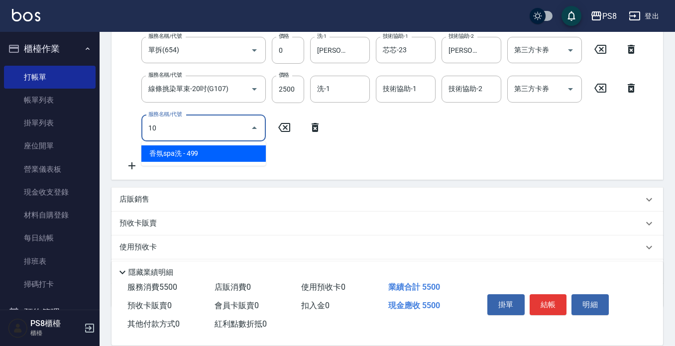
type input "1"
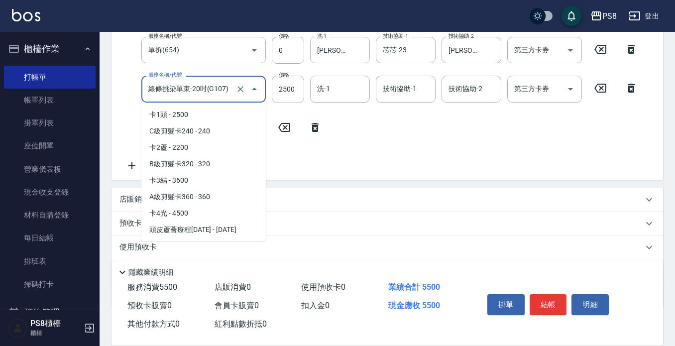
scroll to position [3661, 0]
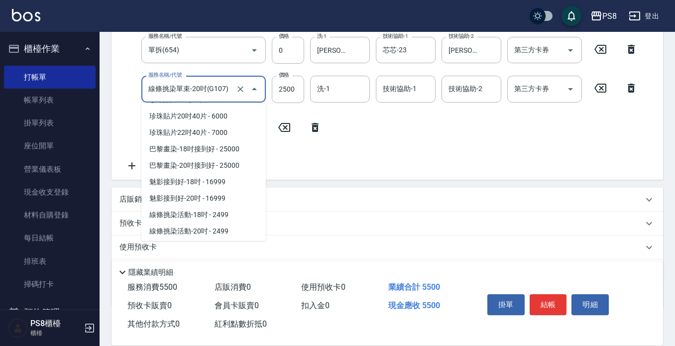
drag, startPoint x: 188, startPoint y: 90, endPoint x: 149, endPoint y: 96, distance: 38.9
click at [149, 96] on input "線條挑染單束-20吋(G107)" at bounding box center [190, 88] width 88 height 17
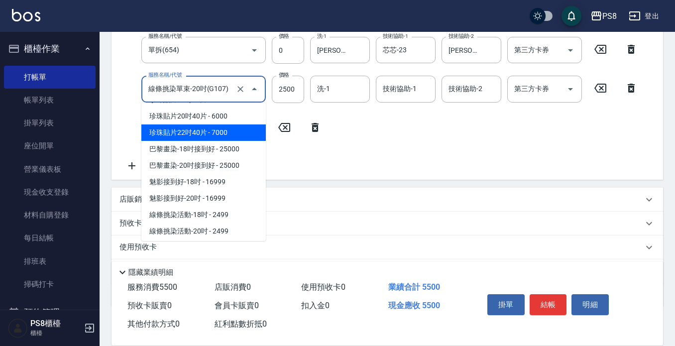
click at [193, 87] on input "線條挑染單束-20吋(G107)" at bounding box center [190, 88] width 88 height 17
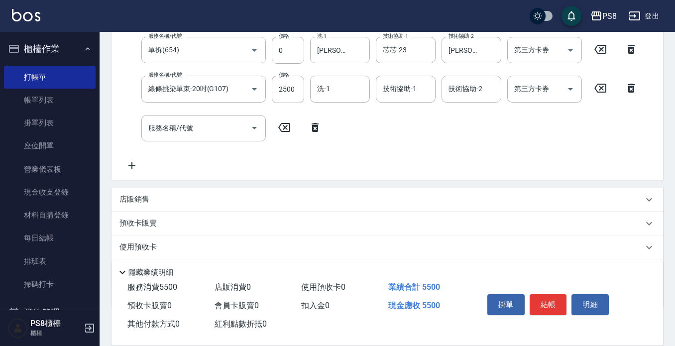
click at [334, 153] on div "服務名稱/代號 拆接(655) 服務名稱/代號 價格 3000 價格 洗-1 洗-1 技術協助-1 技術協助-1 技術協助-2 技術協助-2 第三方卡券 第三…" at bounding box center [381, 85] width 524 height 174
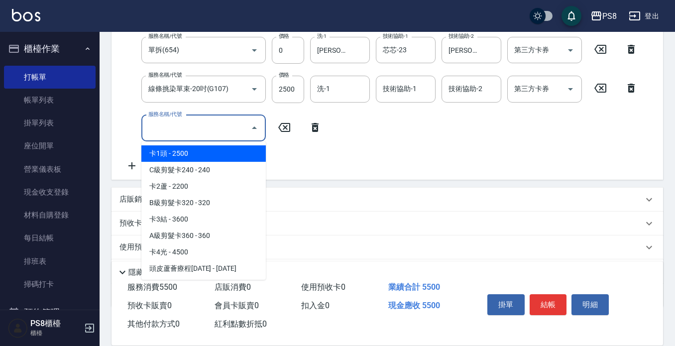
drag, startPoint x: 154, startPoint y: 125, endPoint x: 143, endPoint y: 134, distance: 14.5
drag, startPoint x: 143, startPoint y: 134, endPoint x: 367, endPoint y: 189, distance: 230.6
click at [369, 193] on div "店販銷售" at bounding box center [388, 200] width 552 height 24
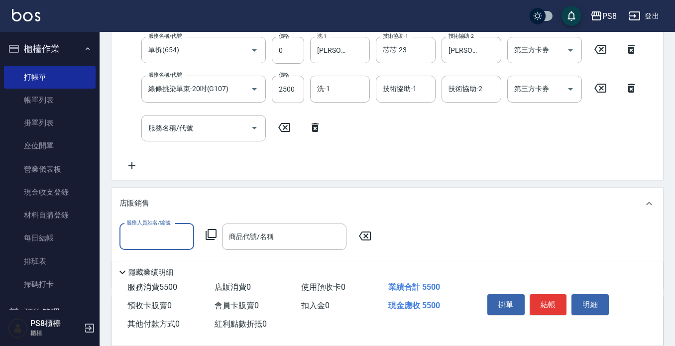
scroll to position [0, 0]
click at [215, 131] on input "服務名稱/代號" at bounding box center [196, 127] width 101 height 17
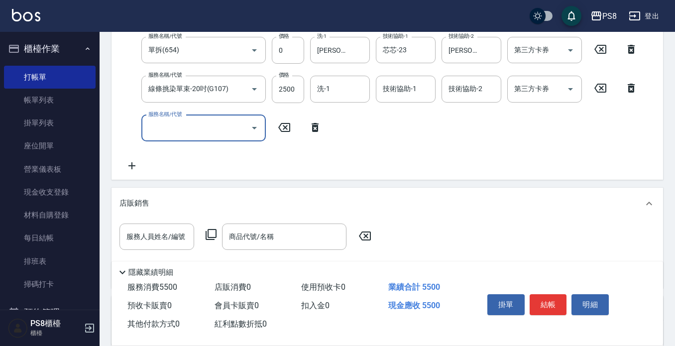
paste input "線條挑染單束"
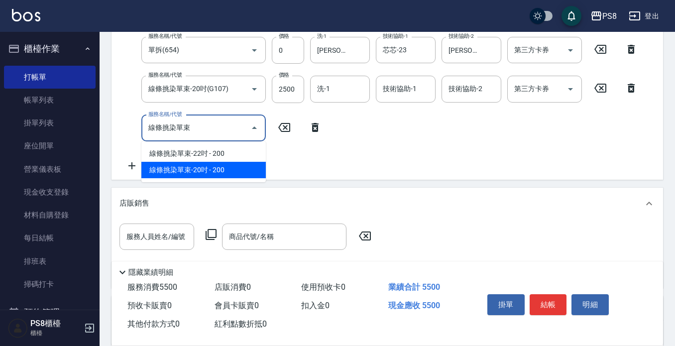
click at [218, 167] on span "線條挑染單束-20吋 - 200" at bounding box center [203, 170] width 124 height 16
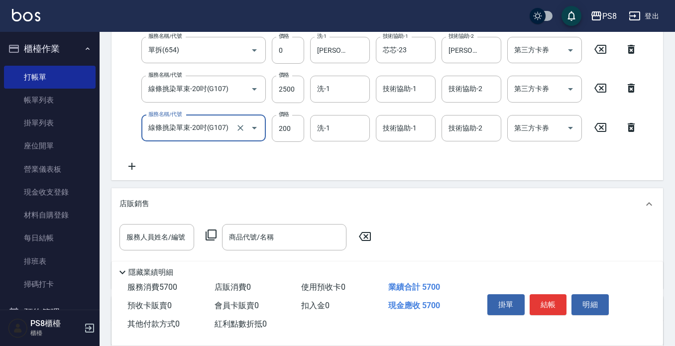
scroll to position [249, 0]
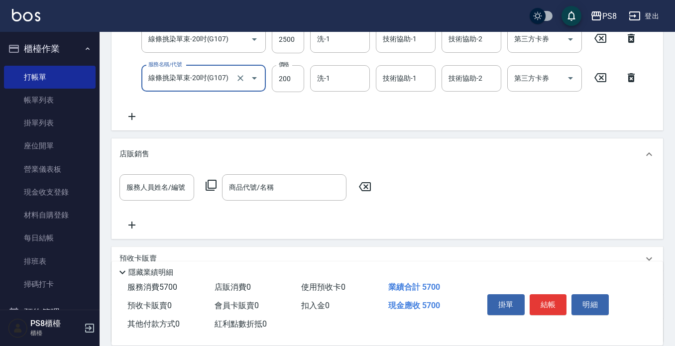
type input "線條挑染單束-20吋(G107)"
click at [135, 112] on icon at bounding box center [131, 117] width 25 height 12
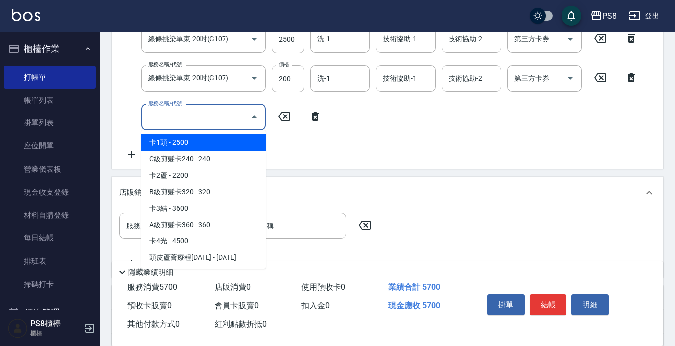
drag, startPoint x: 175, startPoint y: 120, endPoint x: 159, endPoint y: 113, distance: 17.4
click at [159, 113] on input "服務名稱/代號" at bounding box center [196, 117] width 101 height 17
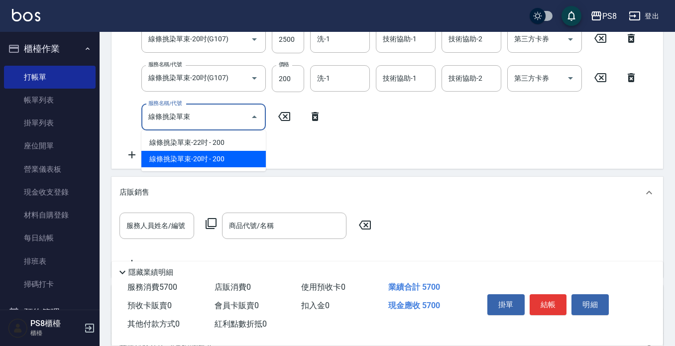
click at [163, 156] on span "線條挑染單束-20吋 - 200" at bounding box center [203, 159] width 124 height 16
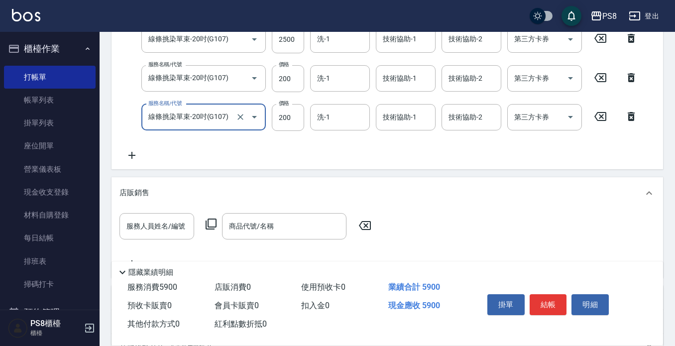
type input "線條挑染單束-20吋(G107)"
click at [136, 152] on icon at bounding box center [131, 155] width 25 height 12
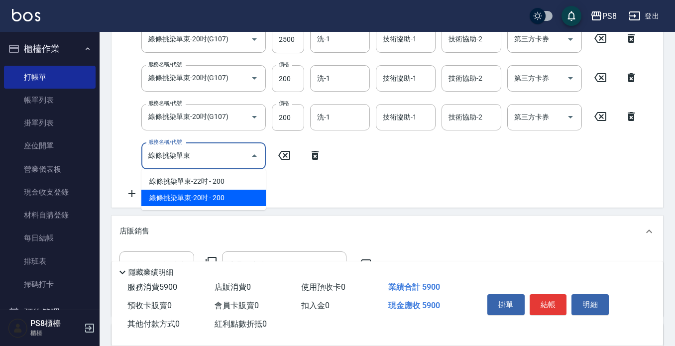
click at [190, 198] on span "線條挑染單束-20吋 - 200" at bounding box center [203, 198] width 124 height 16
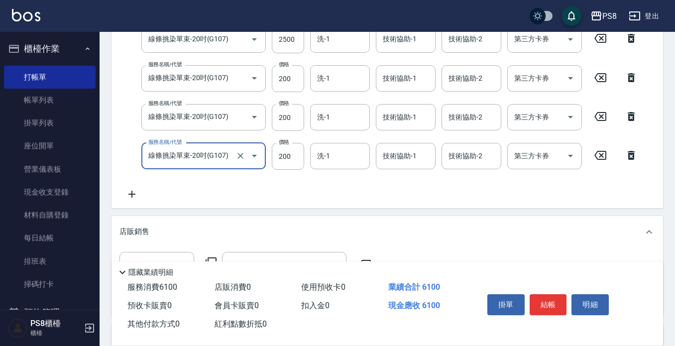
type input "線條挑染單束-20吋(G107)"
click at [143, 192] on icon at bounding box center [131, 194] width 25 height 12
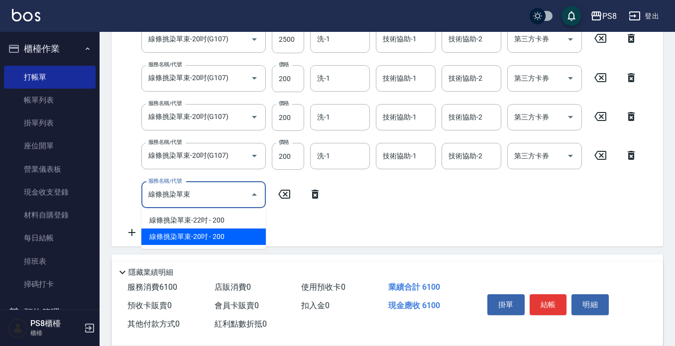
click at [194, 235] on span "線條挑染單束-20吋 - 200" at bounding box center [203, 237] width 124 height 16
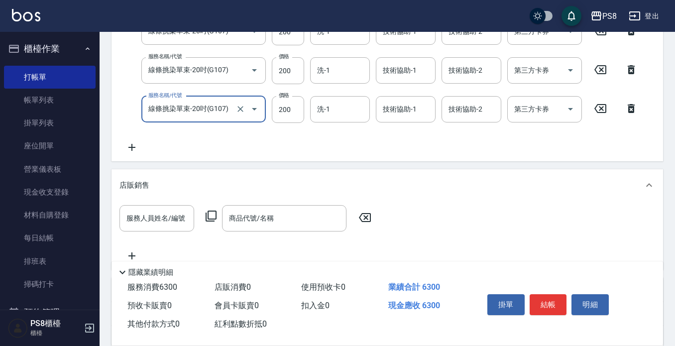
scroll to position [348, 0]
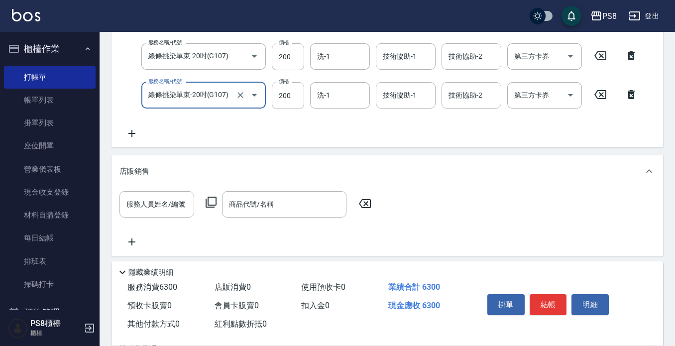
type input "線條挑染單束-20吋(G107)"
click at [136, 136] on icon at bounding box center [131, 133] width 25 height 12
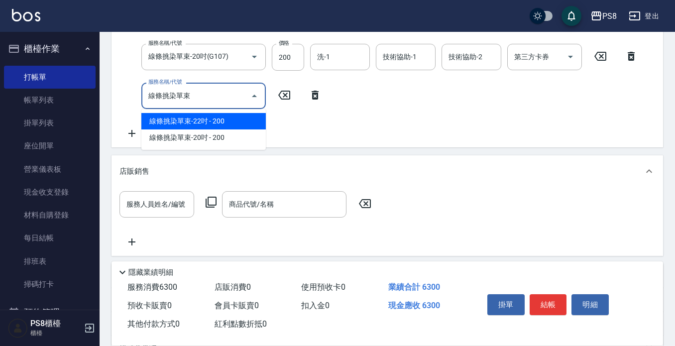
scroll to position [398, 0]
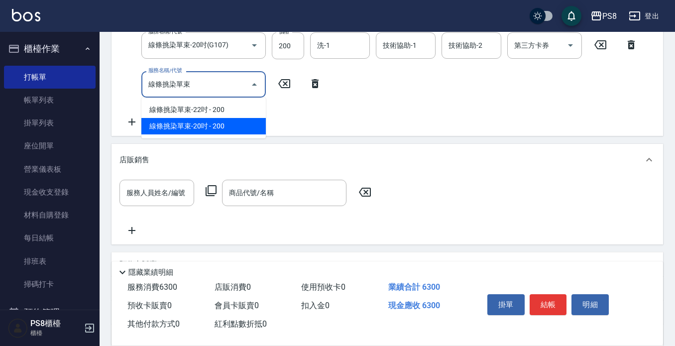
click at [194, 129] on span "線條挑染單束-20吋 - 200" at bounding box center [203, 126] width 124 height 16
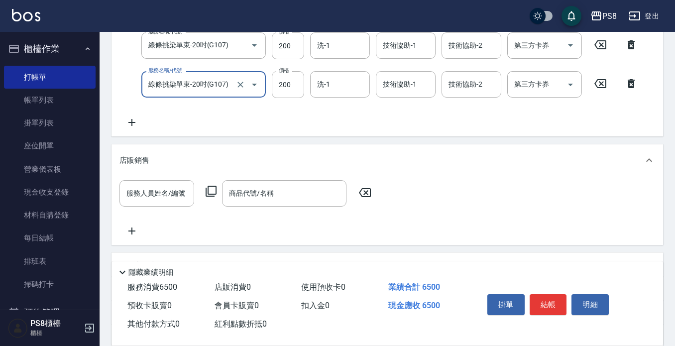
type input "線條挑染單束-20吋(G107)"
click at [130, 124] on icon at bounding box center [131, 122] width 25 height 12
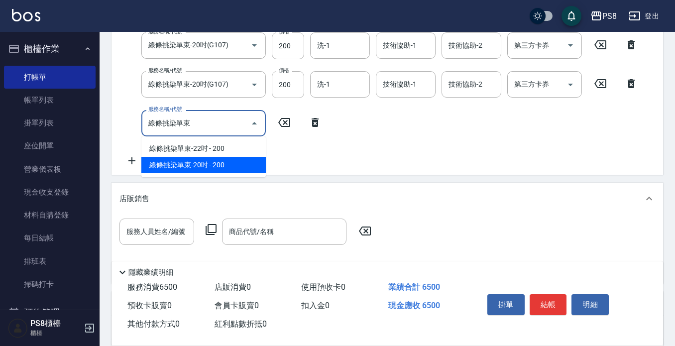
click at [181, 170] on span "線條挑染單束-20吋 - 200" at bounding box center [203, 165] width 124 height 16
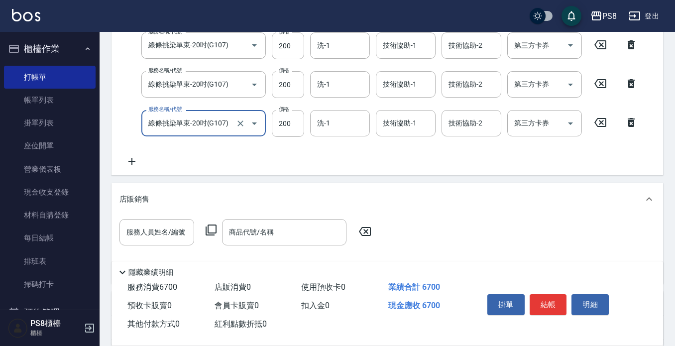
type input "線條挑染單束-20吋(G107)"
click at [137, 160] on icon at bounding box center [131, 161] width 25 height 12
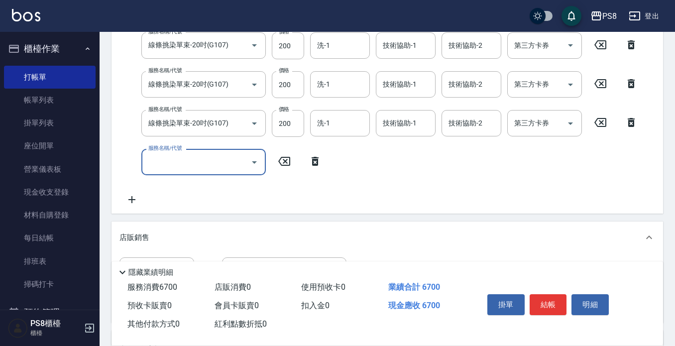
drag, startPoint x: 173, startPoint y: 175, endPoint x: 188, endPoint y: 147, distance: 31.9
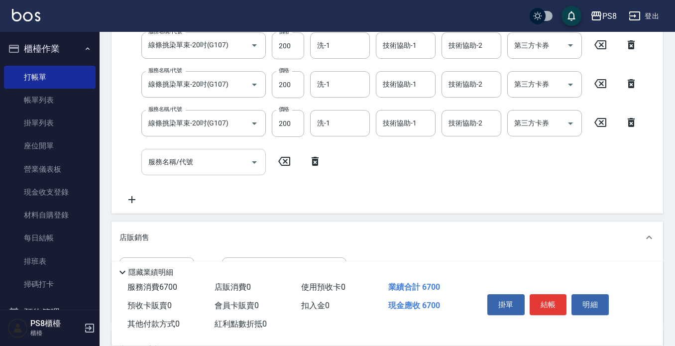
drag, startPoint x: 188, startPoint y: 147, endPoint x: 183, endPoint y: 161, distance: 14.3
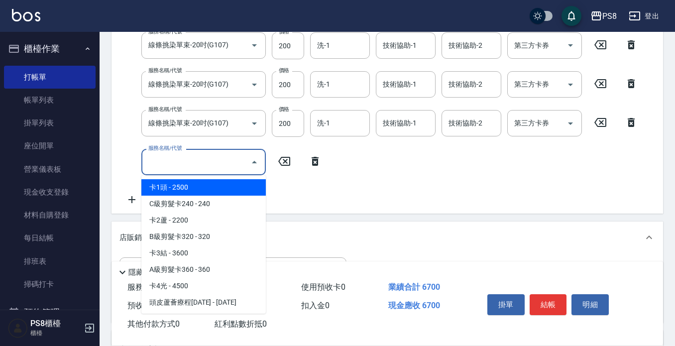
paste input "線條挑染單束"
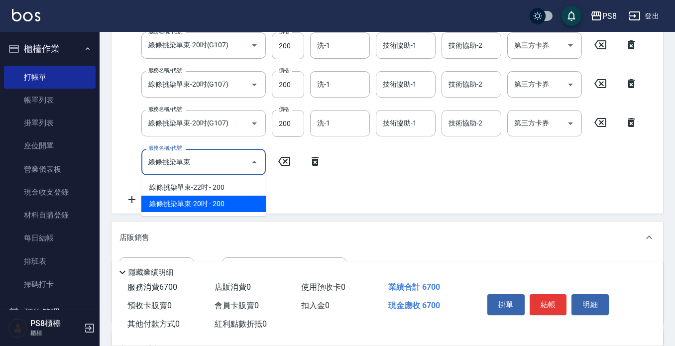
click at [186, 201] on span "線條挑染單束-20吋 - 200" at bounding box center [203, 204] width 124 height 16
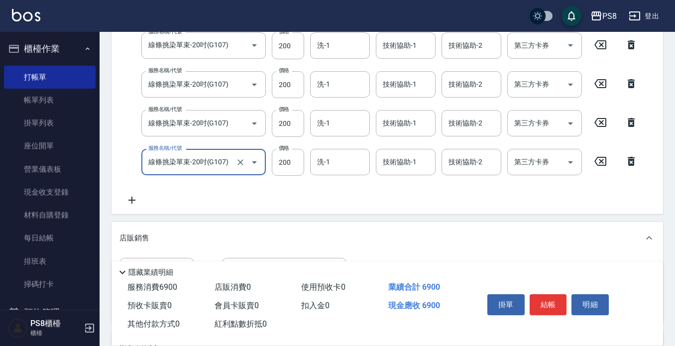
type input "線條挑染單束-20吋(G107)"
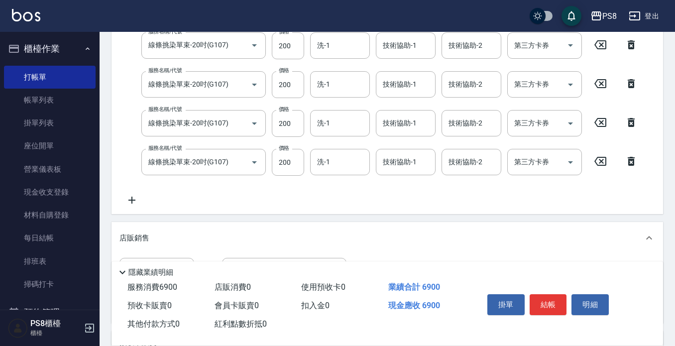
click at [135, 203] on icon at bounding box center [131, 200] width 25 height 12
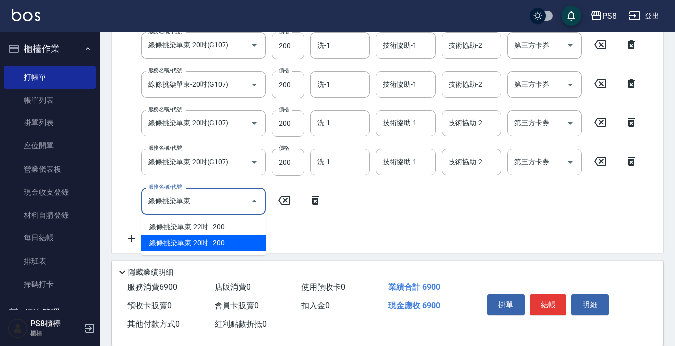
click at [182, 242] on span "線條挑染單束-20吋 - 200" at bounding box center [203, 243] width 124 height 16
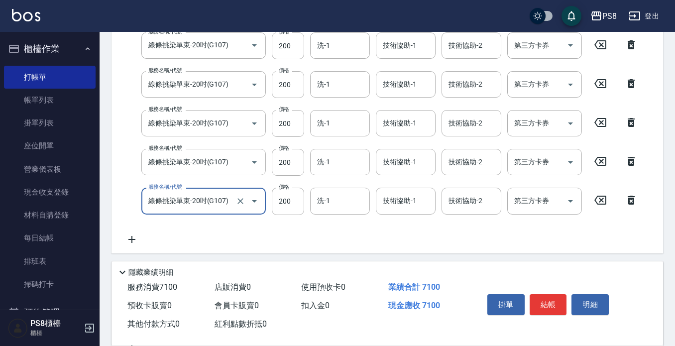
type input "線條挑染單束-20吋(G107)"
click at [137, 237] on icon at bounding box center [131, 239] width 25 height 12
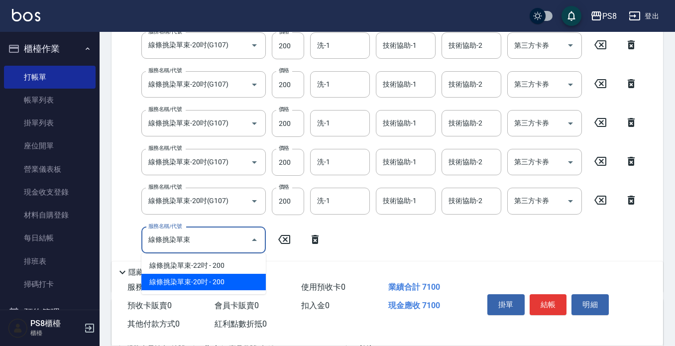
click at [224, 282] on span "線條挑染單束-20吋 - 200" at bounding box center [203, 282] width 124 height 16
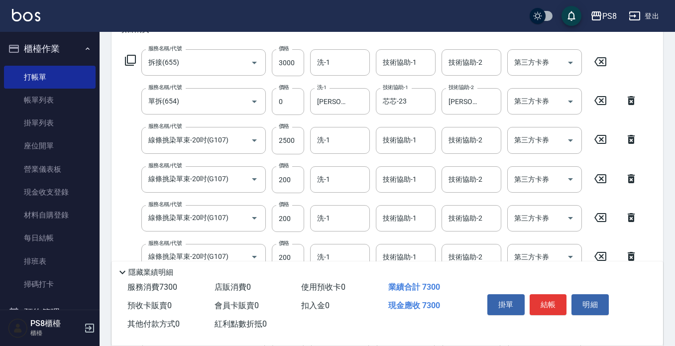
scroll to position [149, 0]
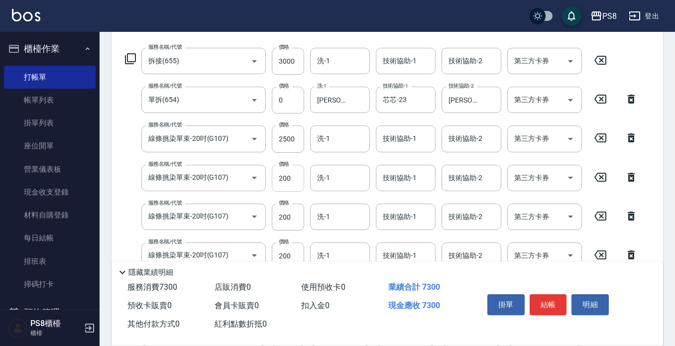
type input "線條挑染單束-20吋(G107)"
click at [294, 176] on div "服務名稱/代號 拆接(655) 服務名稱/代號 價格 3000 價格 洗-1 洗-1 技術協助-1 技術協助-1 技術協助-2 技術協助-2 第三方卡券 第三…" at bounding box center [381, 290] width 524 height 485
click at [288, 183] on input "200" at bounding box center [288, 178] width 32 height 27
type input "0"
click at [287, 212] on div "服務名稱/代號 拆接(655) 服務名稱/代號 價格 3000 價格 洗-1 洗-1 技術協助-1 技術協助-1 技術協助-2 技術協助-2 第三方卡券 第三…" at bounding box center [381, 290] width 524 height 485
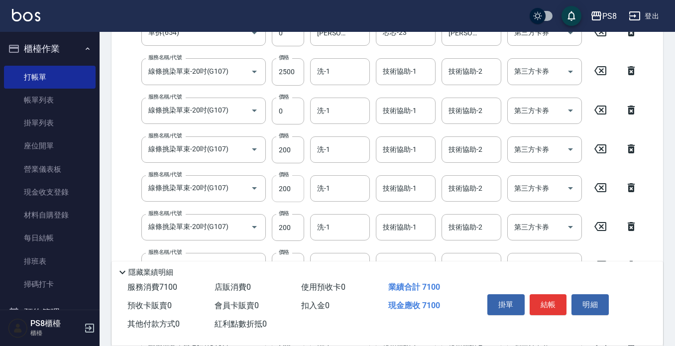
scroll to position [199, 0]
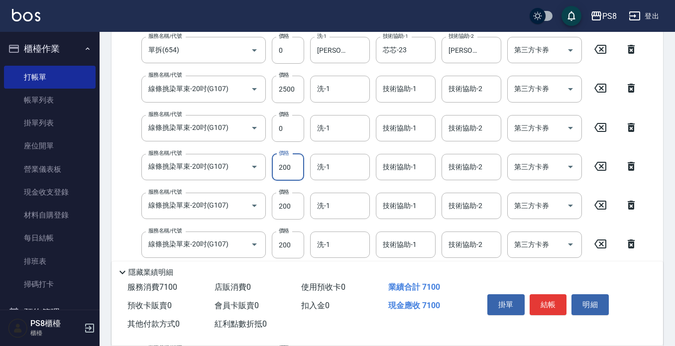
click at [296, 169] on input "200" at bounding box center [288, 167] width 32 height 27
type input "0"
click at [298, 203] on div "服務名稱/代號 拆接(655) 服務名稱/代號 價格 3000 價格 洗-1 洗-1 技術協助-1 技術協助-1 技術協助-2 技術協助-2 第三方卡券 第三…" at bounding box center [381, 240] width 524 height 485
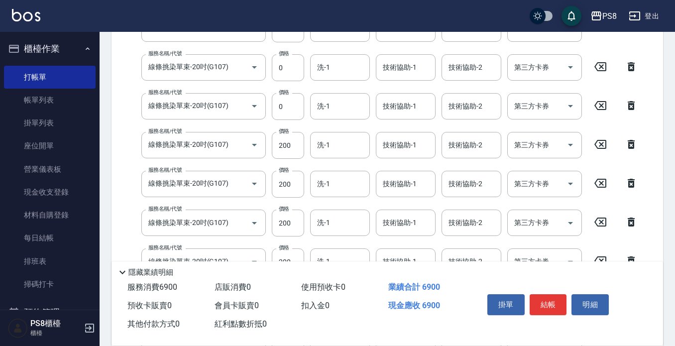
scroll to position [238, 0]
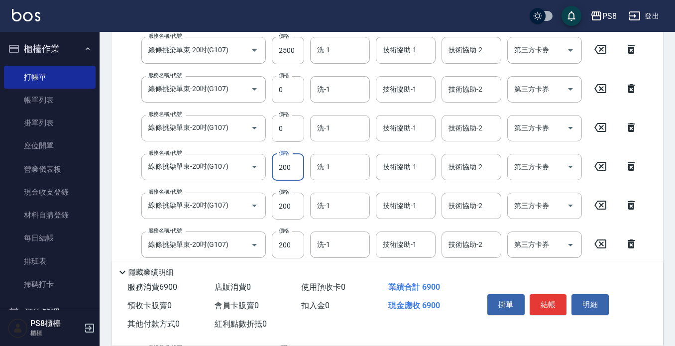
click at [294, 160] on input "200" at bounding box center [288, 167] width 32 height 27
type input "0"
click at [293, 202] on div "服務名稱/代號 拆接(655) 服務名稱/代號 價格 3000 價格 洗-1 洗-1 技術協助-1 技術協助-1 技術協助-2 技術協助-2 第三方卡券 第三…" at bounding box center [381, 201] width 524 height 485
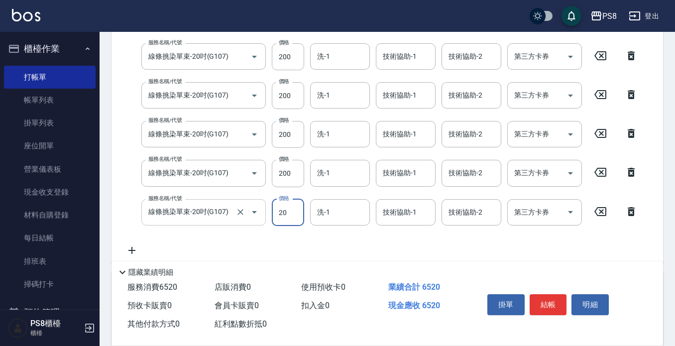
drag, startPoint x: 296, startPoint y: 207, endPoint x: 255, endPoint y: 218, distance: 42.4
click at [255, 218] on div "服務名稱/代號 線條挑染單束-20吋(G107) 服務名稱/代號 價格 20 價格 洗-1 洗-1 技術協助-1 技術協助-1 技術協助-2 技術協助-2 第…" at bounding box center [381, 212] width 524 height 27
type input "0"
click at [289, 180] on input "200" at bounding box center [288, 173] width 32 height 27
type input "0"
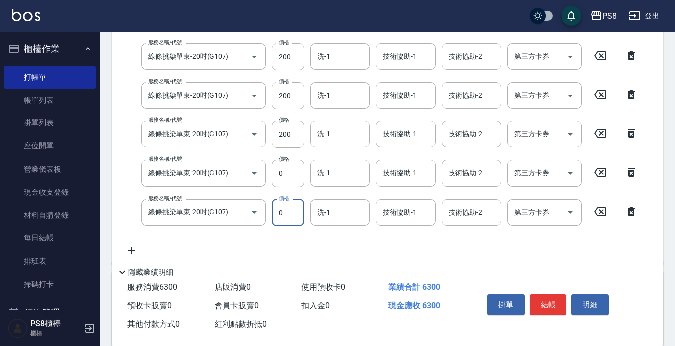
click at [271, 141] on div "服務名稱/代號 線條挑染單束-20吋(G107) 服務名稱/代號 價格 200 價格 洗-1 洗-1 技術協助-1 技術協助-1 技術協助-2 技術協助-2 …" at bounding box center [381, 134] width 524 height 27
type input "0"
drag, startPoint x: 297, startPoint y: 148, endPoint x: 280, endPoint y: 150, distance: 17.0
click at [280, 150] on div "服務名稱/代號 拆接(655) 服務名稱/代號 價格 3000 價格 洗-1 洗-1 技術協助-1 技術協助-1 技術協助-2 技術協助-2 第三方卡券 第三…" at bounding box center [381, 13] width 524 height 485
type input "0"
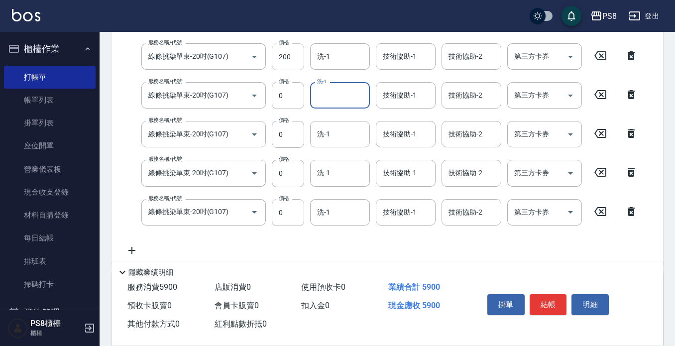
click at [276, 56] on input "200" at bounding box center [288, 56] width 32 height 27
type input "0"
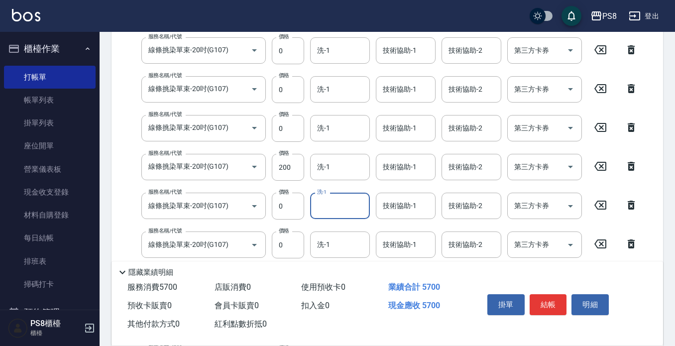
click at [288, 170] on div "服務名稱/代號 拆接(655) 服務名稱/代號 價格 3000 價格 洗-1 洗-1 技術協助-1 技術協助-1 技術協助-2 技術協助-2 第三方卡券 第三…" at bounding box center [381, 162] width 524 height 485
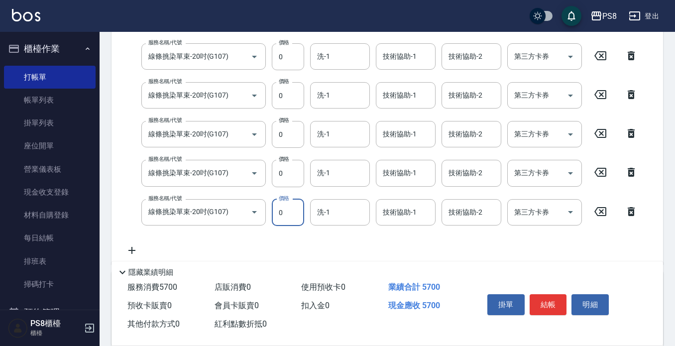
scroll to position [277, 0]
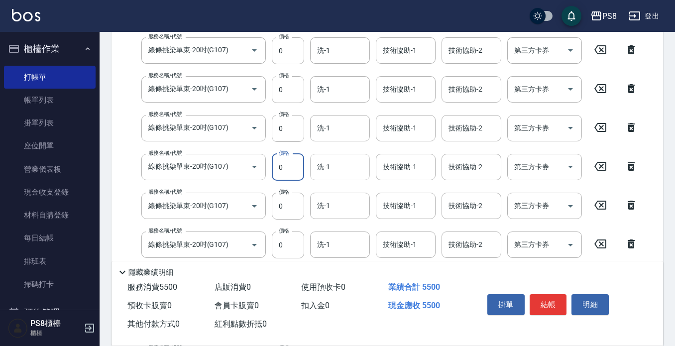
type input "0"
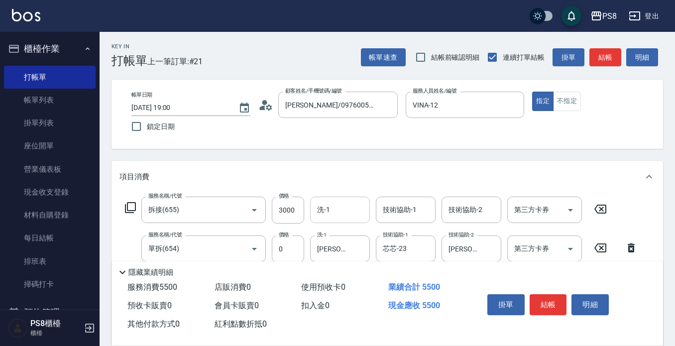
scroll to position [0, 0]
click at [544, 297] on button "結帳" at bounding box center [548, 304] width 37 height 21
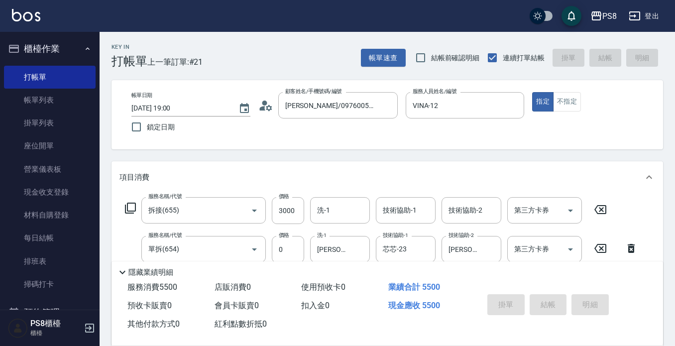
type input "[DATE] 19:08"
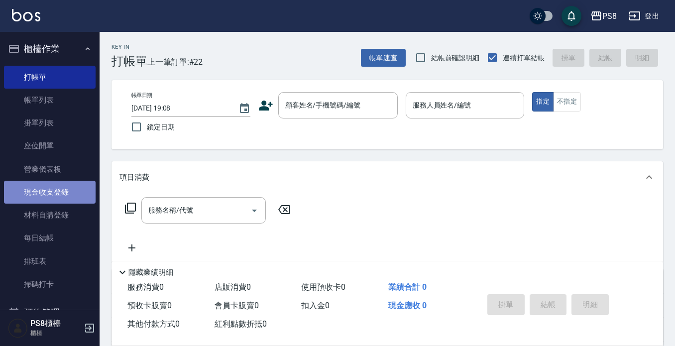
click at [58, 192] on link "現金收支登錄" at bounding box center [50, 192] width 92 height 23
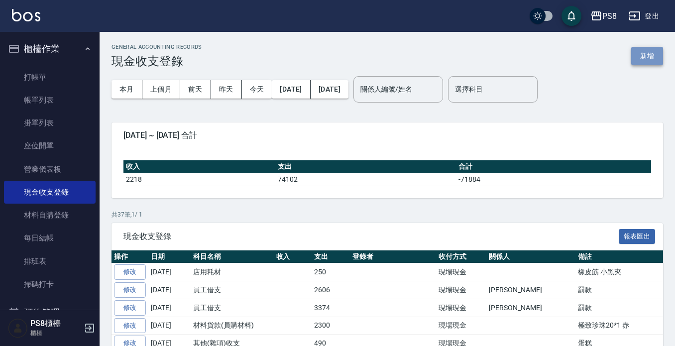
click at [649, 57] on button "新增" at bounding box center [647, 56] width 32 height 18
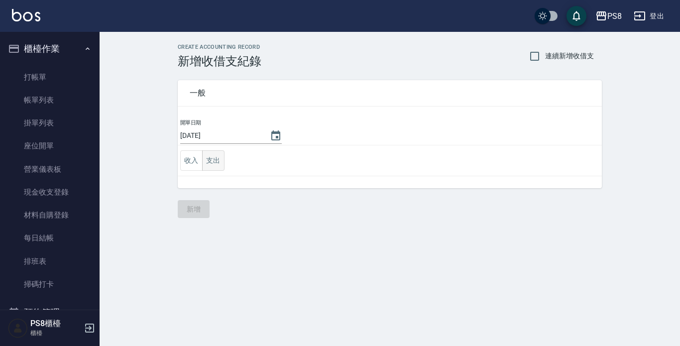
click at [221, 160] on td "收入 支出" at bounding box center [390, 160] width 424 height 31
click at [220, 159] on button "支出" at bounding box center [213, 160] width 22 height 20
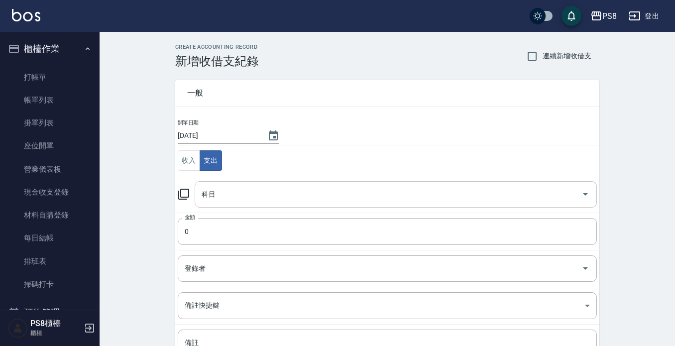
click at [230, 184] on div "科目" at bounding box center [396, 194] width 402 height 26
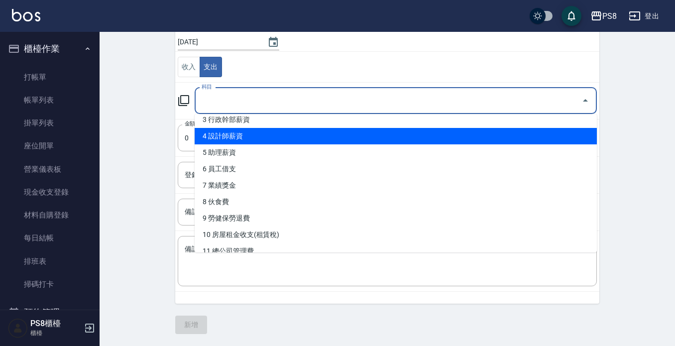
scroll to position [100, 0]
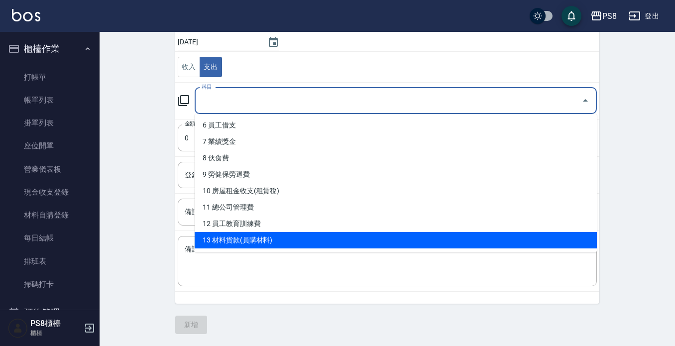
click at [231, 240] on li "13 材料貨款(員購材料)" at bounding box center [396, 240] width 402 height 16
type input "13 材料貨款(員購材料)"
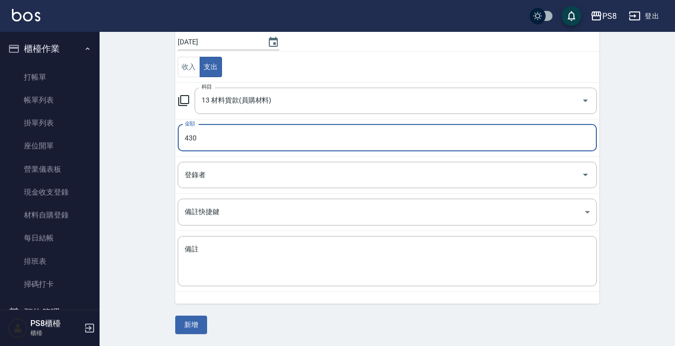
type input "430"
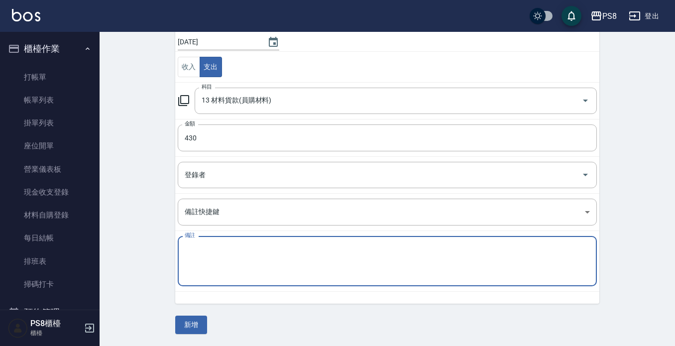
click at [217, 261] on textarea "備註" at bounding box center [387, 261] width 405 height 34
type textarea "光線挑染*10[PERSON_NAME]"
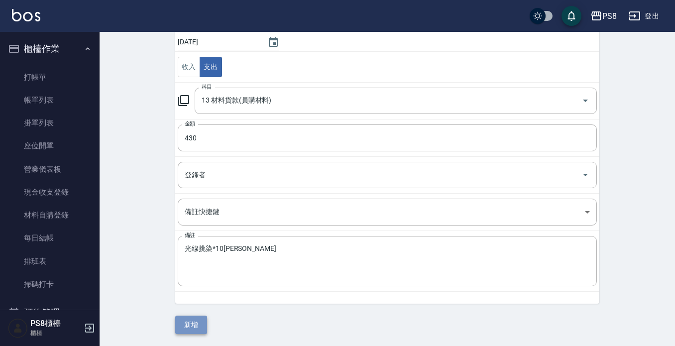
click at [193, 324] on button "新增" at bounding box center [191, 325] width 32 height 18
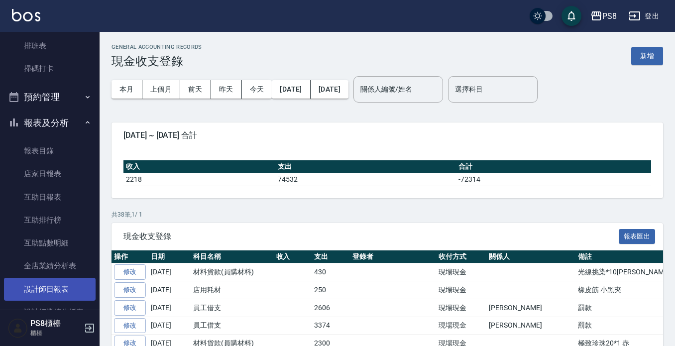
scroll to position [299, 0]
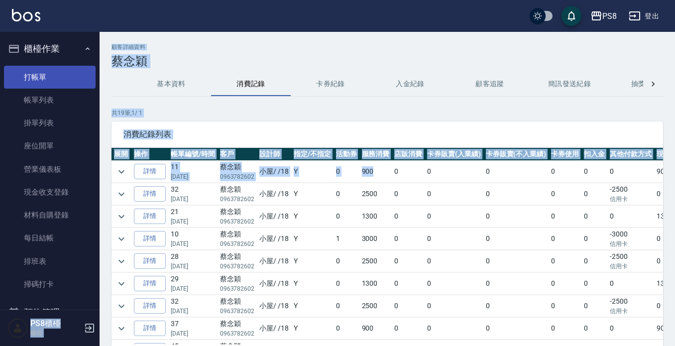
click at [36, 69] on link "打帳單" at bounding box center [50, 77] width 92 height 23
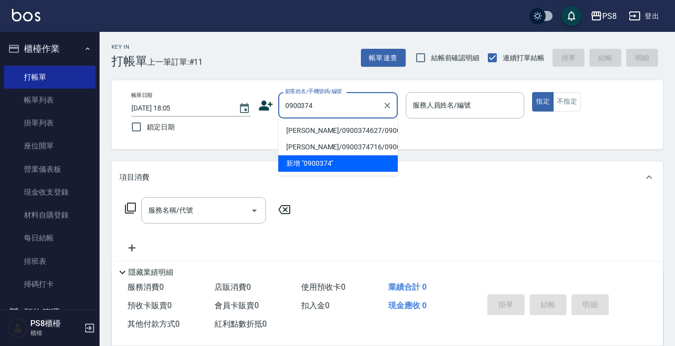
click at [303, 134] on li "[PERSON_NAME]/0900374627/0900374627" at bounding box center [337, 130] width 119 height 16
type input "[PERSON_NAME]/0900374627/0900374627"
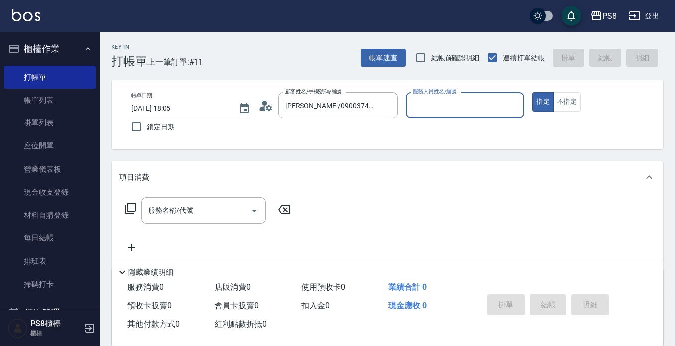
type input "VINA-12"
click at [532, 92] on button "指定" at bounding box center [542, 101] width 21 height 19
type button "true"
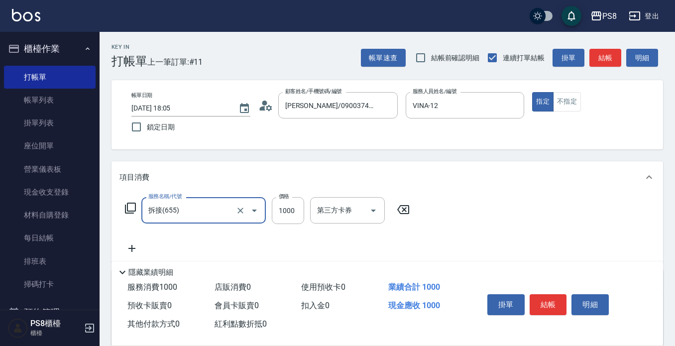
type input "拆接(655)"
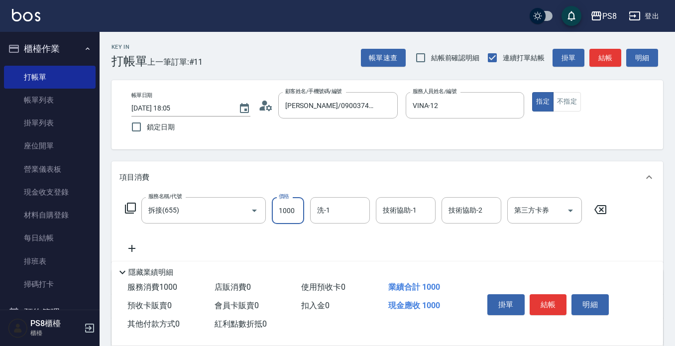
click at [289, 206] on input "1000" at bounding box center [288, 210] width 32 height 27
type input "3000"
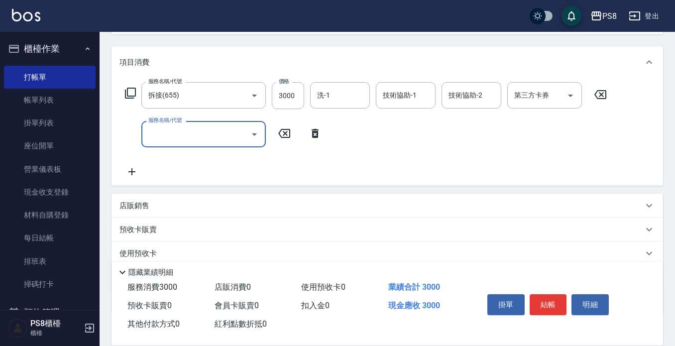
scroll to position [149, 0]
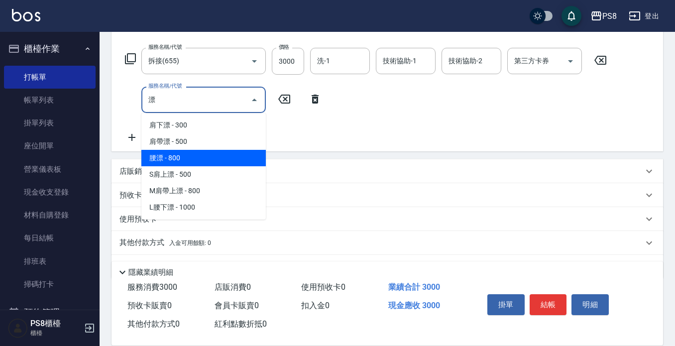
click at [195, 160] on span "腰漂 - 800" at bounding box center [203, 158] width 124 height 16
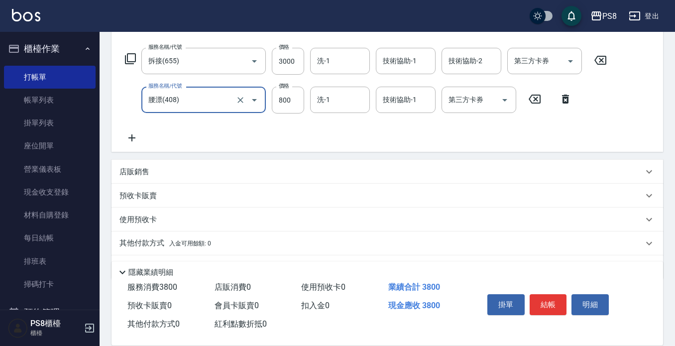
type input "腰漂(408)"
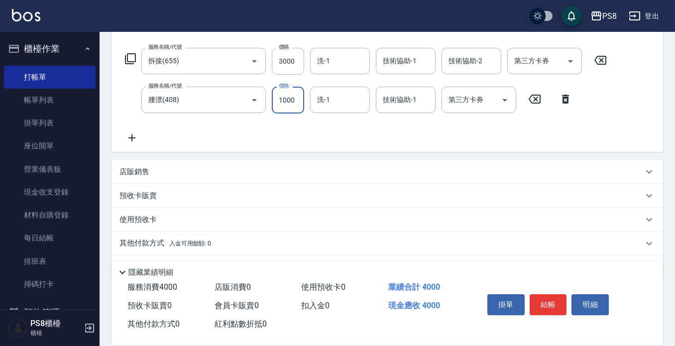
type input "1000"
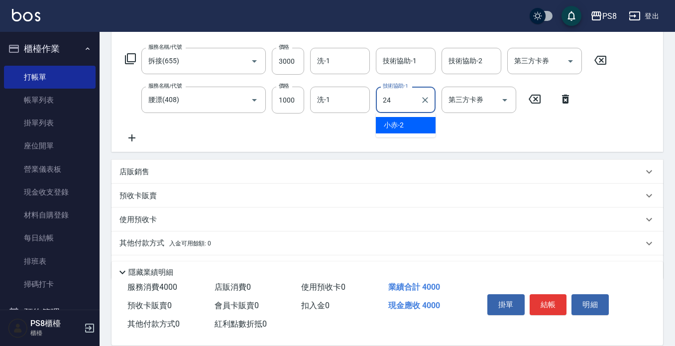
type input "[PERSON_NAME]-24"
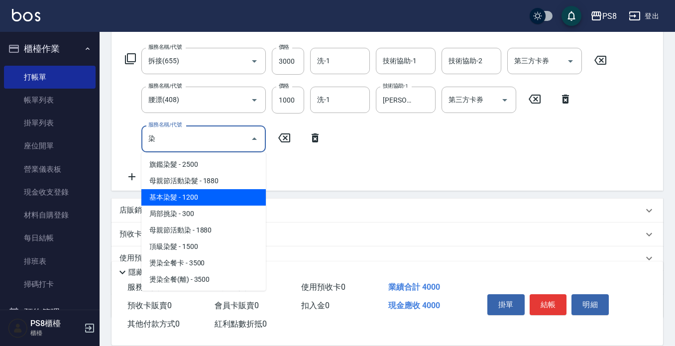
click at [238, 203] on span "基本染髮 - 1200" at bounding box center [203, 197] width 124 height 16
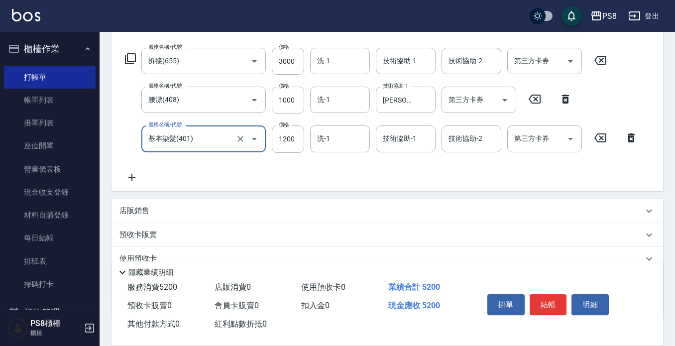
type input "基本染髮(401)"
type input "2000"
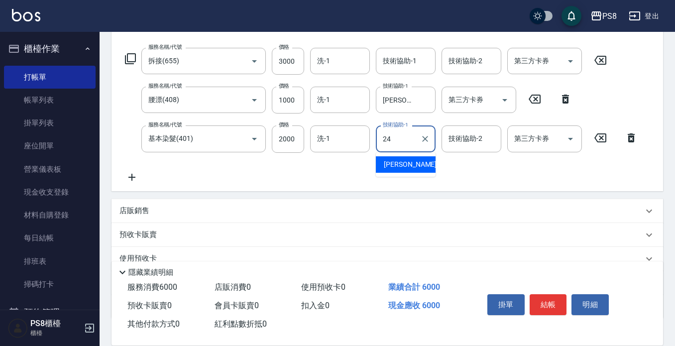
type input "[PERSON_NAME]-24"
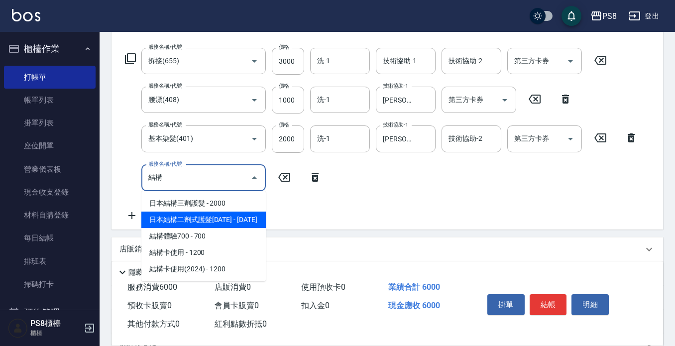
click at [236, 221] on span "日本結構二劑式護髮[DATE] - [DATE]" at bounding box center [203, 220] width 124 height 16
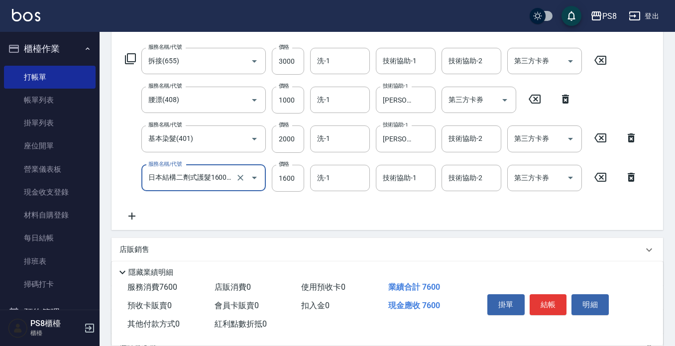
type input "日本結構二劑式護髮1600(904)"
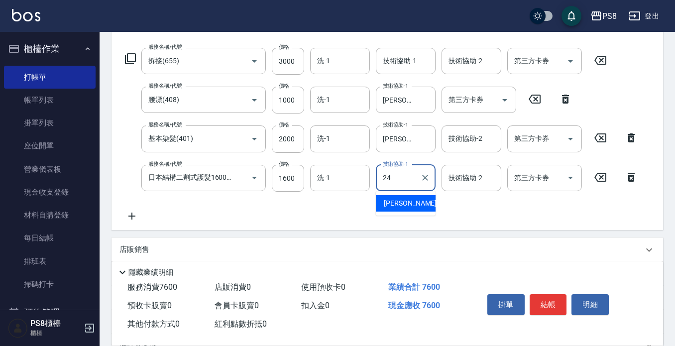
type input "[PERSON_NAME]-24"
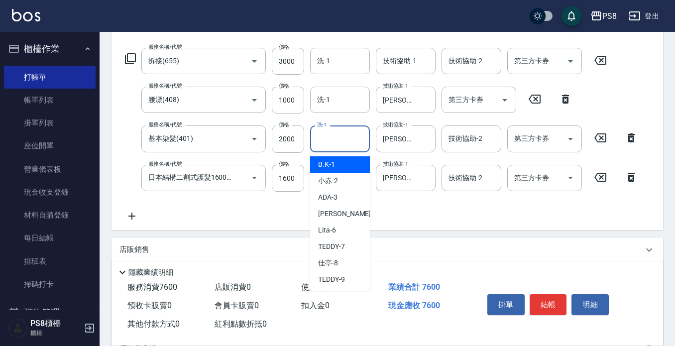
click at [333, 136] on input "洗-1" at bounding box center [340, 138] width 51 height 17
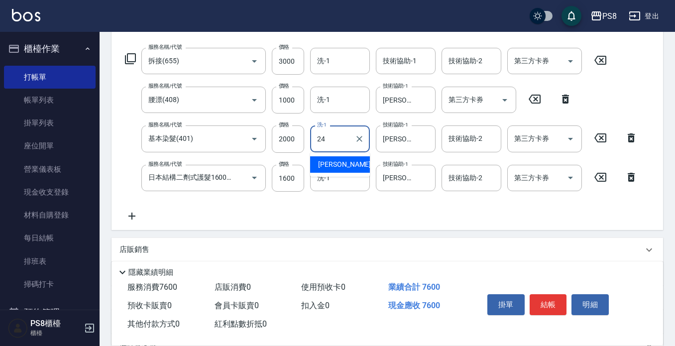
type input "[PERSON_NAME]-24"
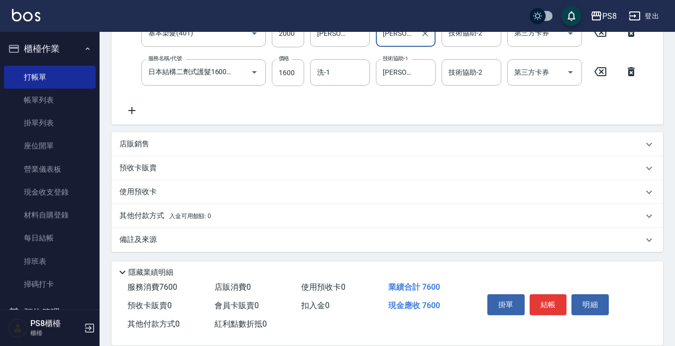
scroll to position [256, 0]
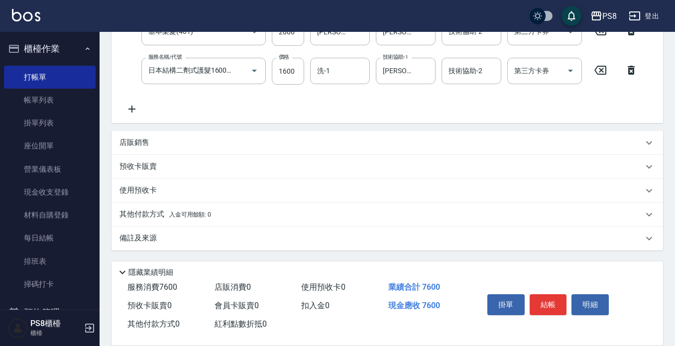
click at [183, 216] on span "入金可用餘額: 0" at bounding box center [190, 214] width 42 height 7
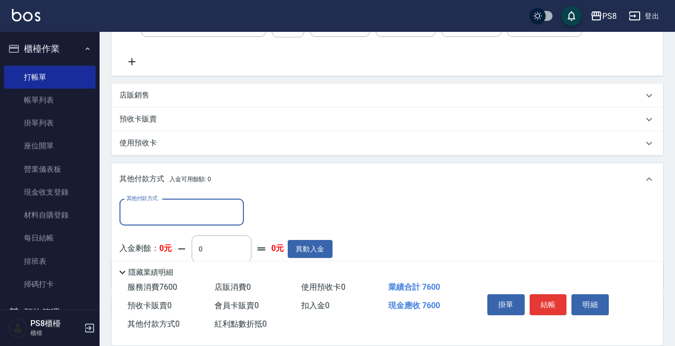
scroll to position [356, 0]
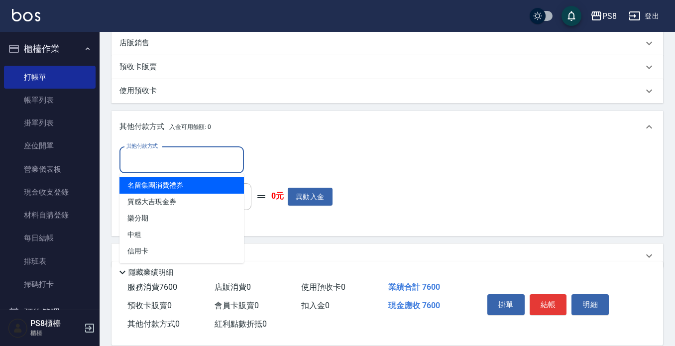
click at [178, 153] on input "其他付款方式" at bounding box center [181, 159] width 115 height 17
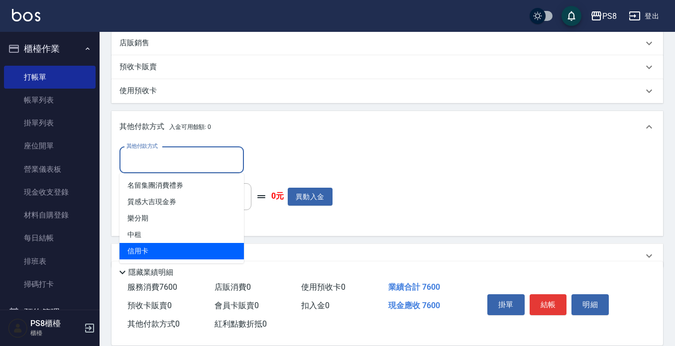
click at [166, 246] on span "信用卡" at bounding box center [181, 251] width 124 height 16
type input "信用卡"
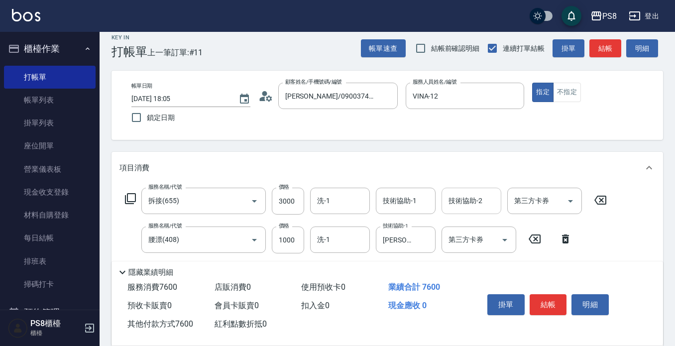
scroll to position [0, 0]
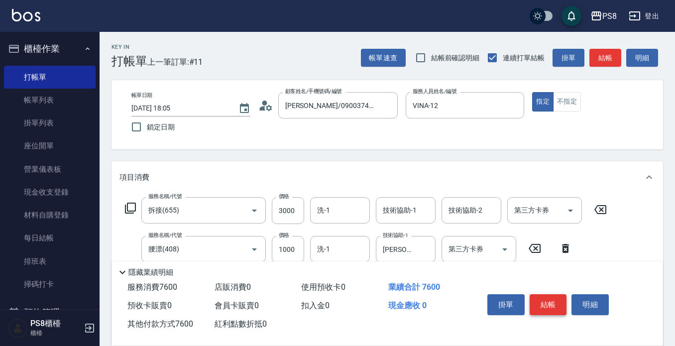
type input "7600"
click at [549, 301] on button "結帳" at bounding box center [548, 304] width 37 height 21
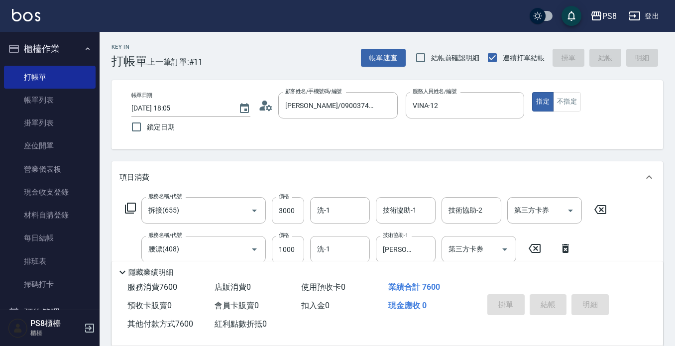
type input "2025/08/12 18:11"
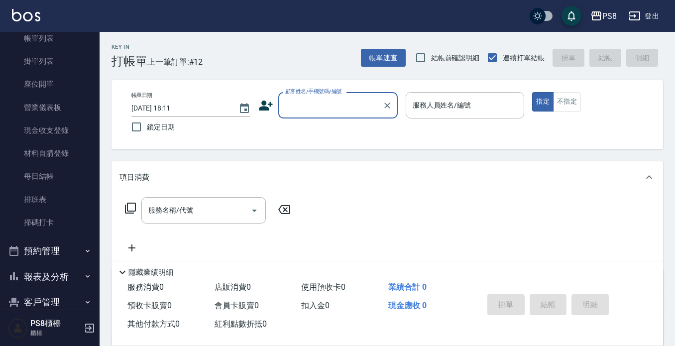
scroll to position [100, 0]
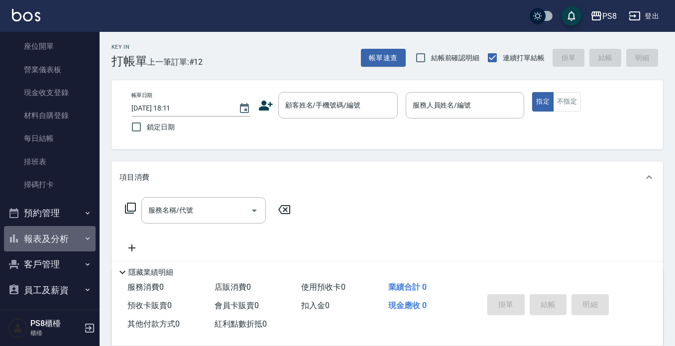
click at [73, 244] on button "報表及分析" at bounding box center [50, 239] width 92 height 26
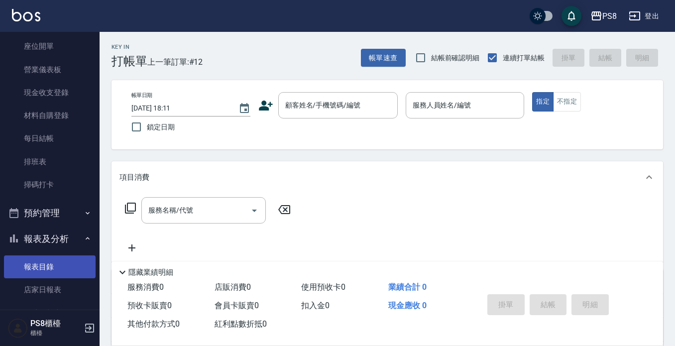
scroll to position [199, 0]
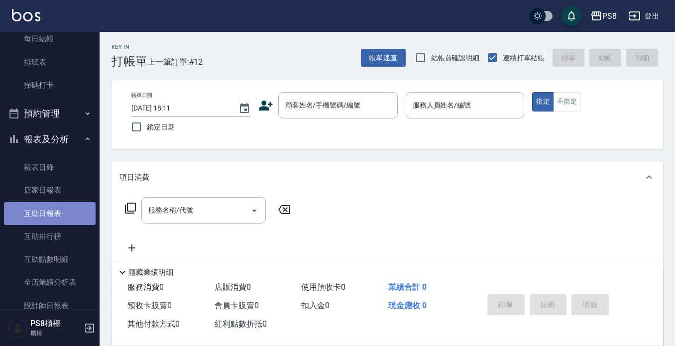
click at [51, 212] on link "互助日報表" at bounding box center [50, 213] width 92 height 23
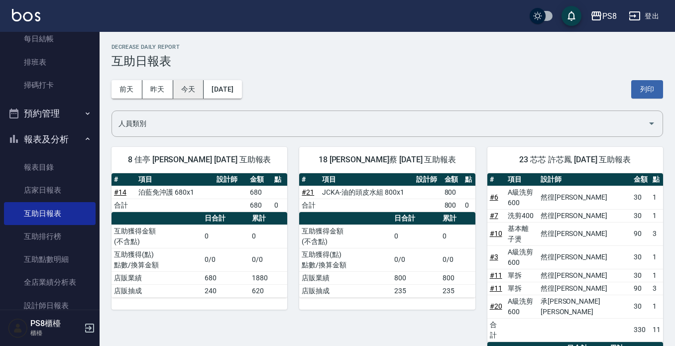
click at [191, 95] on button "今天" at bounding box center [188, 89] width 31 height 18
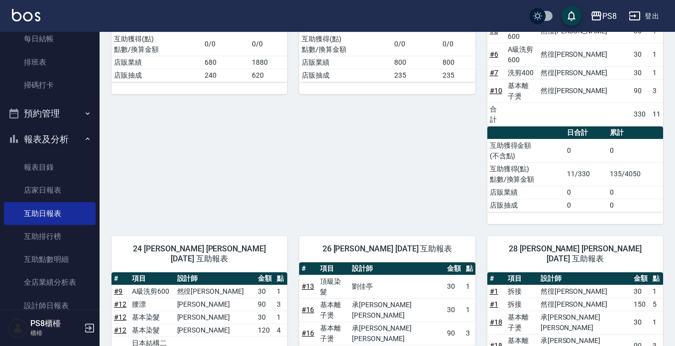
scroll to position [169, 0]
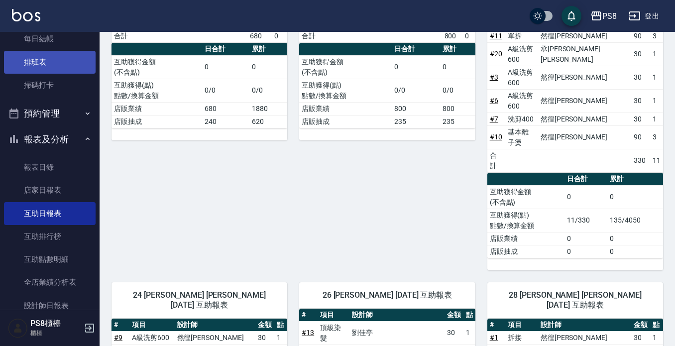
click at [61, 59] on link "排班表" at bounding box center [50, 62] width 92 height 23
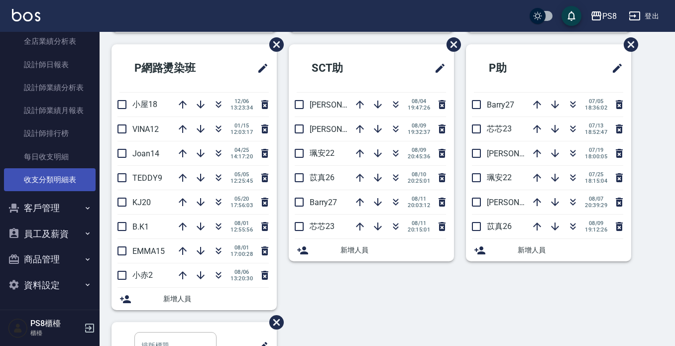
scroll to position [227, 0]
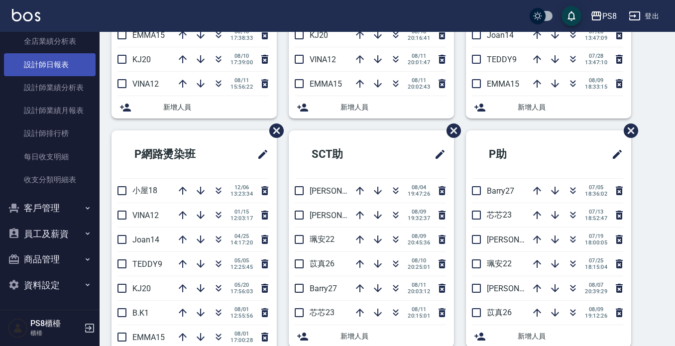
click at [50, 57] on link "設計師日報表" at bounding box center [50, 64] width 92 height 23
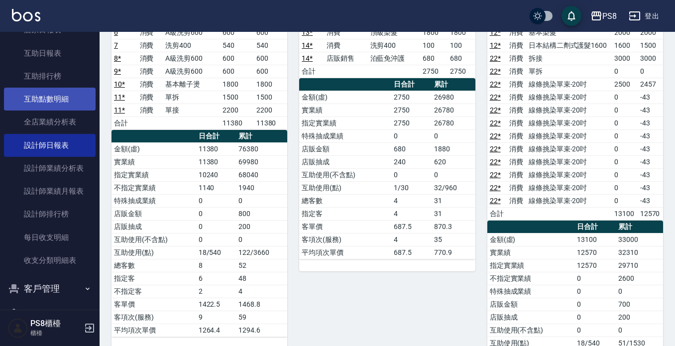
scroll to position [341, 0]
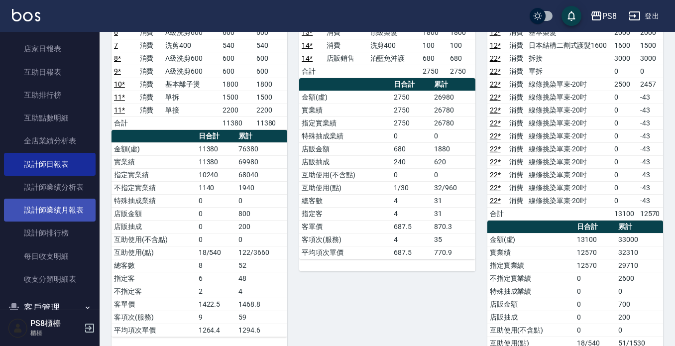
click at [63, 209] on link "設計師業績月報表" at bounding box center [50, 210] width 92 height 23
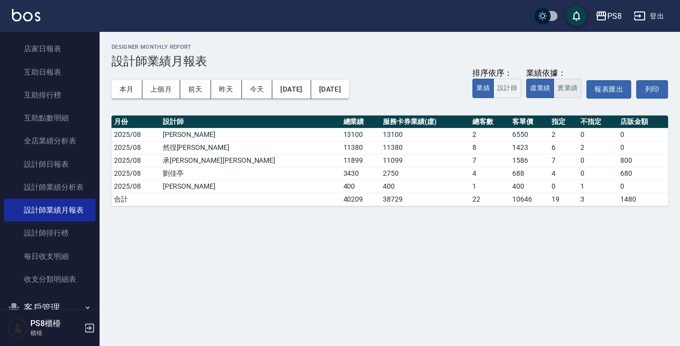
click at [560, 89] on button "實業績" at bounding box center [568, 88] width 28 height 19
click at [129, 96] on button "本月" at bounding box center [127, 89] width 31 height 18
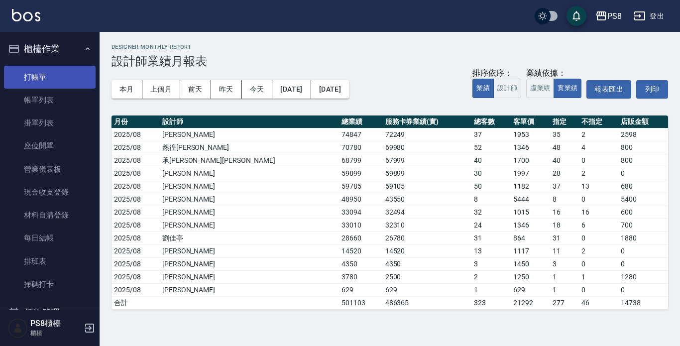
click at [36, 71] on link "打帳單" at bounding box center [50, 77] width 92 height 23
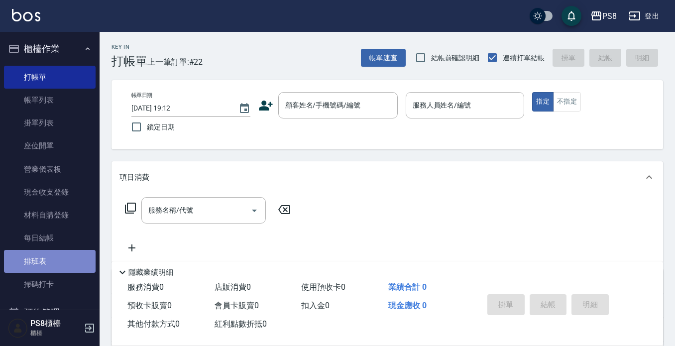
click at [83, 261] on link "排班表" at bounding box center [50, 261] width 92 height 23
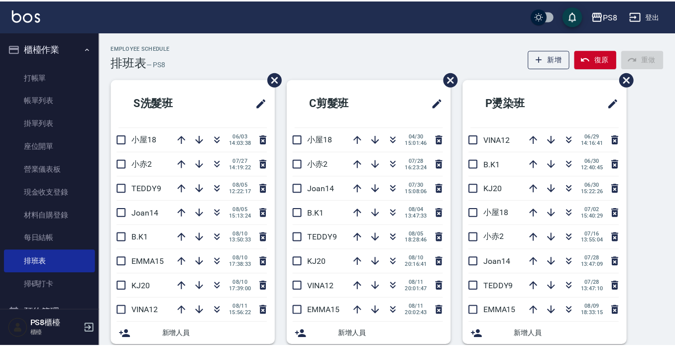
scroll to position [249, 0]
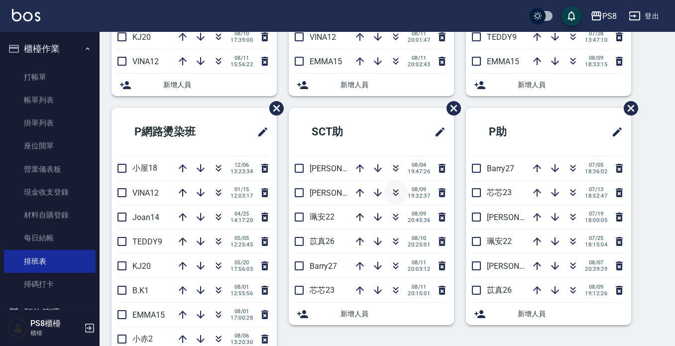
click at [393, 195] on icon "button" at bounding box center [395, 194] width 5 height 3
